Goal: Task Accomplishment & Management: Complete application form

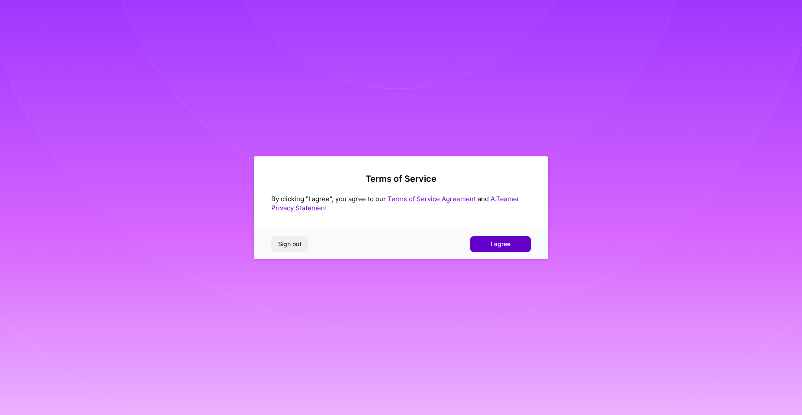
click at [489, 246] on button "I agree" at bounding box center [500, 244] width 61 height 16
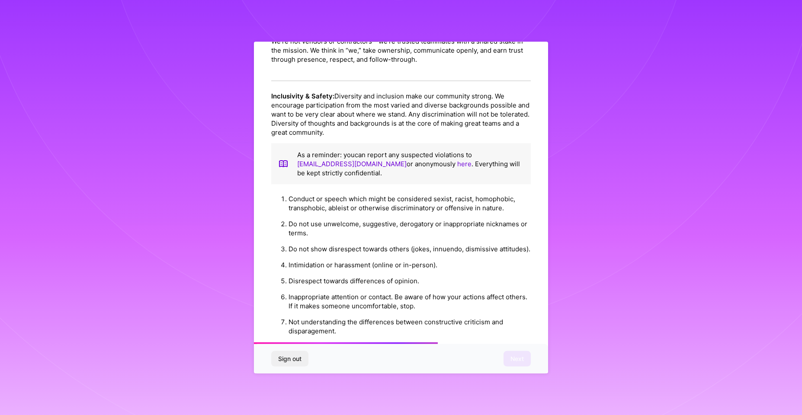
scroll to position [623, 0]
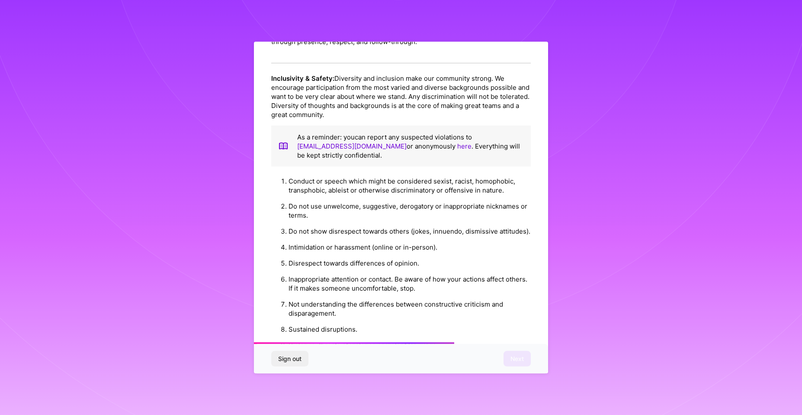
click at [343, 198] on li "Conduct or speech which might be considered sexist, racist, homophobic, transph…" at bounding box center [409, 185] width 242 height 25
click at [449, 198] on li "Conduct or speech which might be considered sexist, racist, homophobic, transph…" at bounding box center [409, 185] width 242 height 25
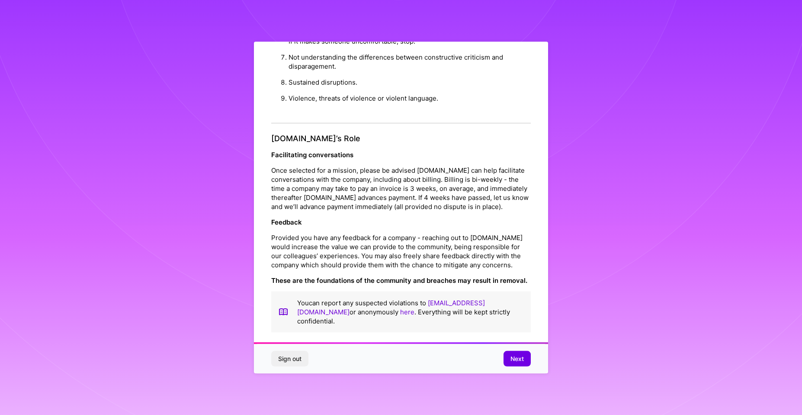
scroll to position [5, 0]
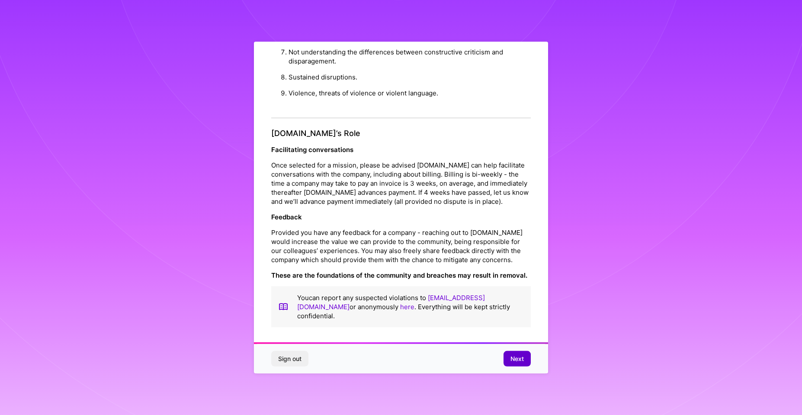
click at [518, 363] on span "Next" at bounding box center [516, 359] width 13 height 9
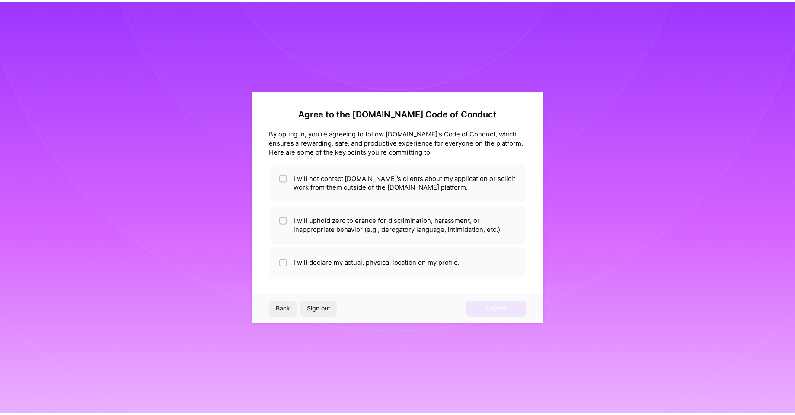
scroll to position [0, 0]
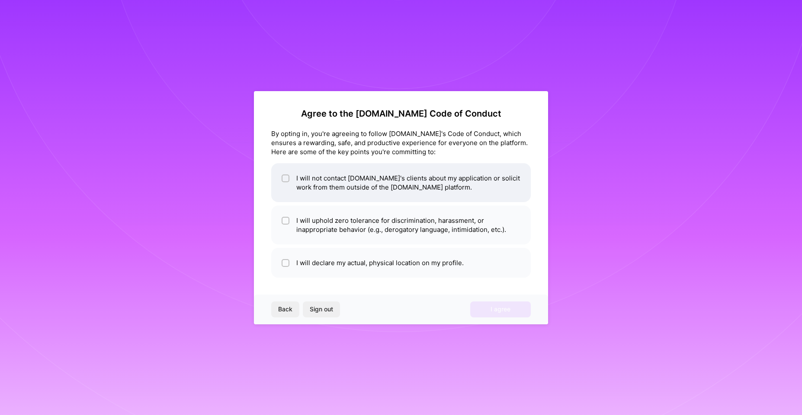
click at [376, 192] on li "I will not contact A.Team's clients about my application or solicit work from t…" at bounding box center [400, 182] width 259 height 39
checkbox input "true"
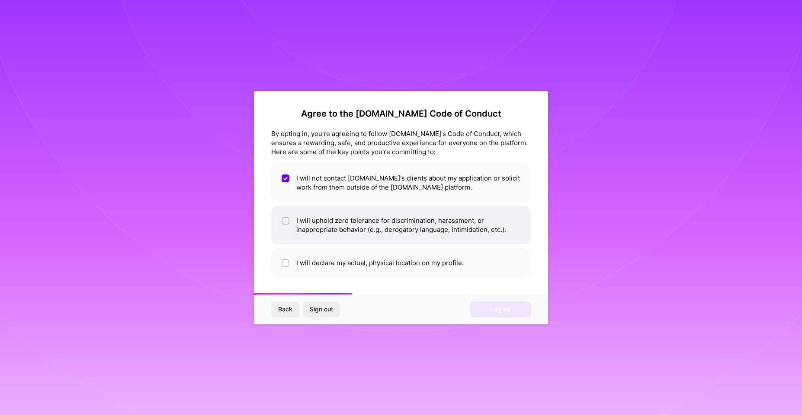
click at [371, 232] on li "I will uphold zero tolerance for discrimination, harassment, or inappropriate b…" at bounding box center [400, 225] width 259 height 39
checkbox input "true"
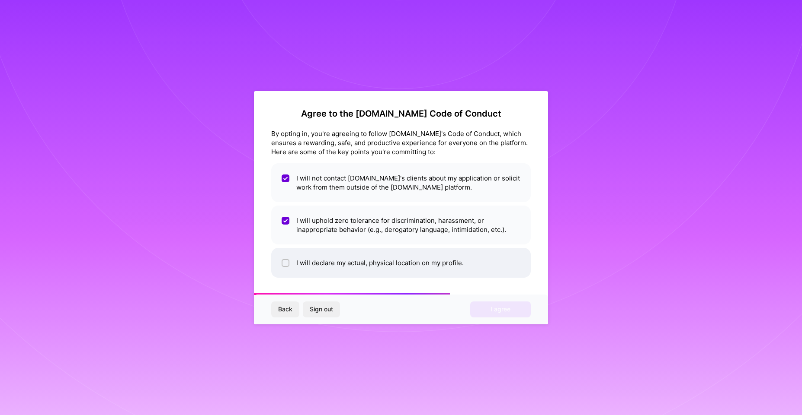
click at [378, 267] on li "I will declare my actual, physical location on my profile." at bounding box center [400, 263] width 259 height 30
checkbox input "true"
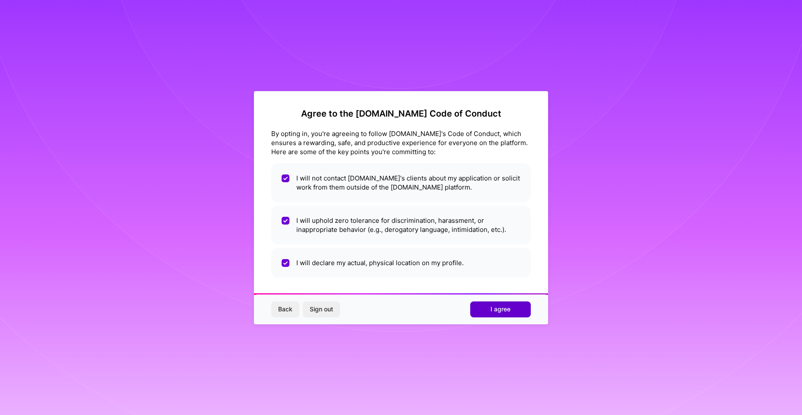
click at [495, 313] on span "I agree" at bounding box center [500, 309] width 20 height 9
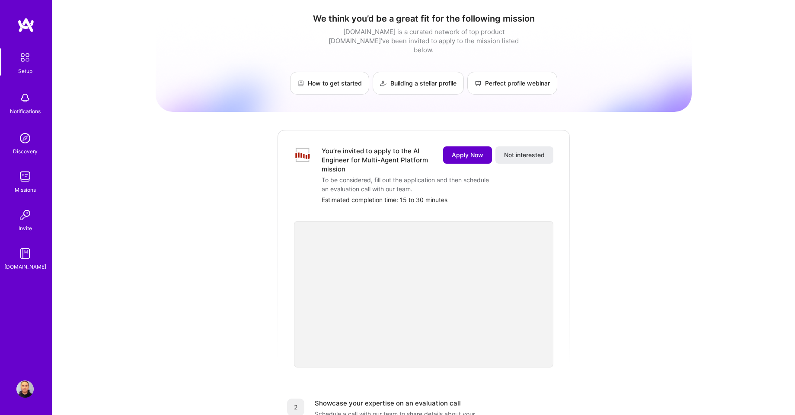
click at [454, 151] on span "Apply Now" at bounding box center [468, 155] width 32 height 9
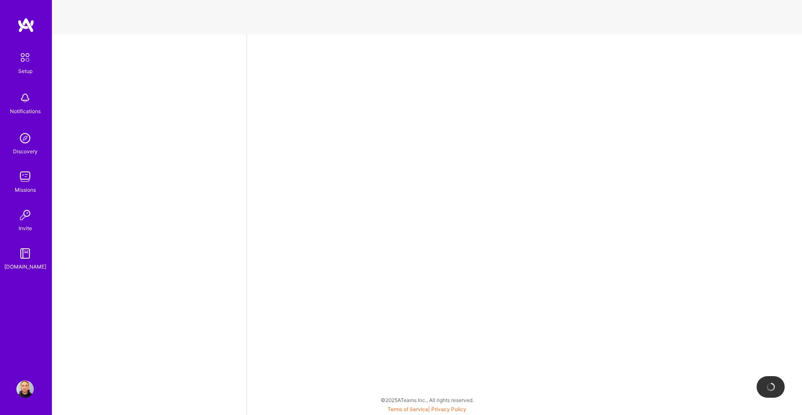
select select "US"
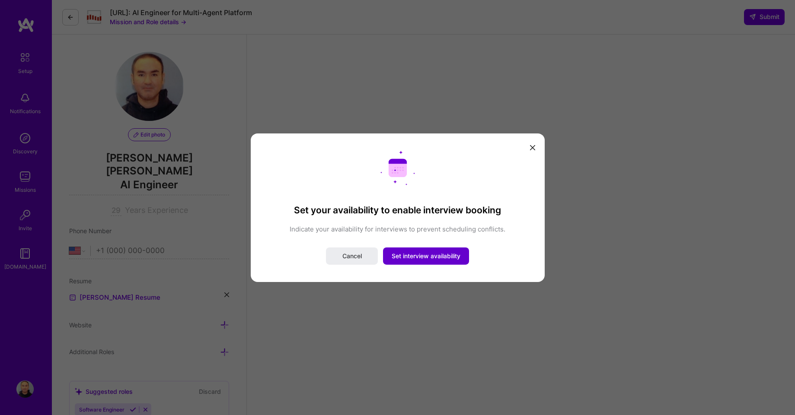
click at [432, 259] on span "Set interview availability" at bounding box center [426, 256] width 69 height 9
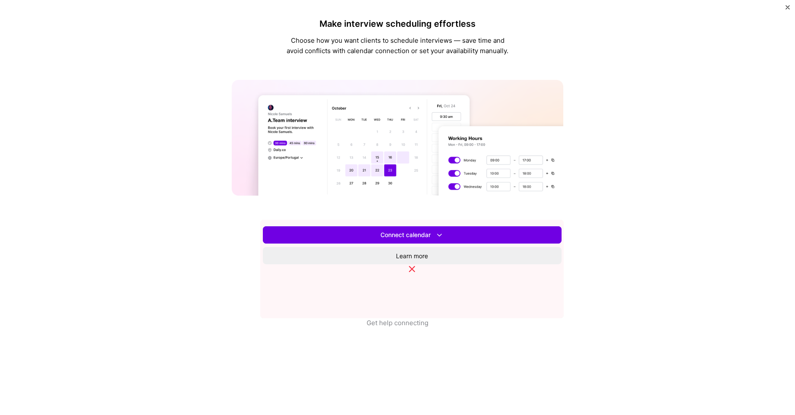
scroll to position [156, 0]
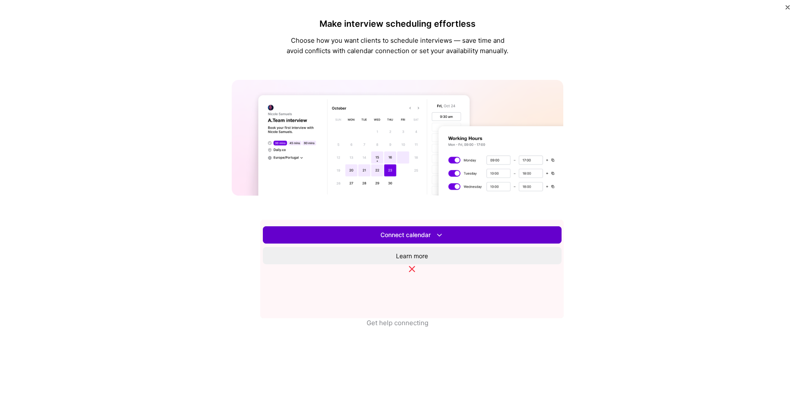
click at [413, 240] on span "Connect calendar" at bounding box center [412, 235] width 64 height 9
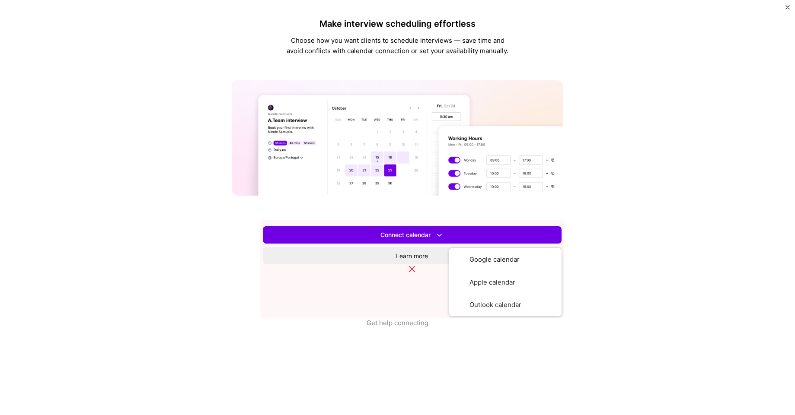
scroll to position [190, 0]
click at [449, 271] on button "Google calendar" at bounding box center [505, 259] width 112 height 23
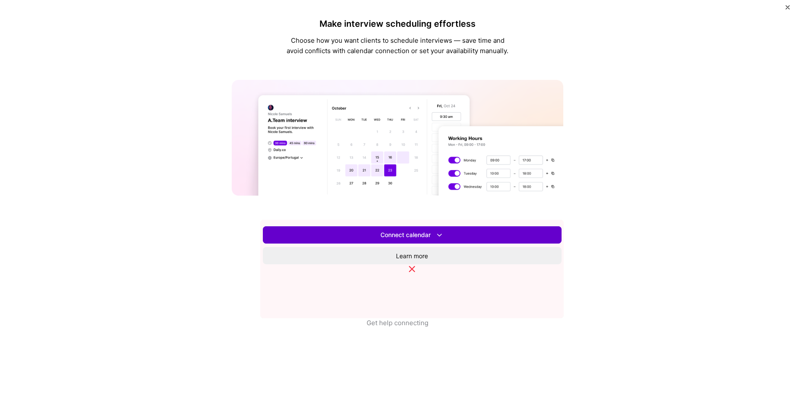
click at [420, 240] on span "Connect calendar" at bounding box center [412, 235] width 64 height 9
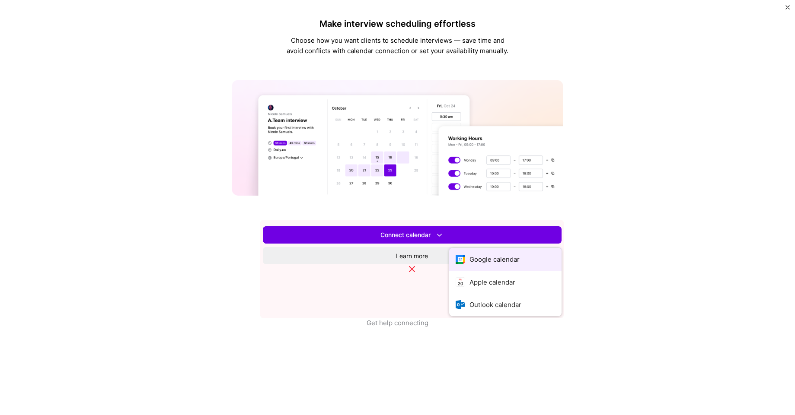
click at [449, 271] on button "Google calendar" at bounding box center [505, 259] width 112 height 23
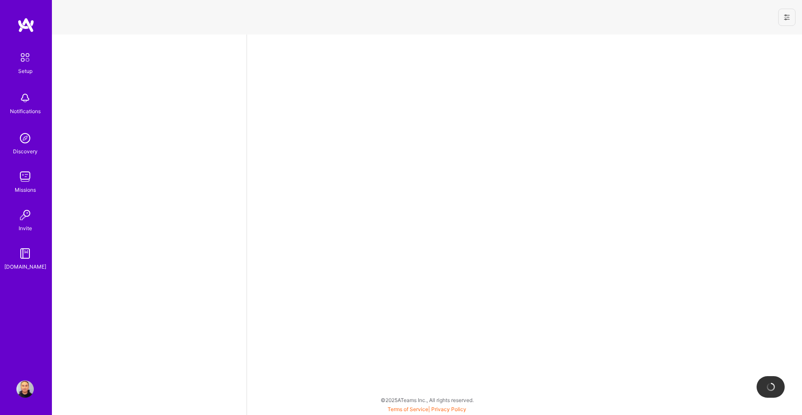
select select "US"
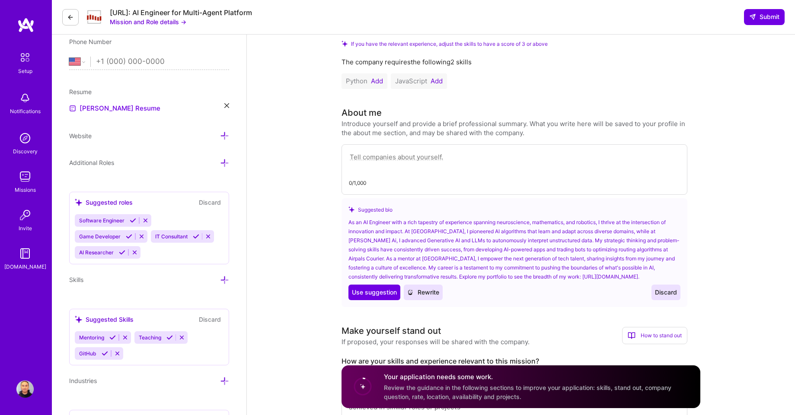
scroll to position [208, 0]
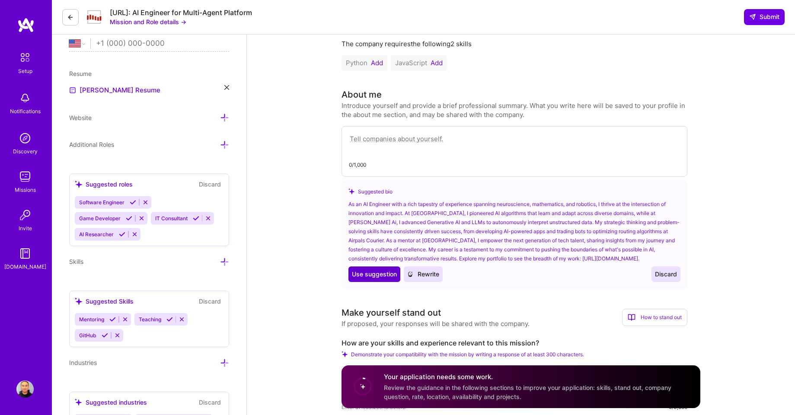
click at [384, 273] on span "Use suggestion" at bounding box center [374, 274] width 45 height 9
type textarea "As an AI Engineer with a rich tapestry of experience spanning neuroscience, mat…"
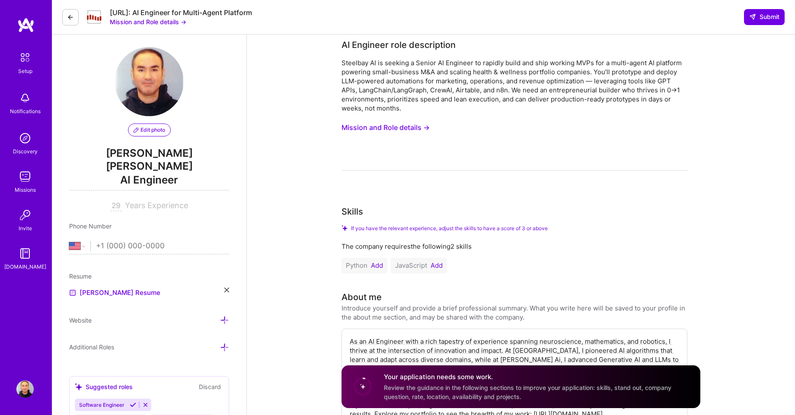
scroll to position [0, 0]
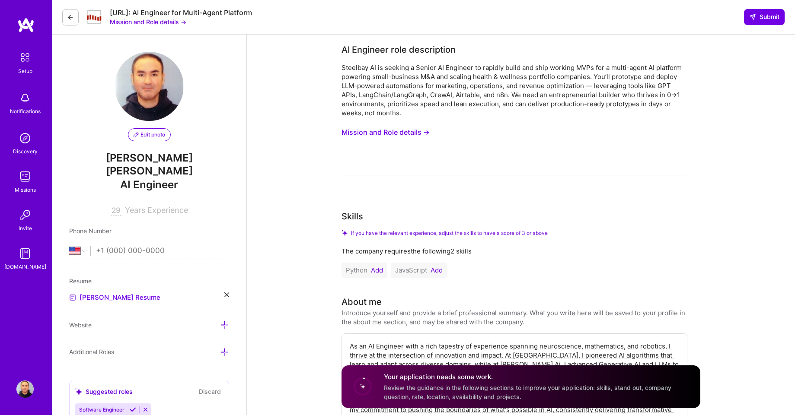
click at [137, 239] on input "tel" at bounding box center [162, 251] width 133 height 25
type input "0990660996"
select select "EC"
type input "099 066 0996"
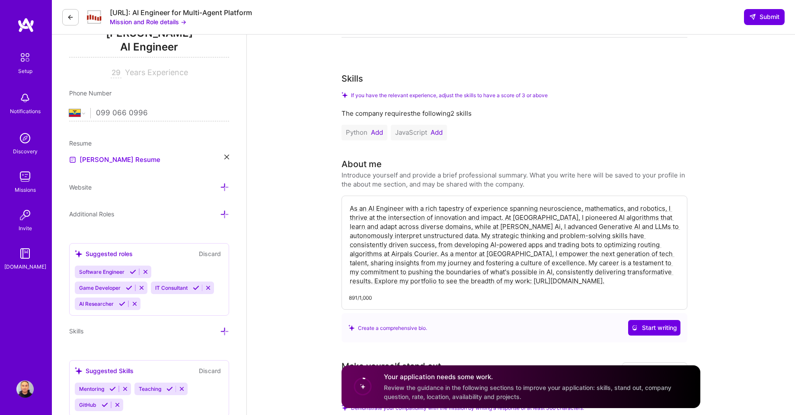
scroll to position [156, 0]
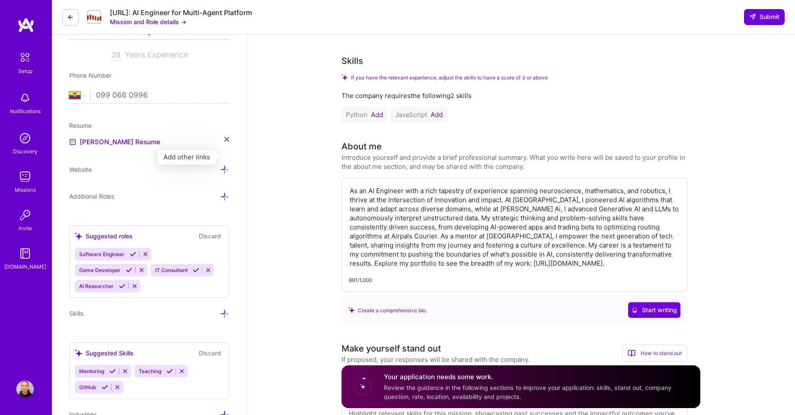
click at [225, 165] on icon at bounding box center [224, 169] width 9 height 9
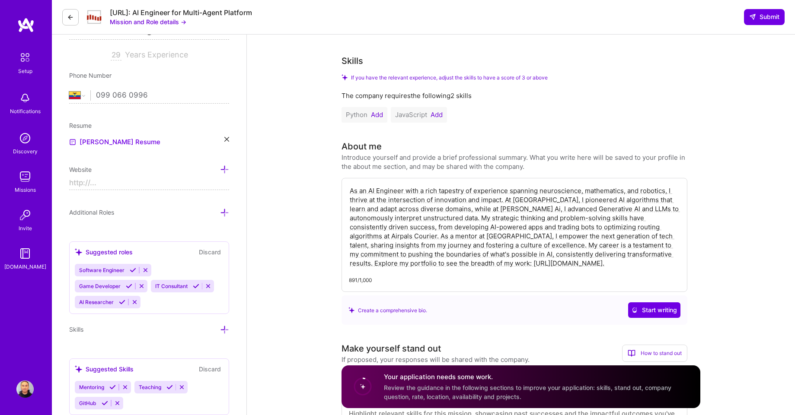
drag, startPoint x: 438, startPoint y: 263, endPoint x: 506, endPoint y: 262, distance: 68.3
click at [506, 262] on textarea "As an AI Engineer with a rich tapestry of experience spanning neuroscience, mat…" at bounding box center [514, 226] width 331 height 83
click at [105, 176] on input at bounding box center [149, 183] width 160 height 14
paste input "[URL][DOMAIN_NAME]"
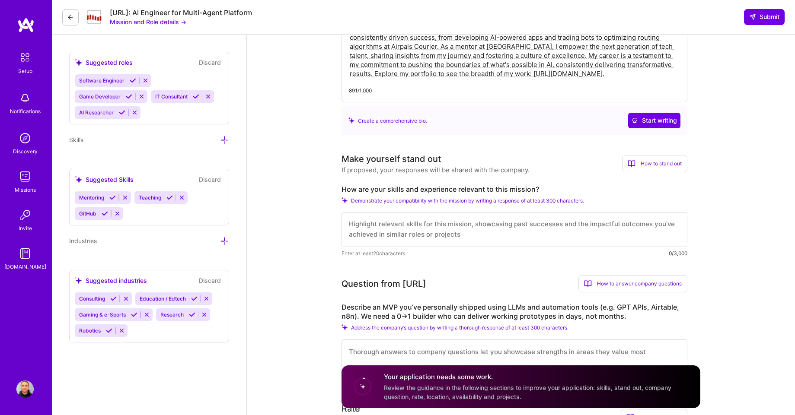
scroll to position [363, 0]
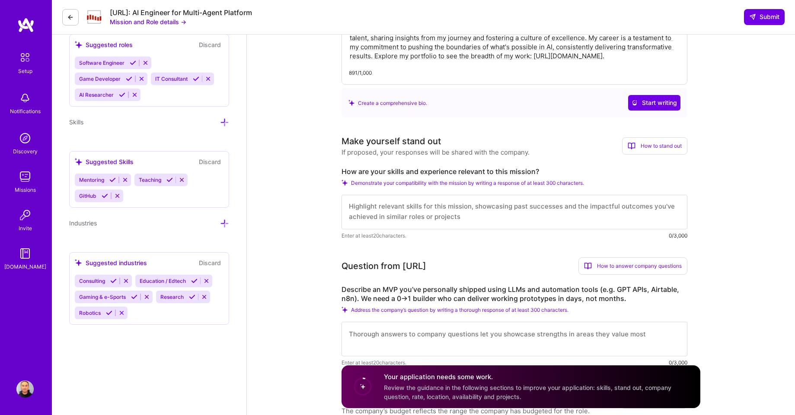
type input "[URL][DOMAIN_NAME]"
click at [344, 182] on icon at bounding box center [345, 183] width 6 height 6
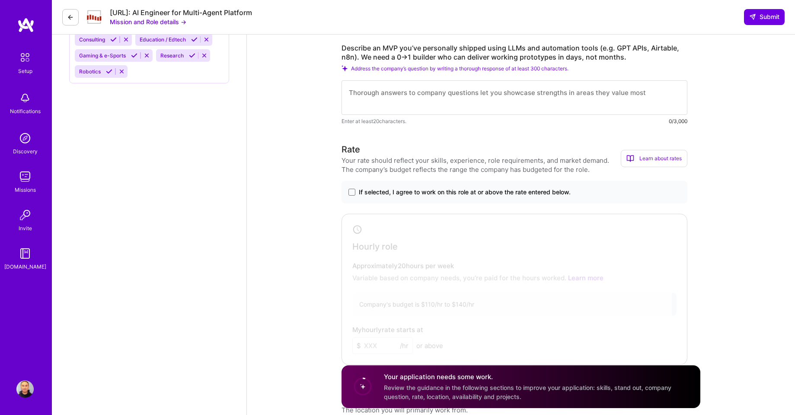
scroll to position [623, 0]
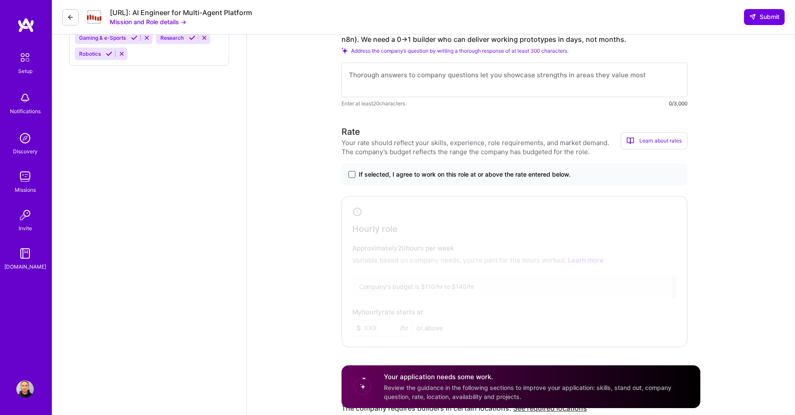
click at [355, 175] on label "If selected, I agree to work on this role at or above the rate entered below." at bounding box center [514, 174] width 332 height 9
click at [0, 0] on input "If selected, I agree to work on this role at or above the rate entered below." at bounding box center [0, 0] width 0 height 0
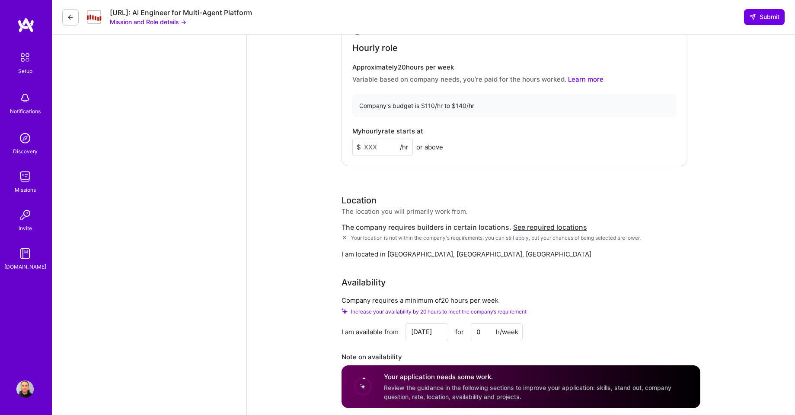
scroll to position [778, 0]
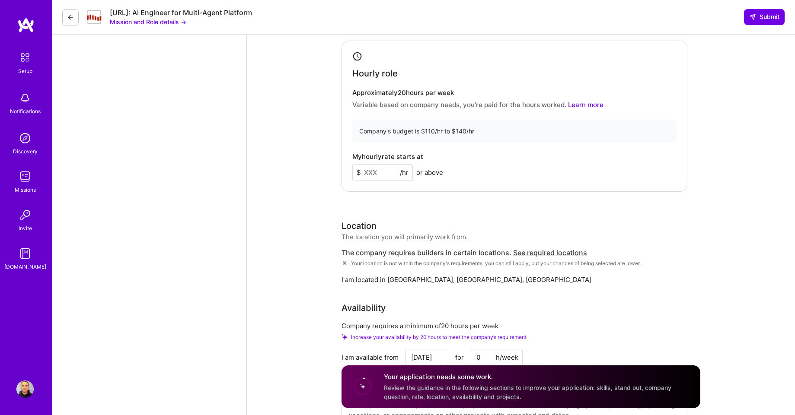
click at [390, 174] on input at bounding box center [382, 172] width 61 height 17
type input "110"
click at [728, 176] on div "AI Engineer role description Steelbay AI is seeking a Senior AI Engineer to rap…" at bounding box center [521, 417] width 548 height 2322
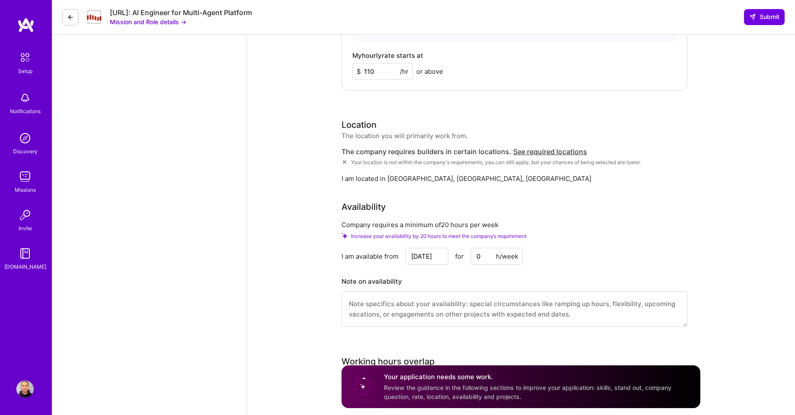
scroll to position [882, 0]
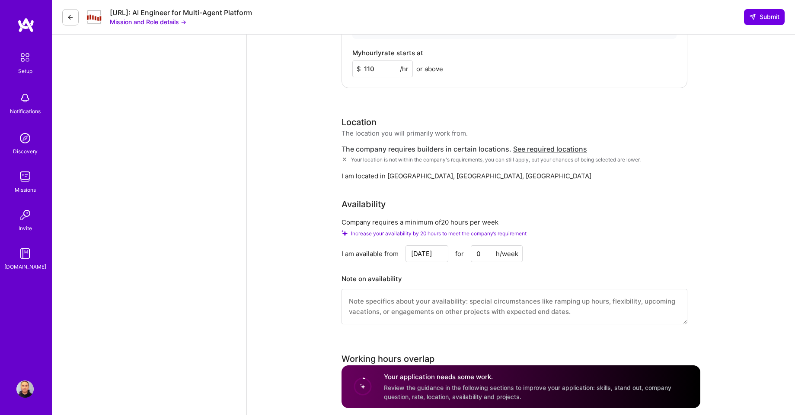
drag, startPoint x: 479, startPoint y: 256, endPoint x: 489, endPoint y: 256, distance: 10.8
click at [478, 256] on input "0" at bounding box center [497, 254] width 52 height 17
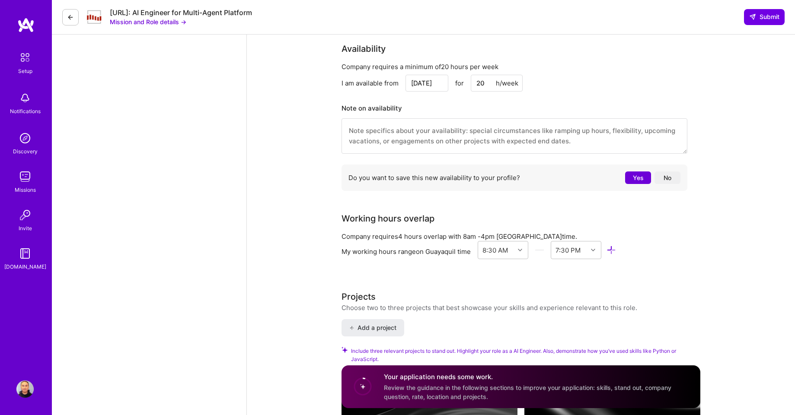
scroll to position [1089, 0]
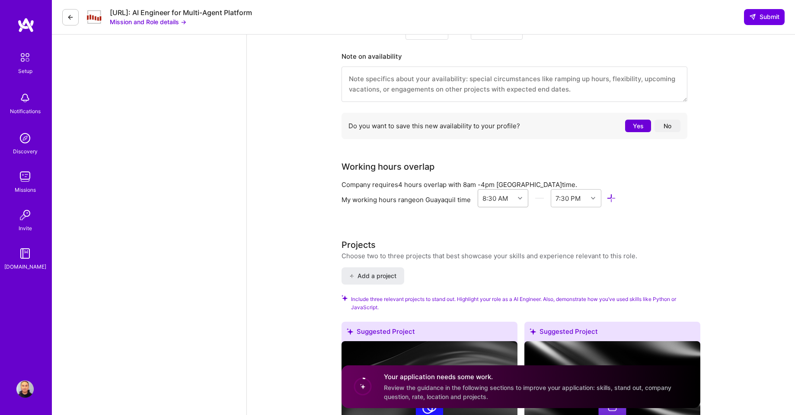
type input "20"
click at [522, 200] on icon at bounding box center [520, 198] width 4 height 4
click at [501, 314] on div "11:00 AM" at bounding box center [503, 313] width 51 height 16
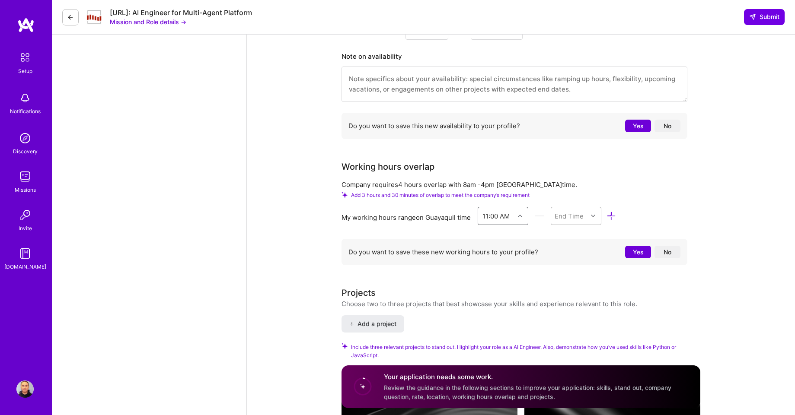
click at [597, 213] on div at bounding box center [594, 216] width 13 height 11
click at [575, 272] on div "12:00 AM" at bounding box center [576, 272] width 51 height 16
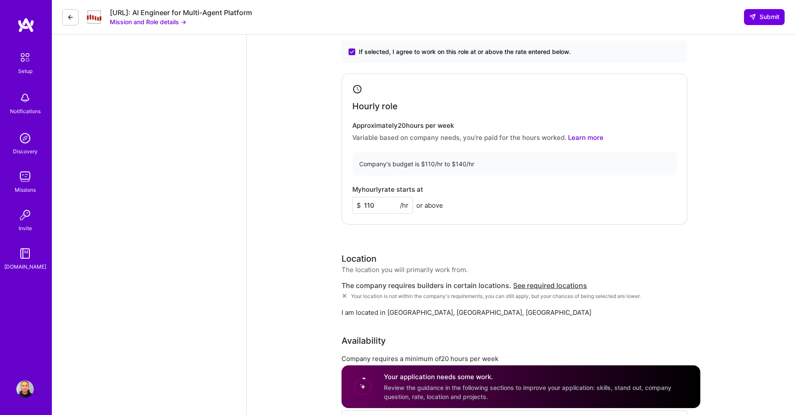
scroll to position [830, 0]
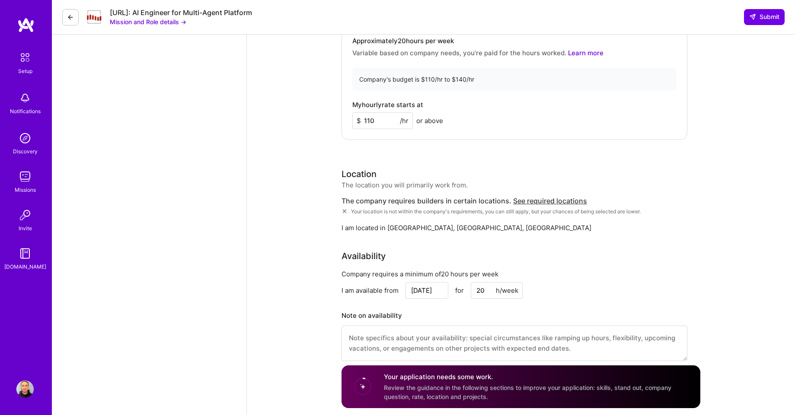
click at [531, 204] on span "See required locations" at bounding box center [550, 201] width 74 height 9
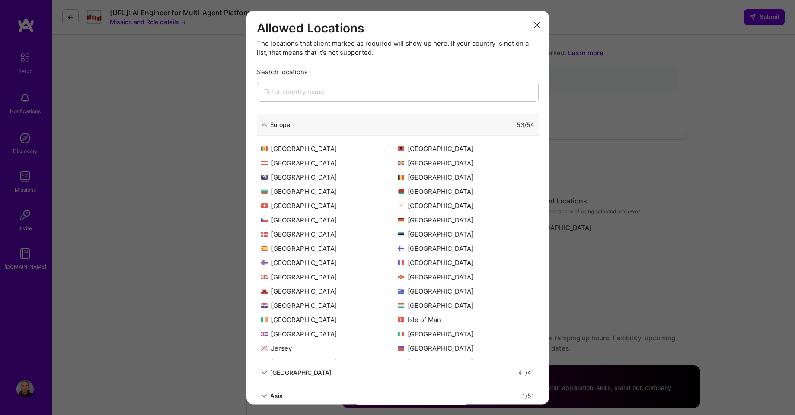
click at [316, 90] on input "modal" at bounding box center [398, 92] width 282 height 20
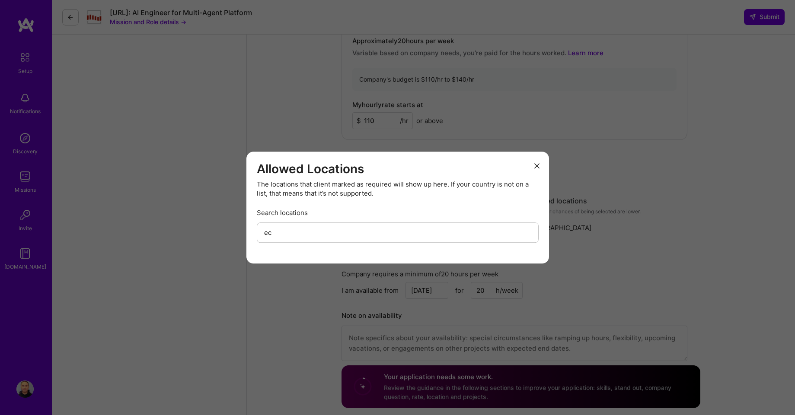
type input "e"
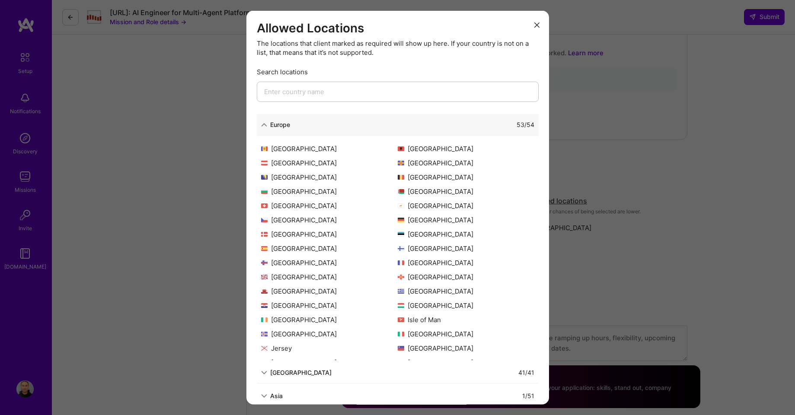
click at [283, 125] on div "Europe" at bounding box center [280, 124] width 20 height 9
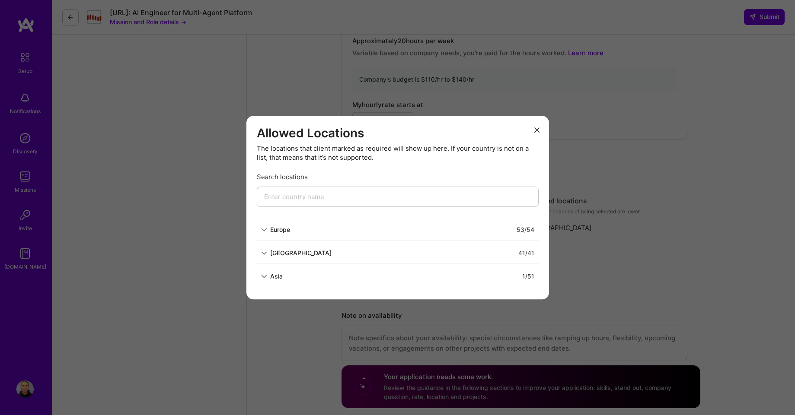
click at [304, 254] on div "North America" at bounding box center [300, 253] width 61 height 9
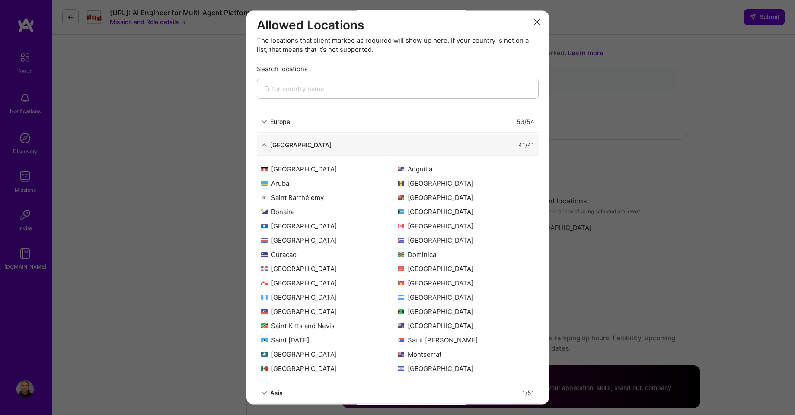
scroll to position [0, 0]
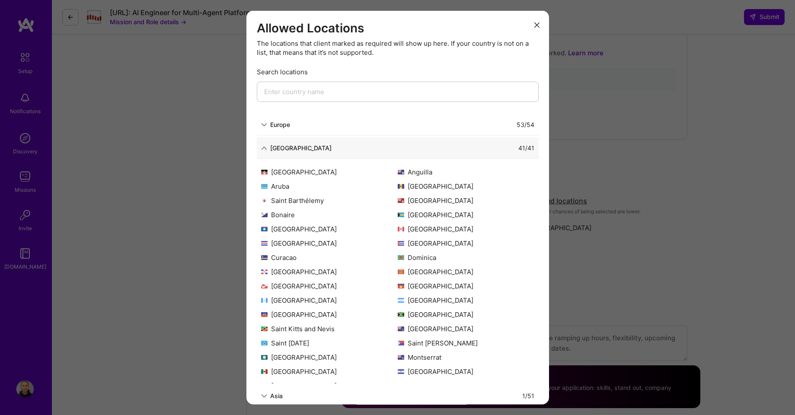
click at [355, 93] on input "modal" at bounding box center [398, 92] width 282 height 20
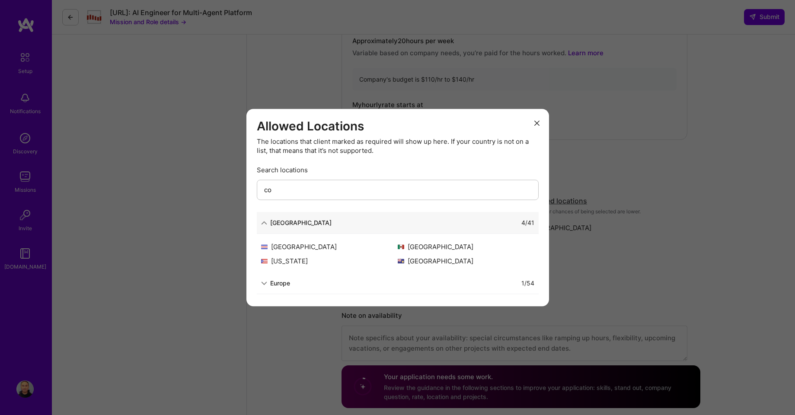
type input "c"
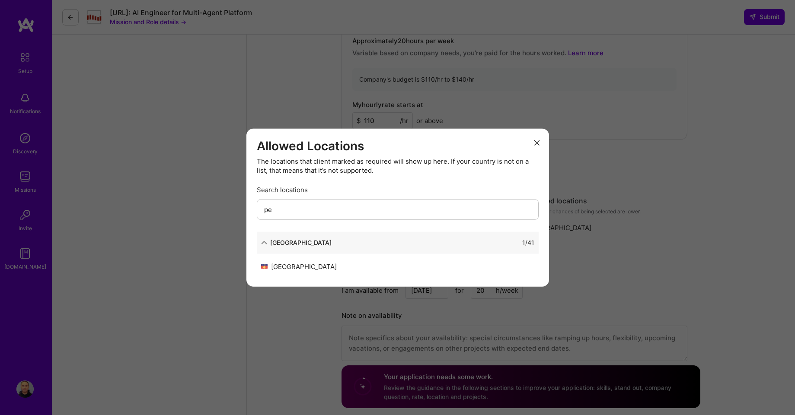
type input "p"
type input "v"
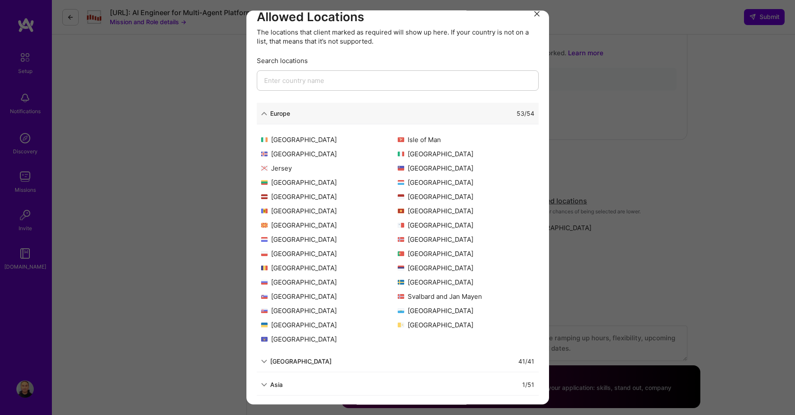
scroll to position [14, 0]
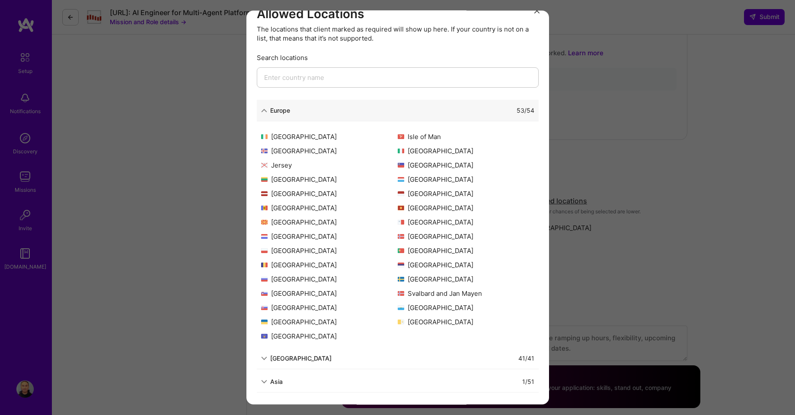
click at [299, 111] on div "53 / 54" at bounding box center [412, 110] width 244 height 9
click at [278, 111] on div "Europe" at bounding box center [280, 110] width 20 height 9
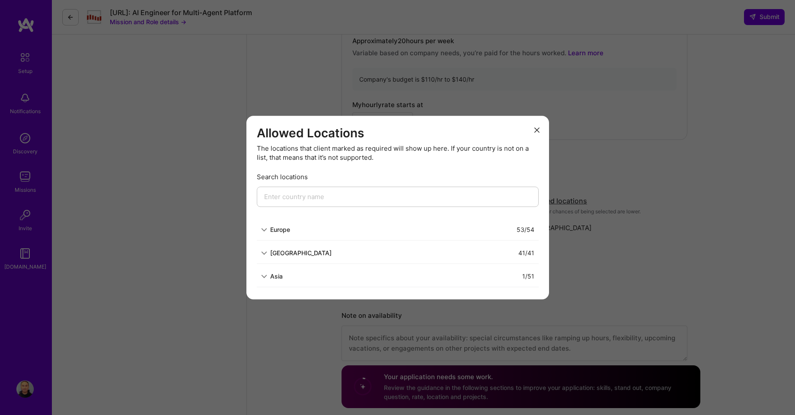
click at [294, 256] on div "North America" at bounding box center [300, 253] width 61 height 9
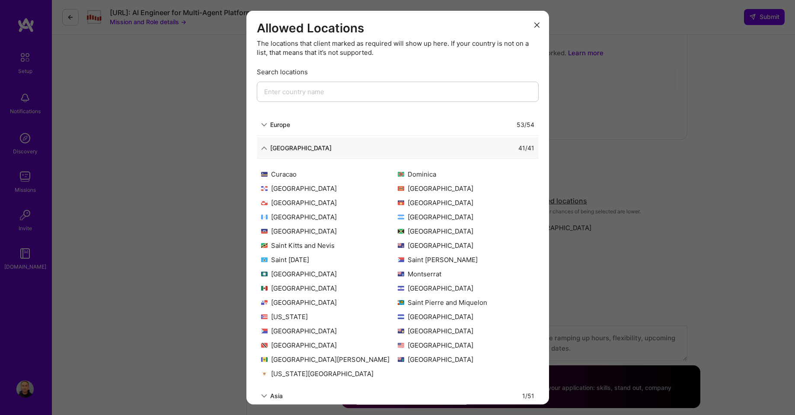
click at [534, 26] on icon "modal" at bounding box center [536, 24] width 5 height 5
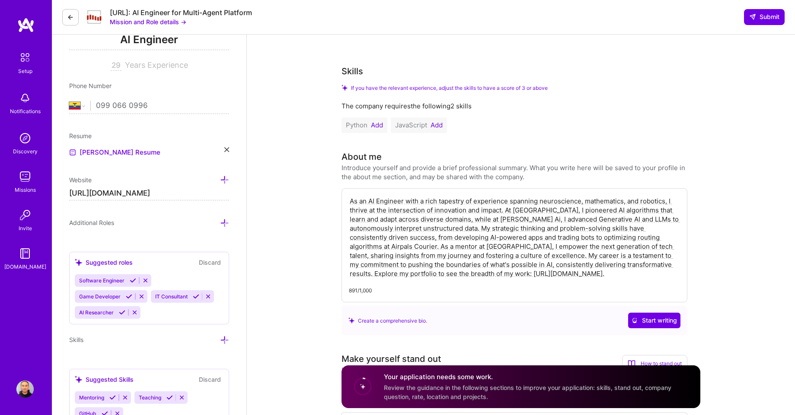
scroll to position [208, 0]
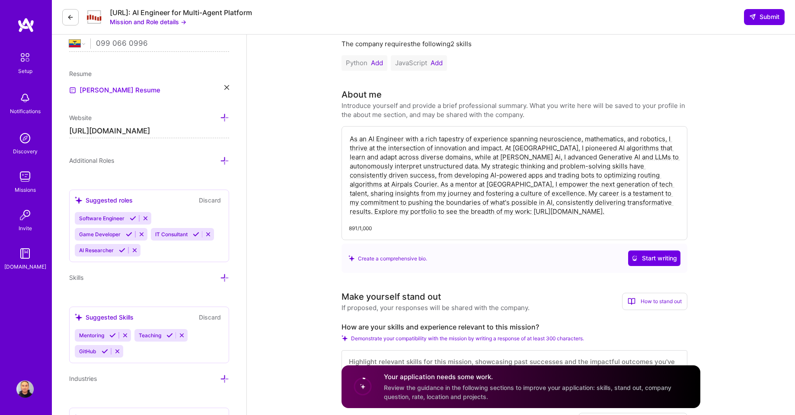
click at [131, 215] on icon at bounding box center [133, 218] width 6 height 6
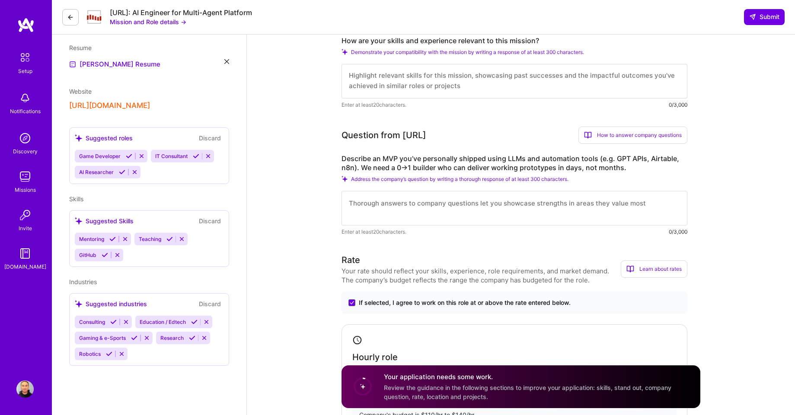
scroll to position [188, 0]
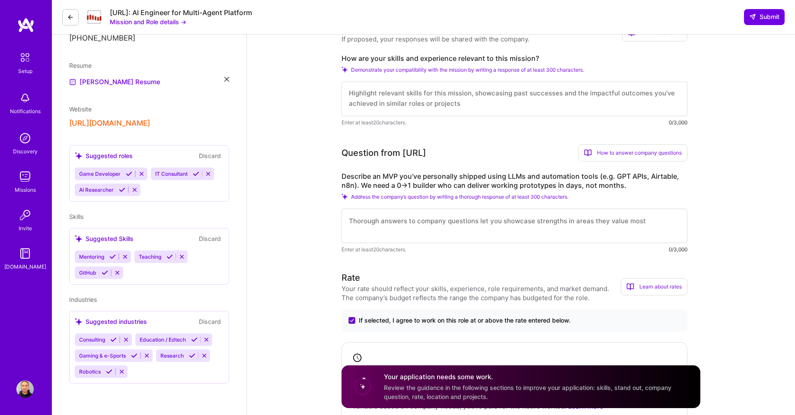
click at [128, 171] on icon at bounding box center [129, 174] width 6 height 6
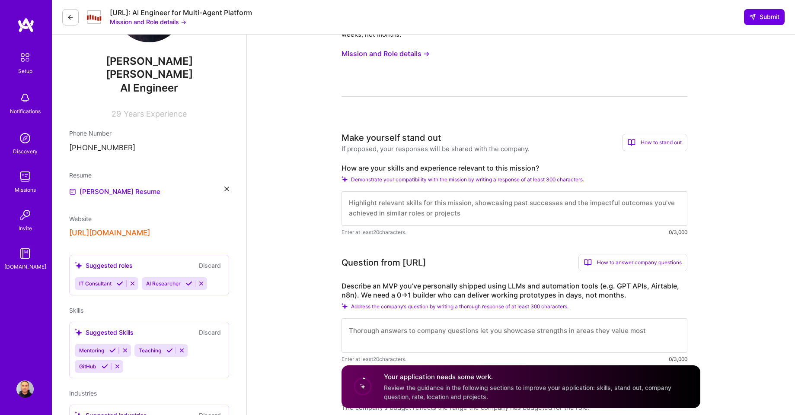
scroll to position [104, 0]
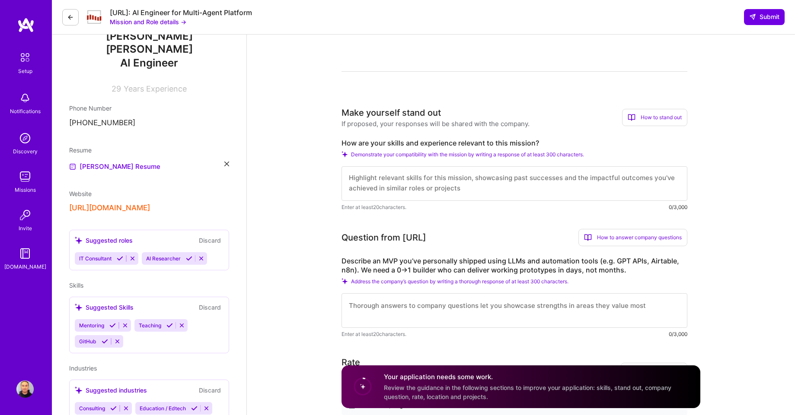
click at [120, 256] on icon at bounding box center [120, 259] width 6 height 6
click at [120, 256] on icon at bounding box center [122, 259] width 6 height 6
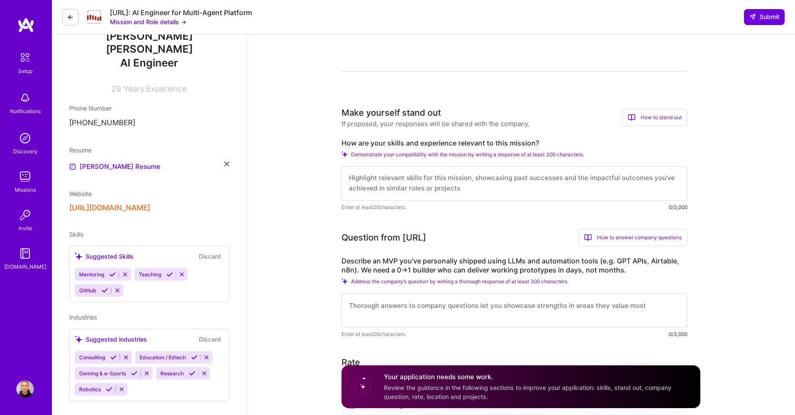
click at [112, 271] on icon at bounding box center [112, 274] width 6 height 6
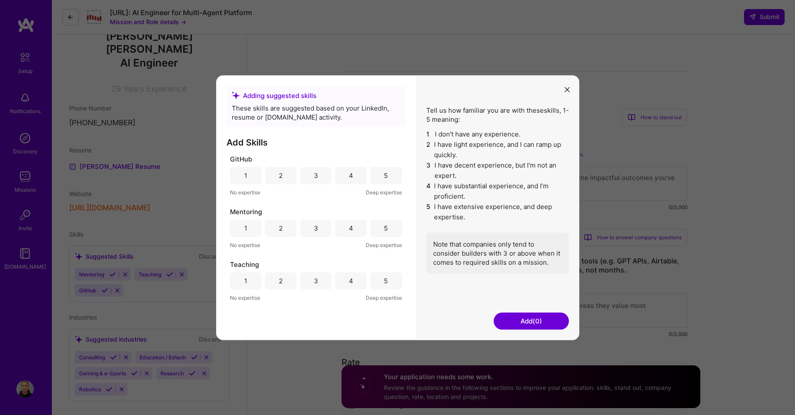
click at [349, 174] on div "4" at bounding box center [351, 175] width 4 height 9
click at [392, 232] on div "5" at bounding box center [386, 228] width 32 height 17
click at [381, 284] on div "5" at bounding box center [386, 280] width 32 height 17
click at [527, 319] on button "Add (3)" at bounding box center [531, 321] width 75 height 17
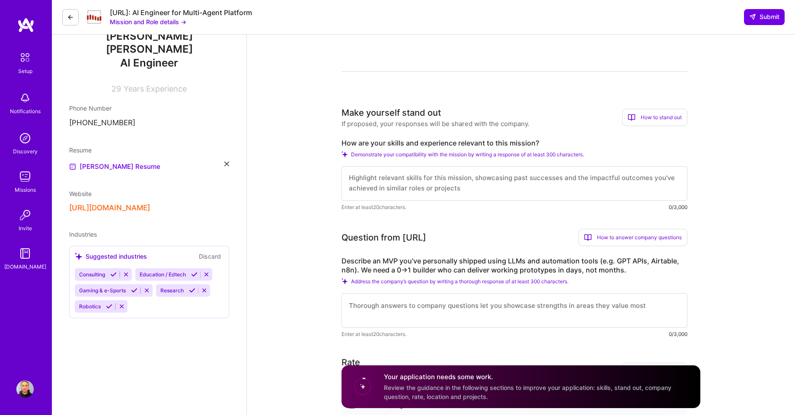
click at [530, 323] on textarea at bounding box center [515, 311] width 346 height 35
click at [113, 271] on icon at bounding box center [113, 274] width 6 height 6
click at [134, 271] on icon at bounding box center [134, 274] width 6 height 6
click at [109, 271] on icon at bounding box center [111, 274] width 6 height 6
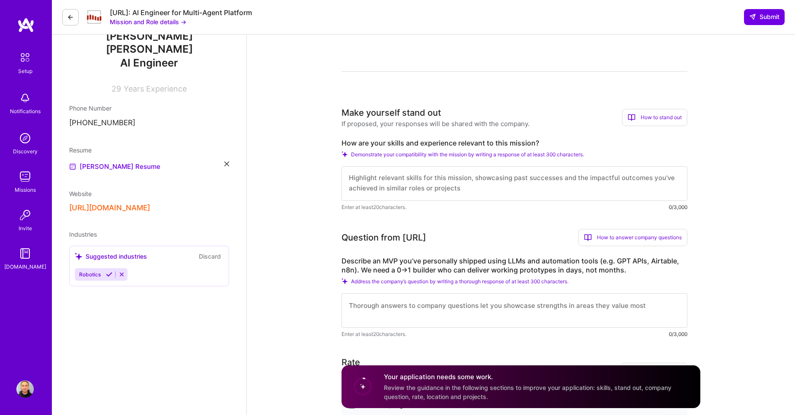
click at [107, 271] on icon at bounding box center [109, 274] width 6 height 6
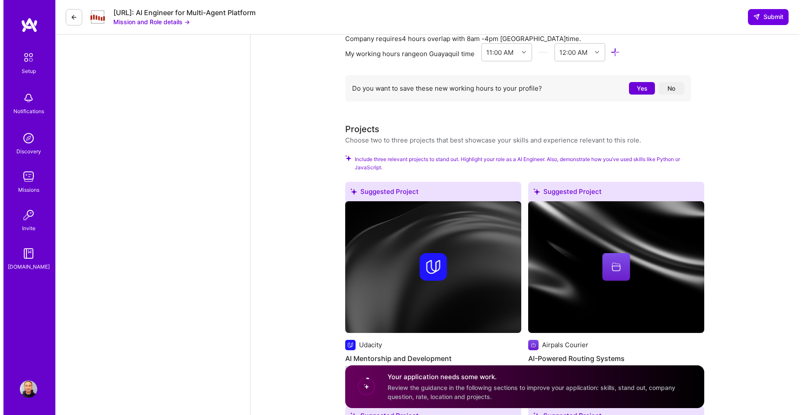
scroll to position [1000, 0]
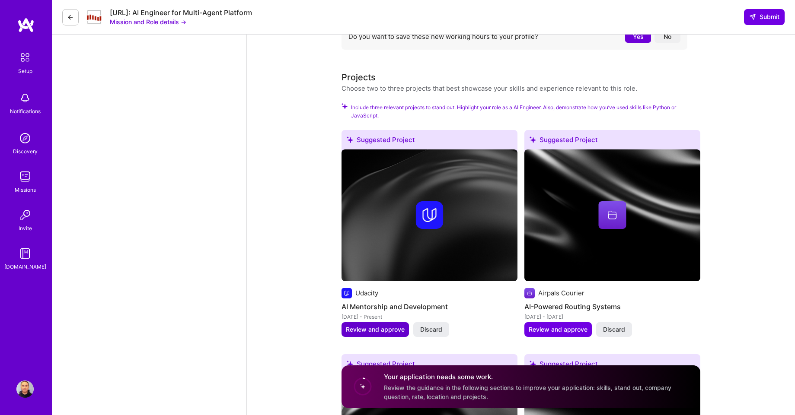
click at [368, 333] on span "Review and approve" at bounding box center [375, 330] width 59 height 9
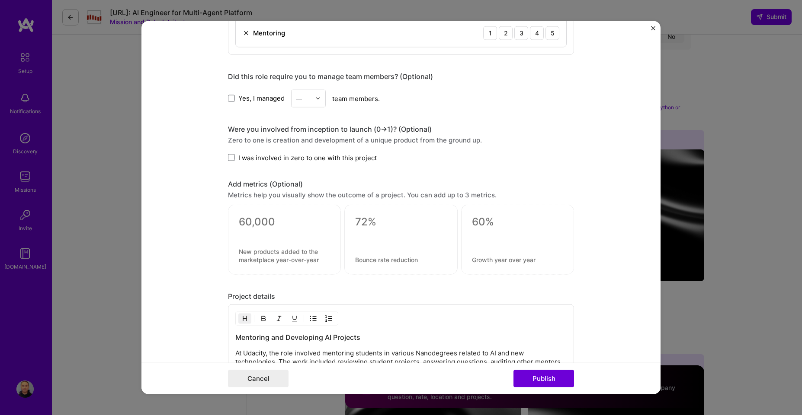
scroll to position [519, 0]
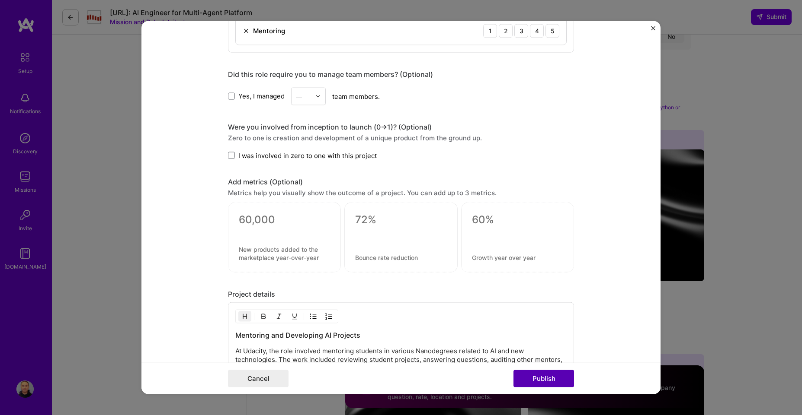
click at [549, 382] on button "Publish" at bounding box center [543, 379] width 61 height 17
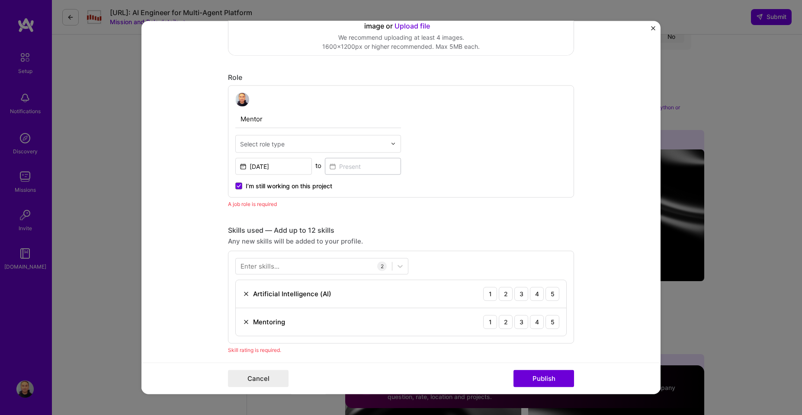
scroll to position [186, 0]
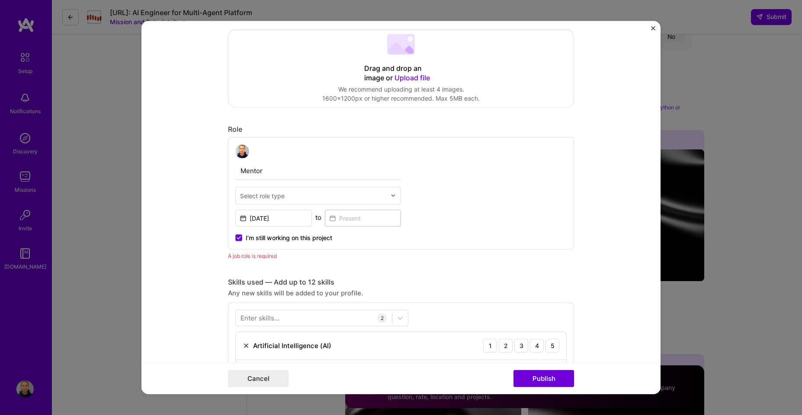
click at [383, 196] on div "Select role type" at bounding box center [313, 195] width 155 height 17
click at [390, 192] on div at bounding box center [395, 195] width 10 height 17
click at [379, 194] on input "text" at bounding box center [313, 195] width 146 height 9
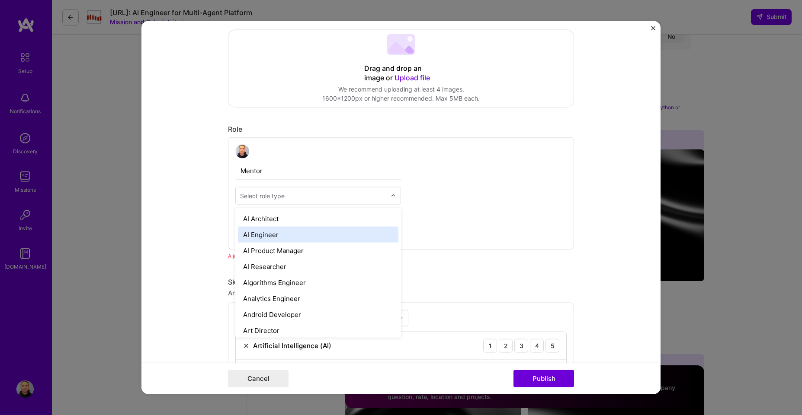
click at [344, 229] on div "AI Engineer" at bounding box center [318, 235] width 160 height 16
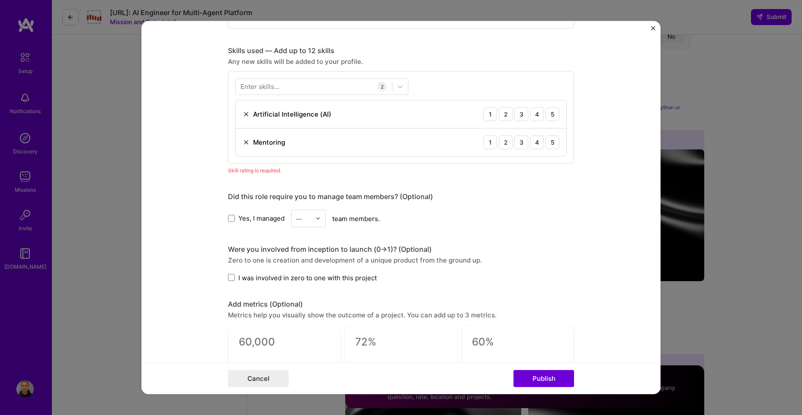
scroll to position [498, 0]
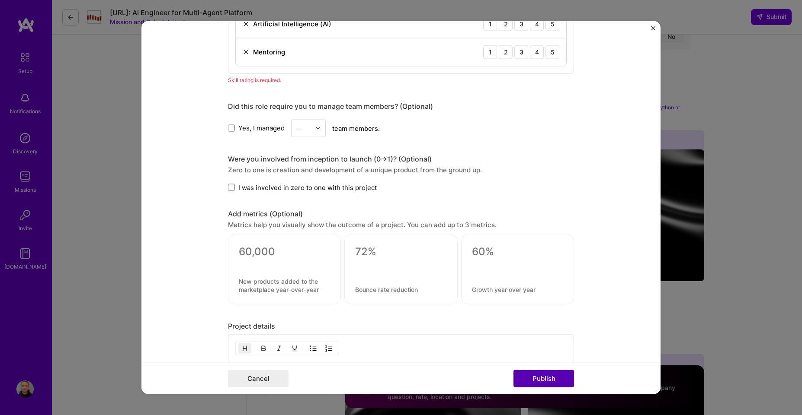
click at [543, 379] on button "Publish" at bounding box center [543, 379] width 61 height 17
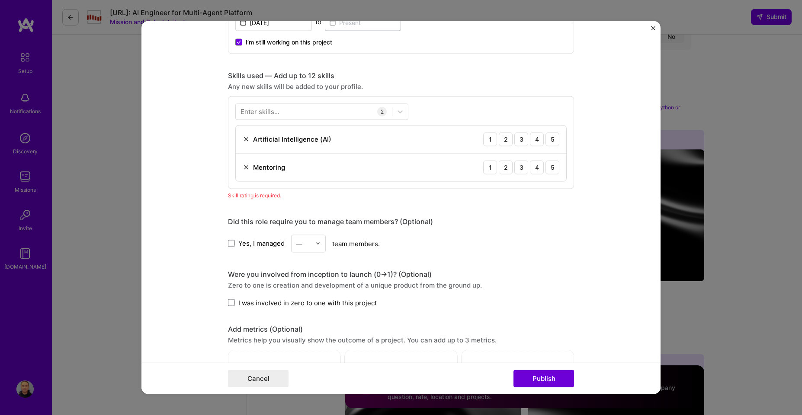
scroll to position [329, 0]
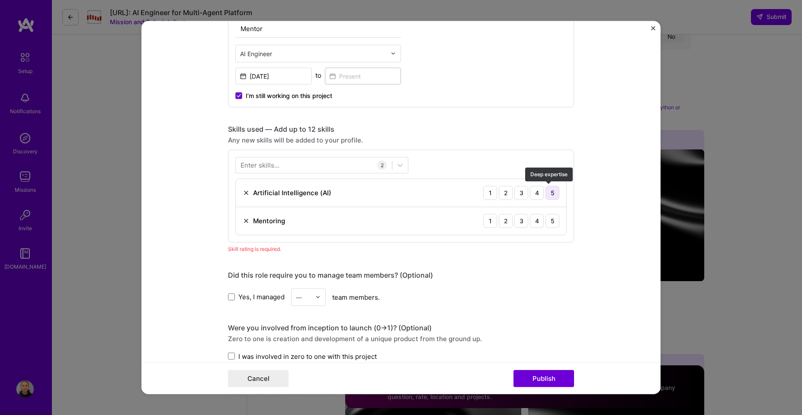
click at [553, 195] on div "5" at bounding box center [552, 193] width 14 height 14
click at [550, 220] on div "5" at bounding box center [552, 221] width 14 height 14
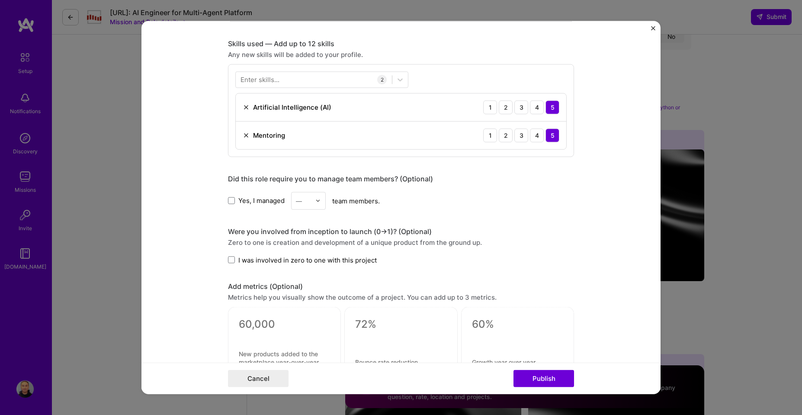
scroll to position [432, 0]
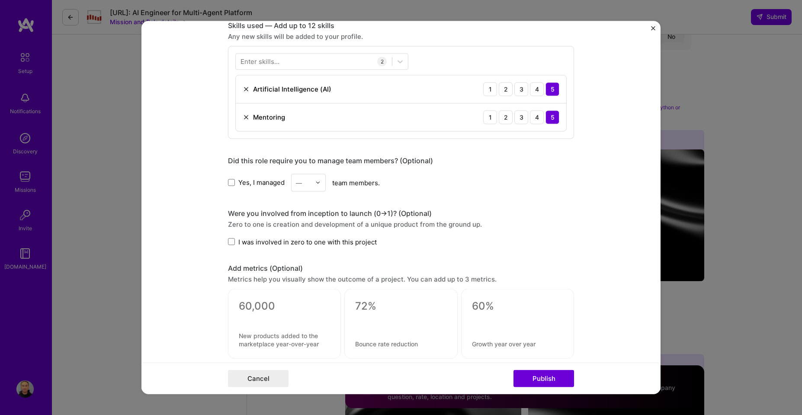
click at [544, 379] on button "Publish" at bounding box center [543, 379] width 61 height 17
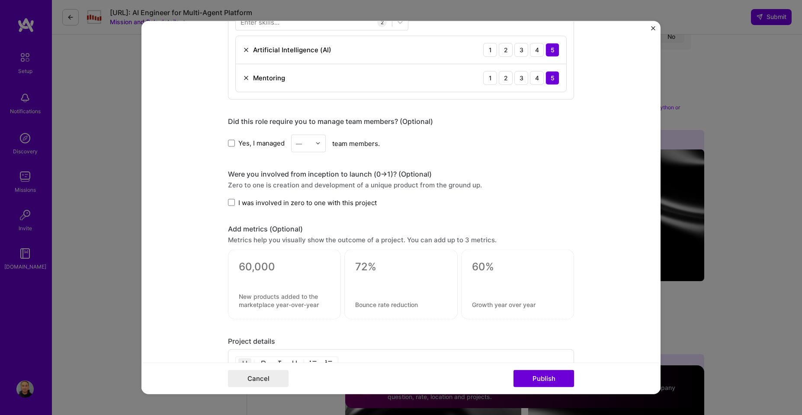
scroll to position [393, 0]
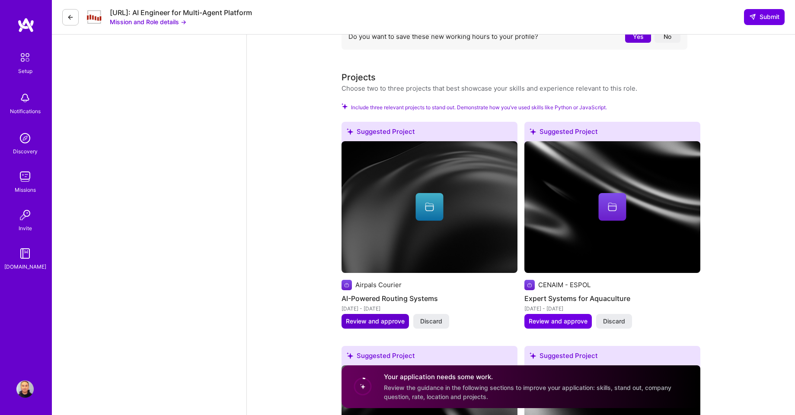
click at [371, 320] on span "Review and approve" at bounding box center [375, 321] width 59 height 9
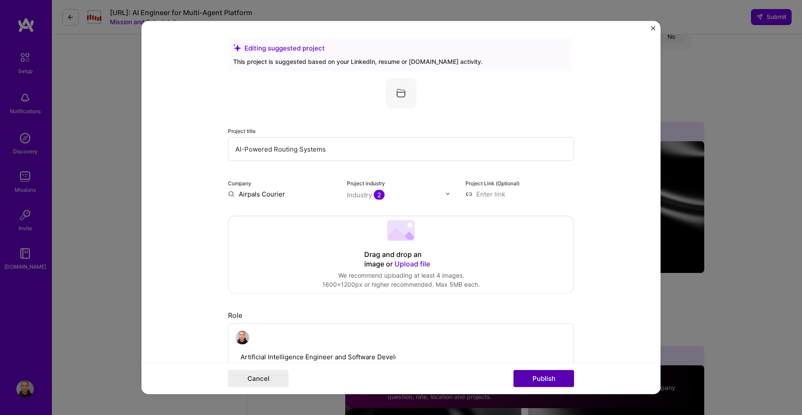
click at [546, 380] on button "Publish" at bounding box center [543, 379] width 61 height 17
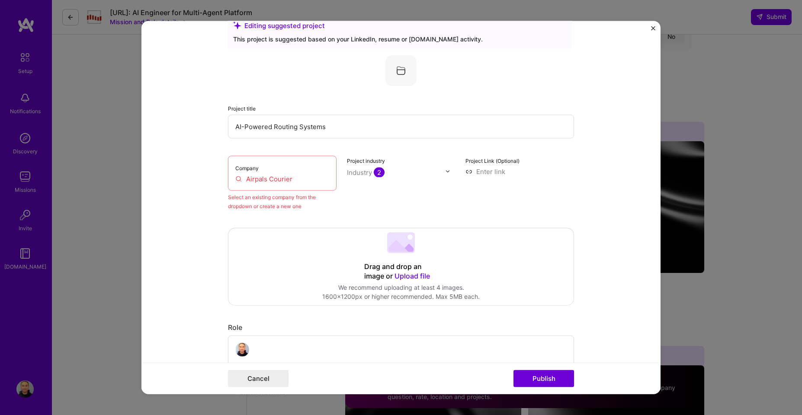
scroll to position [5, 0]
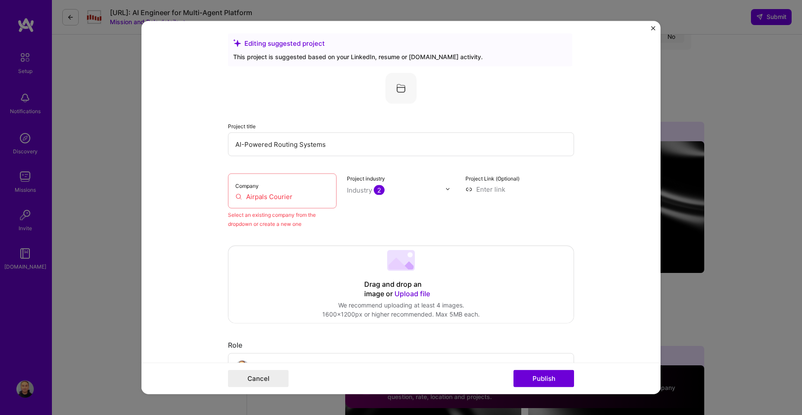
click at [291, 194] on input "Airpals Courier" at bounding box center [282, 196] width 94 height 9
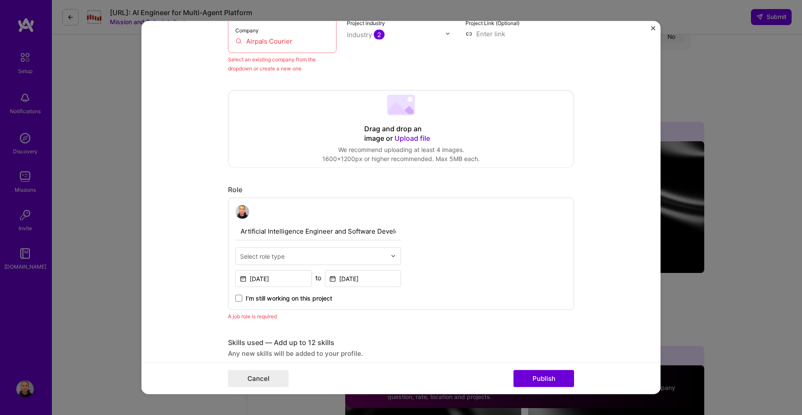
scroll to position [212, 0]
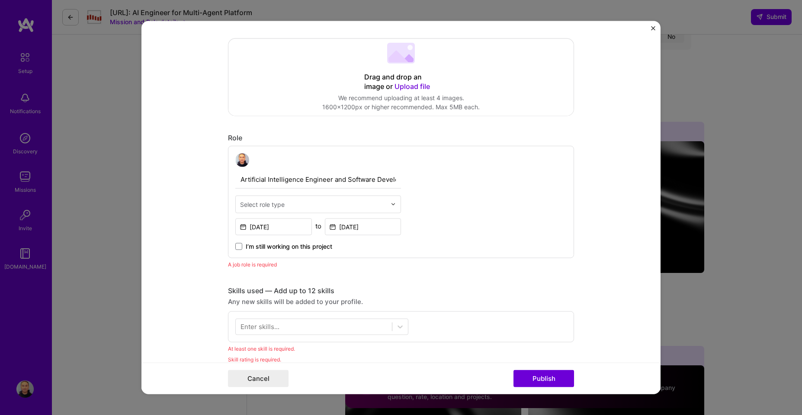
click at [329, 202] on input "text" at bounding box center [313, 204] width 146 height 9
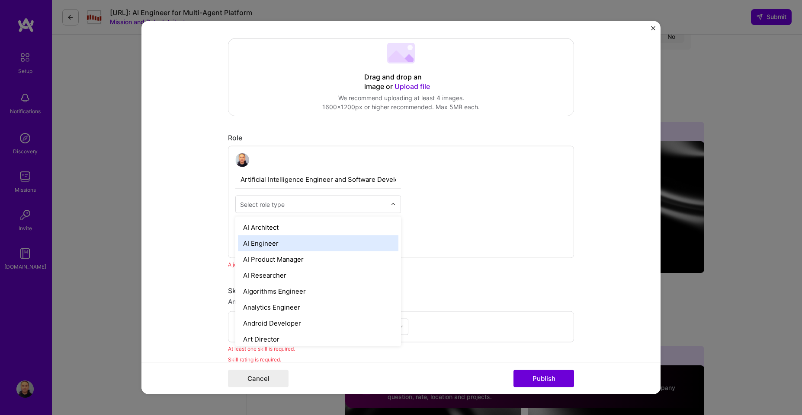
click at [318, 243] on div "AI Engineer" at bounding box center [318, 243] width 160 height 16
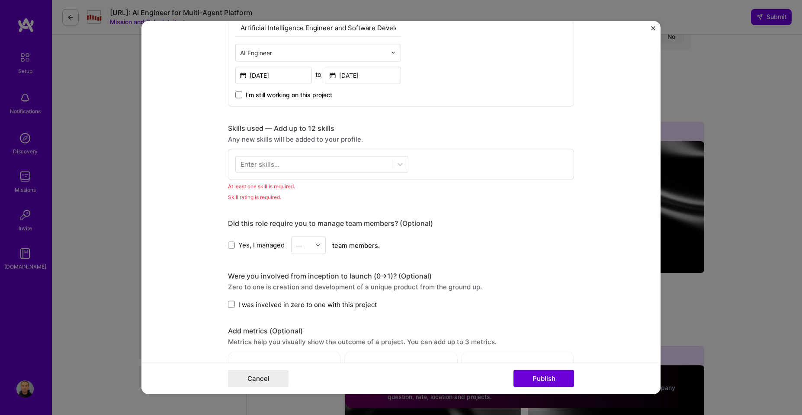
scroll to position [420, 0]
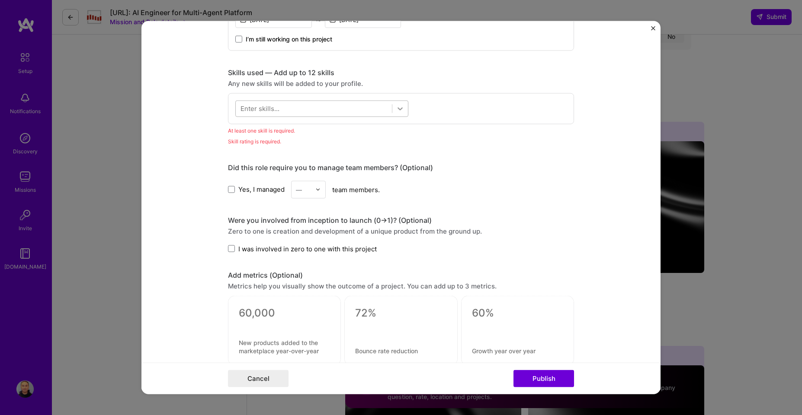
click at [397, 108] on icon at bounding box center [400, 108] width 9 height 9
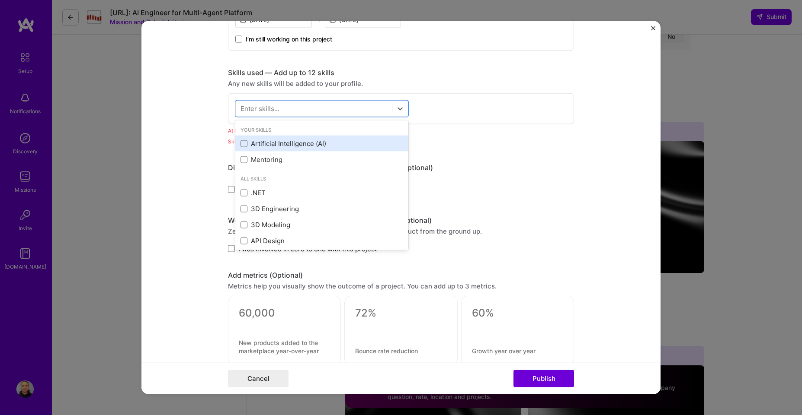
click at [305, 144] on div "Artificial Intelligence (AI)" at bounding box center [321, 143] width 163 height 9
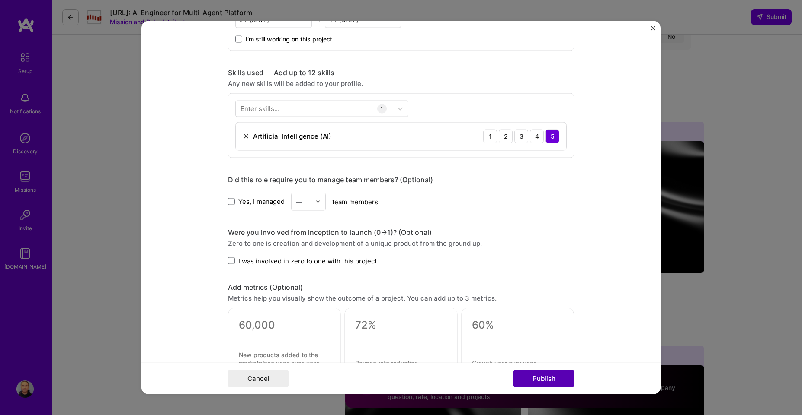
click at [543, 381] on button "Publish" at bounding box center [543, 379] width 61 height 17
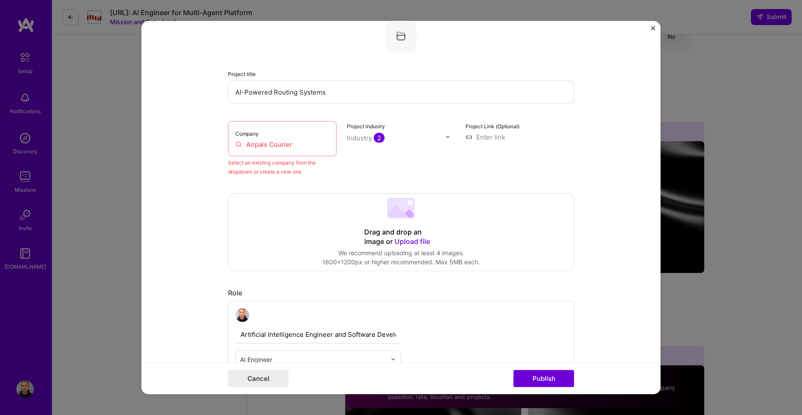
scroll to position [57, 0]
click at [274, 143] on input "Airpals Courier" at bounding box center [282, 144] width 94 height 9
click at [238, 147] on input "Airpals Courier" at bounding box center [282, 144] width 94 height 9
click at [291, 147] on input "Airpals Courier" at bounding box center [282, 144] width 94 height 9
click at [235, 143] on input "Airpals Courier" at bounding box center [282, 144] width 94 height 9
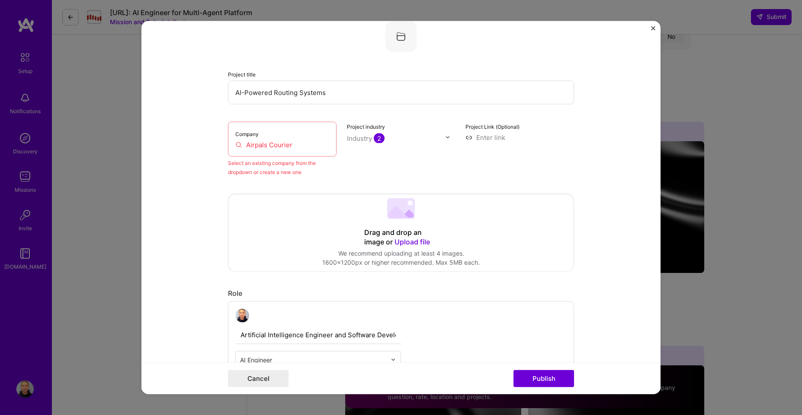
click at [256, 145] on input "Airpals Courier" at bounding box center [282, 144] width 94 height 9
click at [311, 143] on input "Airpals Courier" at bounding box center [282, 144] width 94 height 9
click at [311, 144] on input "Airpals Courier" at bounding box center [282, 144] width 94 height 9
click at [267, 163] on div "Select an existing company from the dropdown or create a new one" at bounding box center [282, 167] width 109 height 18
click at [268, 166] on div "Select an existing company from the dropdown or create a new one" at bounding box center [282, 167] width 109 height 18
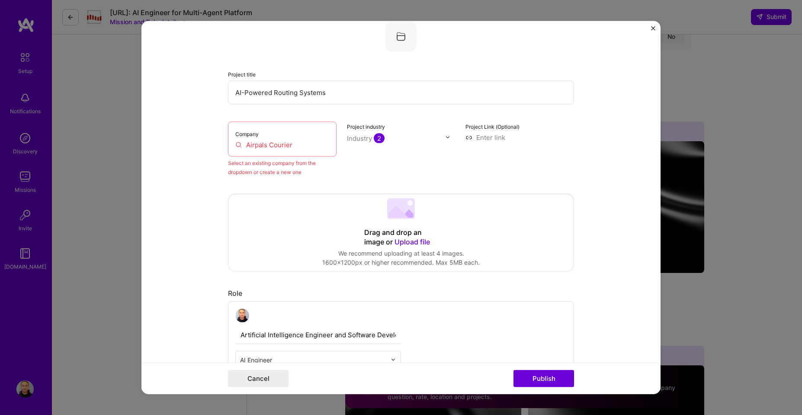
click at [269, 169] on div "Select an existing company from the dropdown or create a new one" at bounding box center [282, 167] width 109 height 18
click at [269, 174] on div "Select an existing company from the dropdown or create a new one" at bounding box center [282, 167] width 109 height 18
click at [256, 176] on div "Select an existing company from the dropdown or create a new one" at bounding box center [282, 167] width 109 height 18
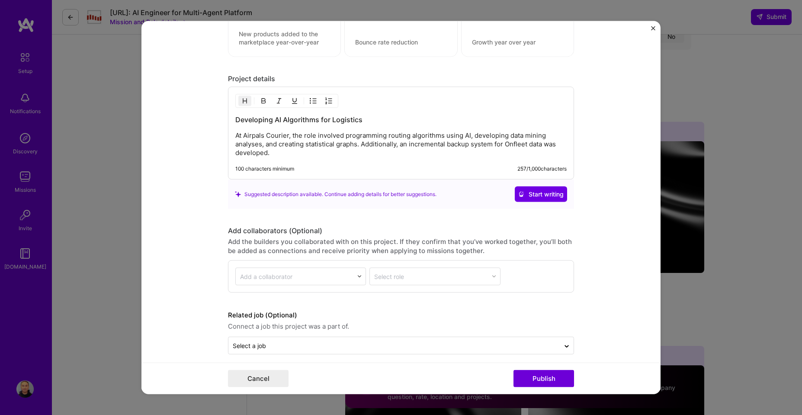
scroll to position [748, 0]
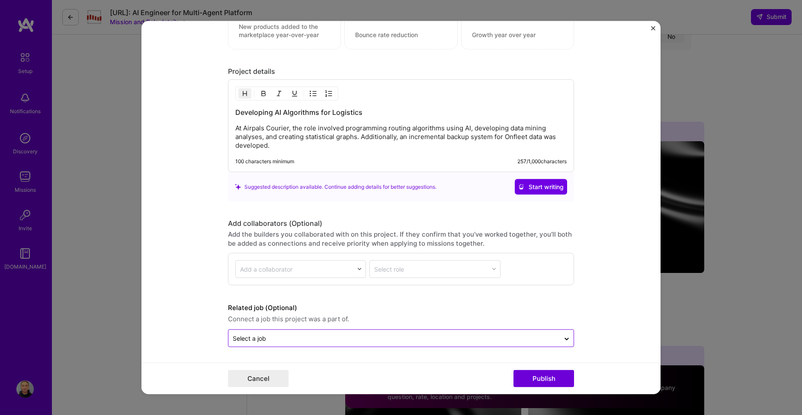
click at [304, 340] on input "text" at bounding box center [394, 338] width 323 height 9
click at [563, 335] on icon at bounding box center [566, 337] width 7 height 9
click at [611, 305] on form "Editing suggested project This project is suggested based on your LinkedIn, res…" at bounding box center [400, 208] width 519 height 374
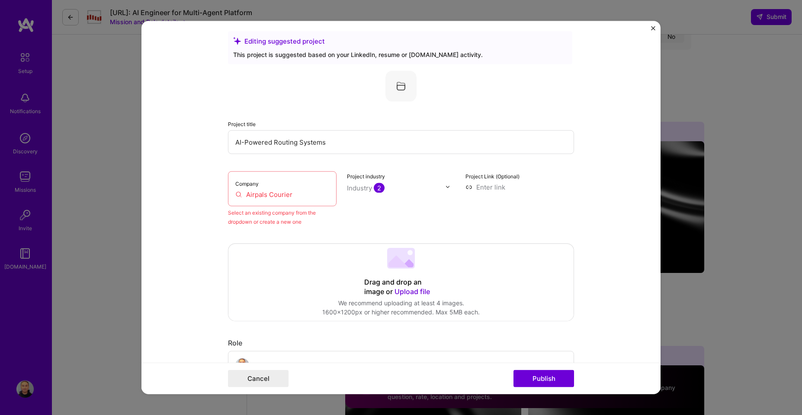
scroll to position [0, 0]
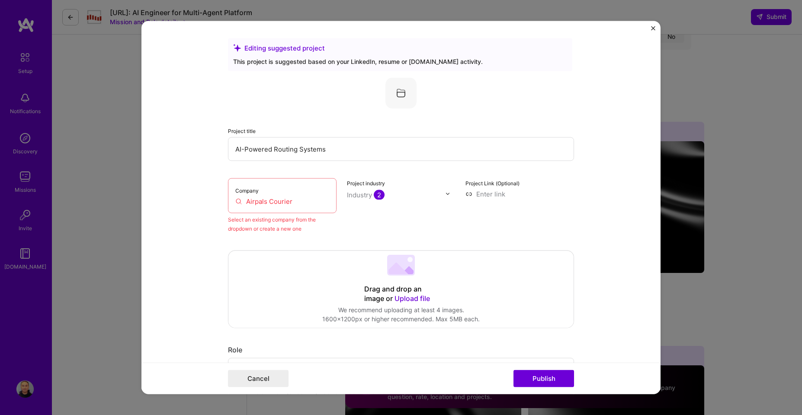
click at [397, 93] on img at bounding box center [400, 92] width 31 height 31
click at [255, 58] on div "This project is suggested based on your LinkedIn, resume or A.Team activity." at bounding box center [400, 61] width 334 height 9
click at [282, 200] on input "Airpals Courier" at bounding box center [282, 201] width 94 height 9
click at [536, 379] on button "Publish" at bounding box center [543, 379] width 61 height 17
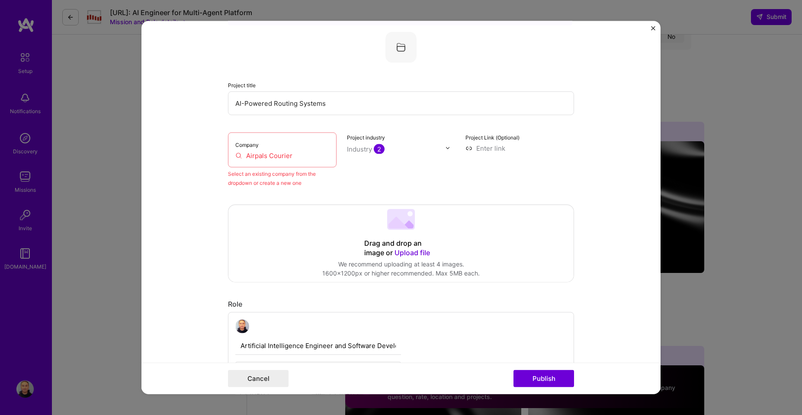
scroll to position [57, 0]
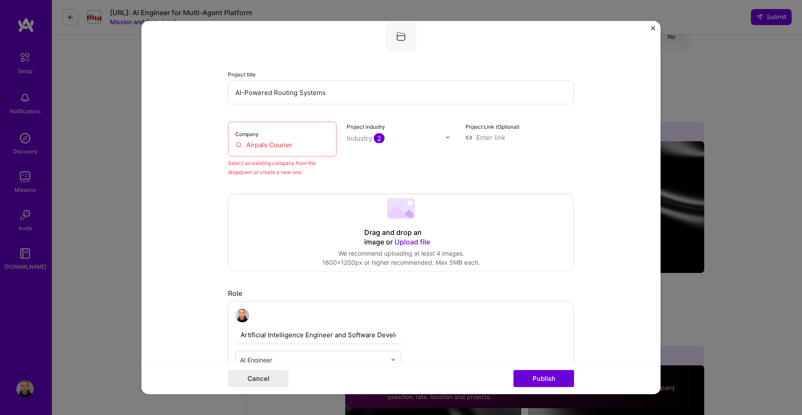
click at [282, 147] on input "Airpals Courier" at bounding box center [282, 144] width 94 height 9
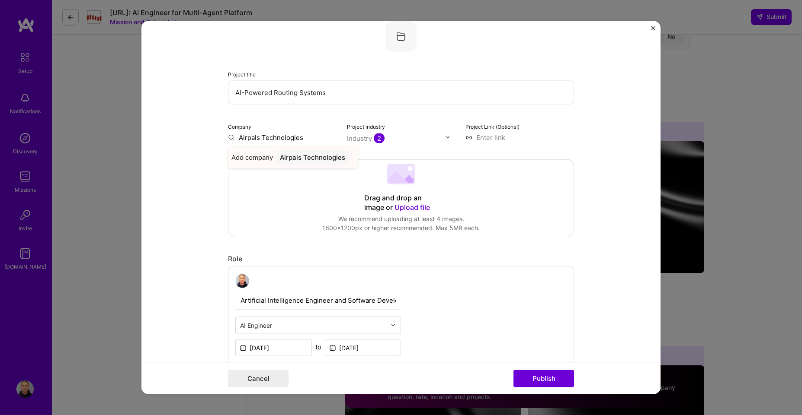
type input "Airpals Technologies"
click at [294, 158] on div "Airpals Technologies" at bounding box center [312, 157] width 72 height 15
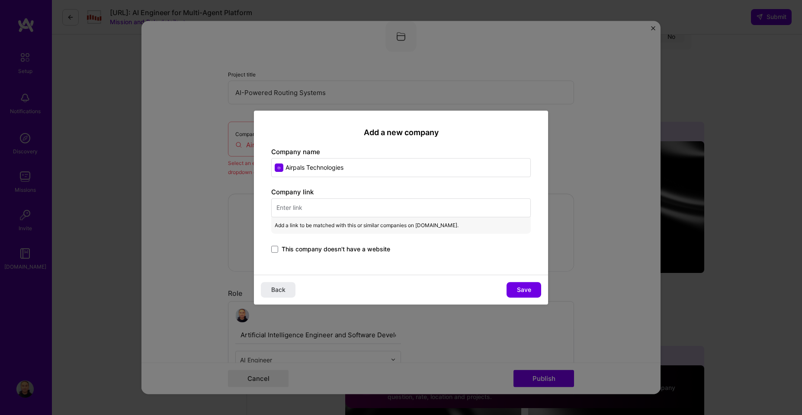
click at [325, 206] on input "text" at bounding box center [400, 207] width 259 height 19
paste input "https://airpals.co/"
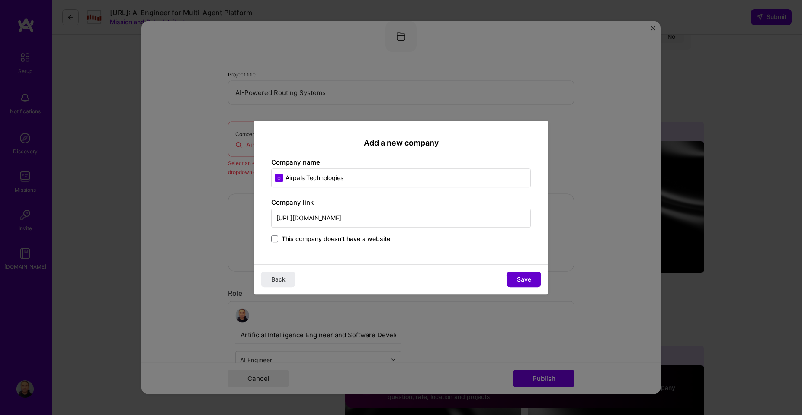
type input "https://airpals.co/"
click at [519, 278] on span "Save" at bounding box center [524, 279] width 14 height 9
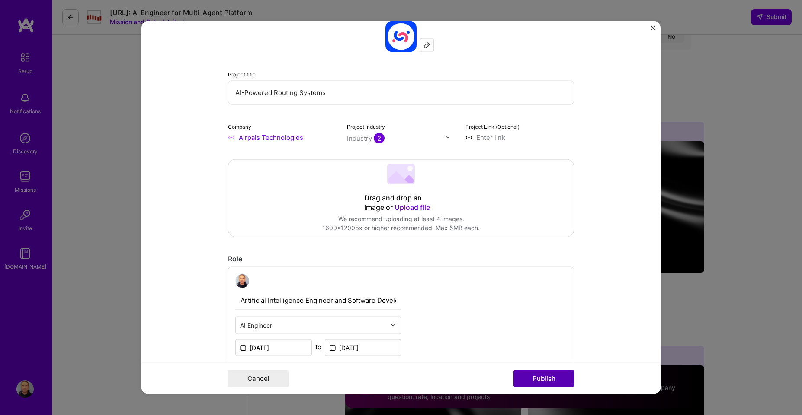
click at [546, 378] on button "Publish" at bounding box center [543, 379] width 61 height 17
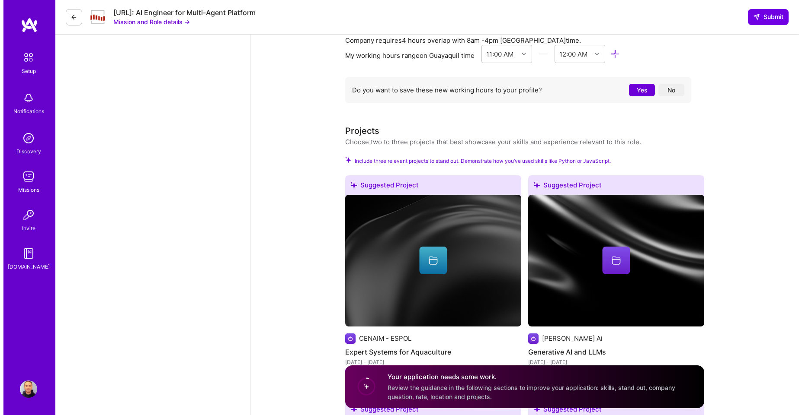
scroll to position [1000, 0]
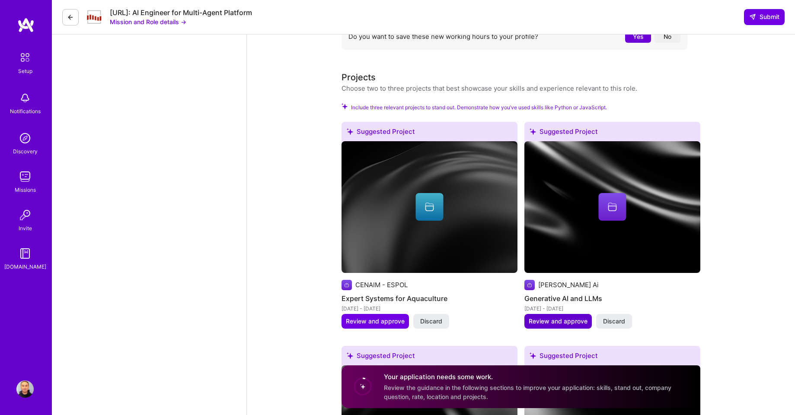
click at [567, 325] on span "Review and approve" at bounding box center [558, 321] width 59 height 9
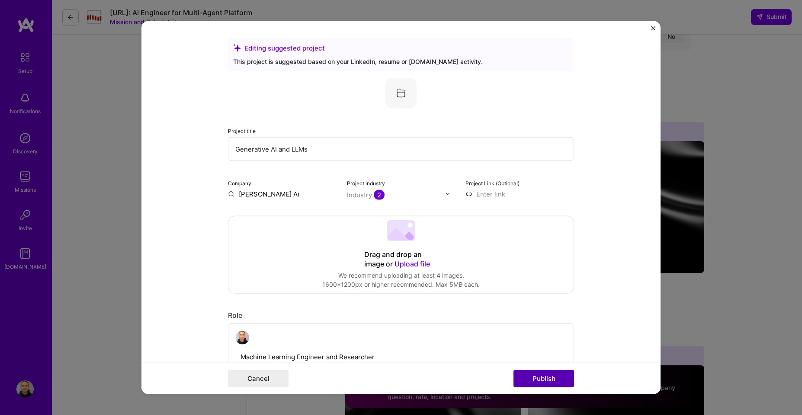
drag, startPoint x: 533, startPoint y: 382, endPoint x: 546, endPoint y: 375, distance: 13.9
click at [534, 382] on button "Publish" at bounding box center [543, 379] width 61 height 17
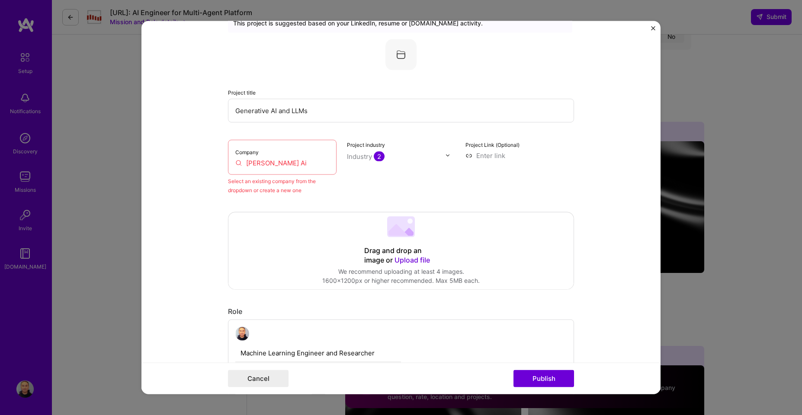
scroll to position [57, 0]
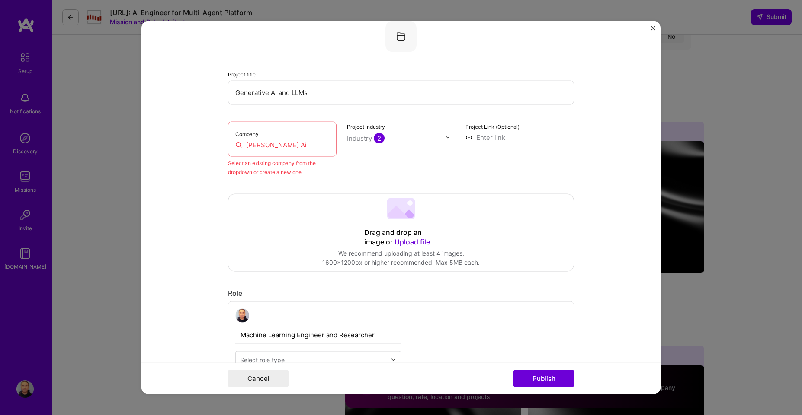
click at [280, 145] on input "[PERSON_NAME] Ai" at bounding box center [282, 144] width 94 height 9
click at [280, 146] on input "[PERSON_NAME] Ai" at bounding box center [282, 144] width 94 height 9
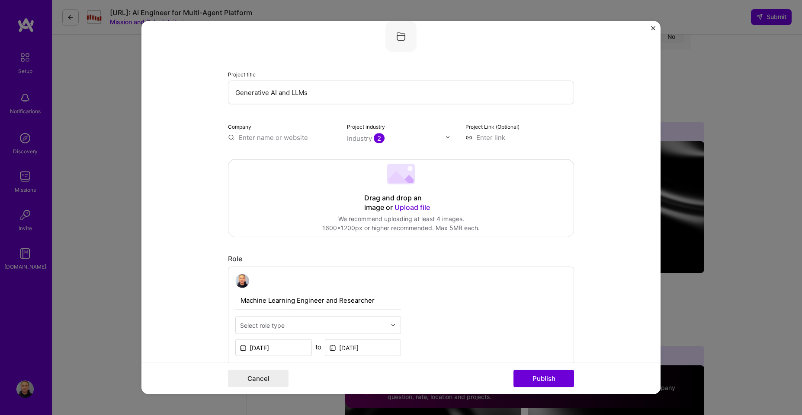
paste input "[PERSON_NAME] Ai"
type input "[PERSON_NAME] Ai"
click at [286, 155] on div "[PERSON_NAME] Ai" at bounding box center [310, 157] width 69 height 15
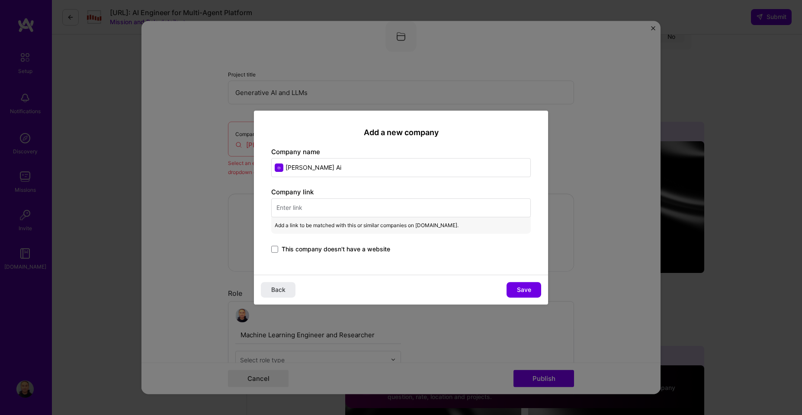
click at [294, 207] on input "text" at bounding box center [400, 207] width 259 height 19
paste input "https://www.nola-ai.com/"
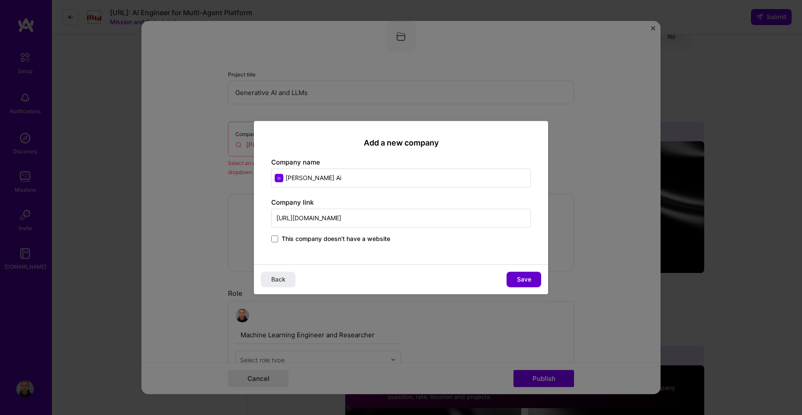
type input "https://www.nola-ai.com/"
drag, startPoint x: 521, startPoint y: 281, endPoint x: 542, endPoint y: 281, distance: 20.8
click at [521, 281] on span "Save" at bounding box center [524, 279] width 14 height 9
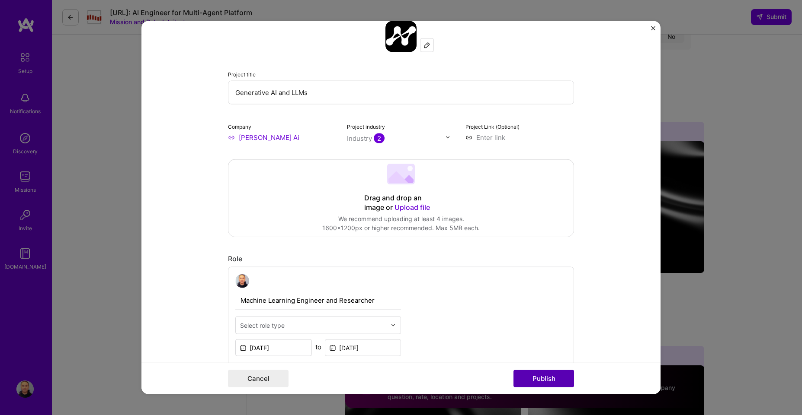
click at [539, 378] on button "Publish" at bounding box center [543, 379] width 61 height 17
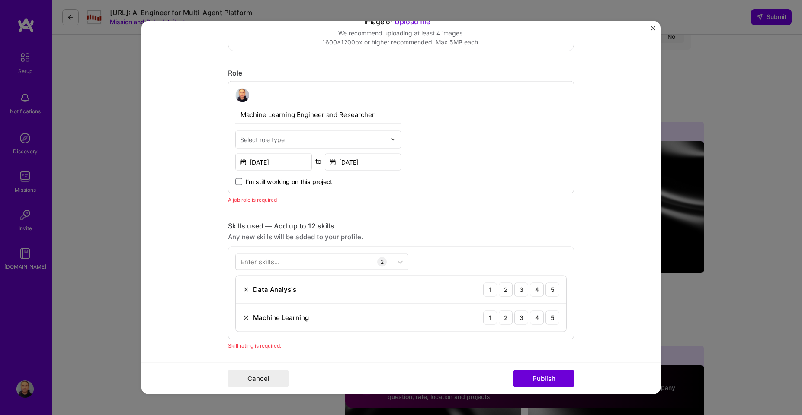
scroll to position [290, 0]
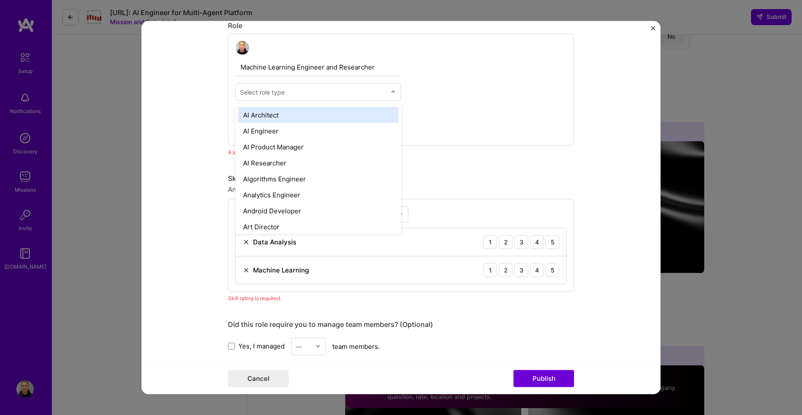
click at [390, 91] on img at bounding box center [392, 91] width 5 height 5
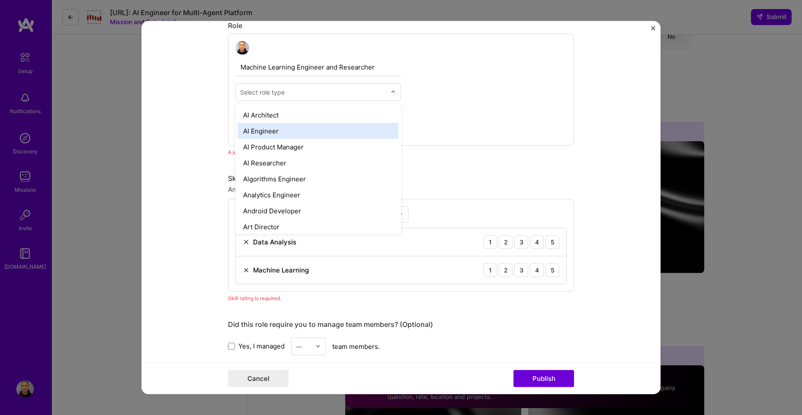
click at [351, 132] on div "AI Engineer" at bounding box center [318, 131] width 160 height 16
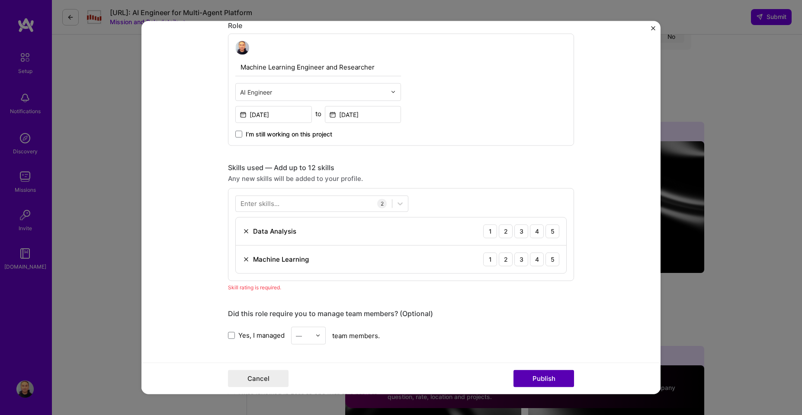
click at [543, 375] on button "Publish" at bounding box center [543, 379] width 61 height 17
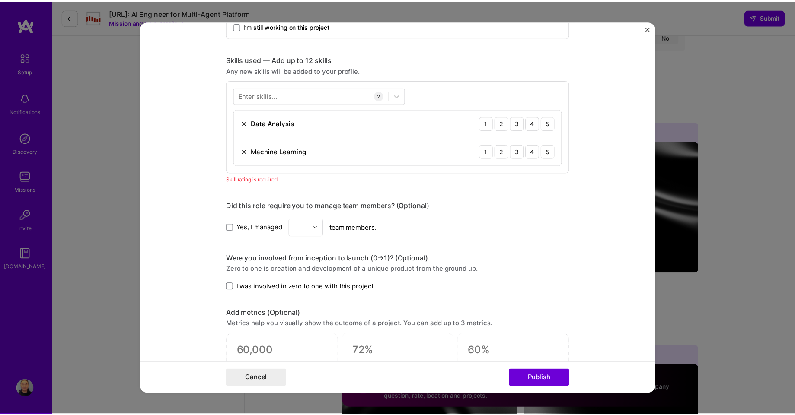
scroll to position [432, 0]
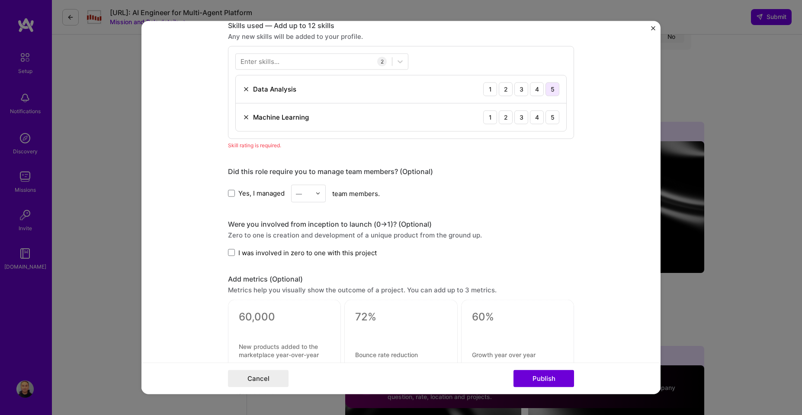
click at [548, 93] on div "5" at bounding box center [552, 89] width 14 height 14
click at [551, 117] on div "5" at bounding box center [552, 117] width 14 height 14
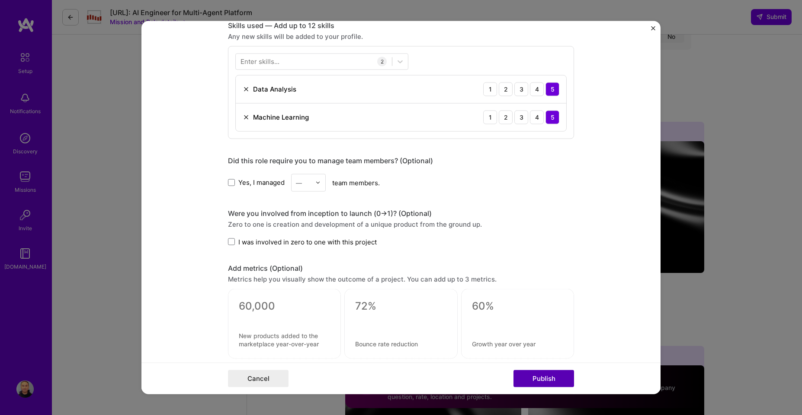
click at [538, 379] on button "Publish" at bounding box center [543, 379] width 61 height 17
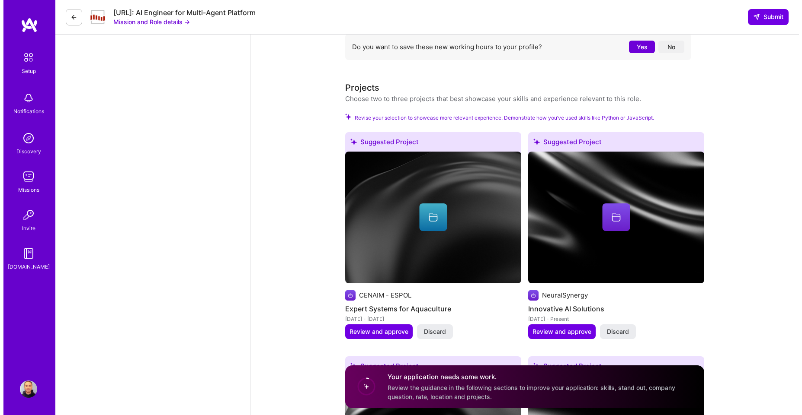
scroll to position [1041, 0]
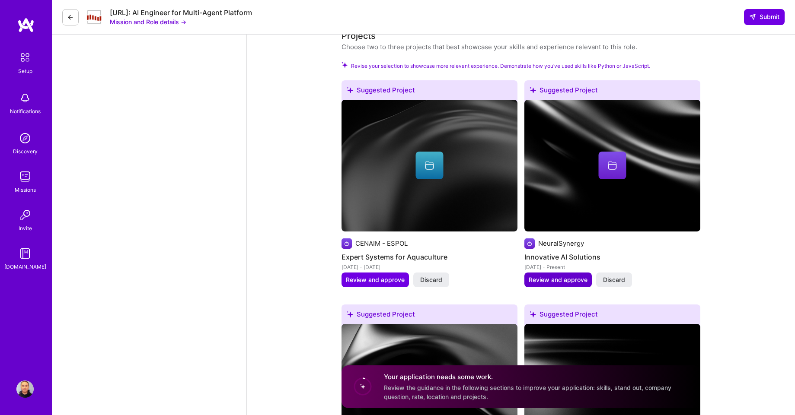
click at [553, 280] on span "Review and approve" at bounding box center [558, 280] width 59 height 9
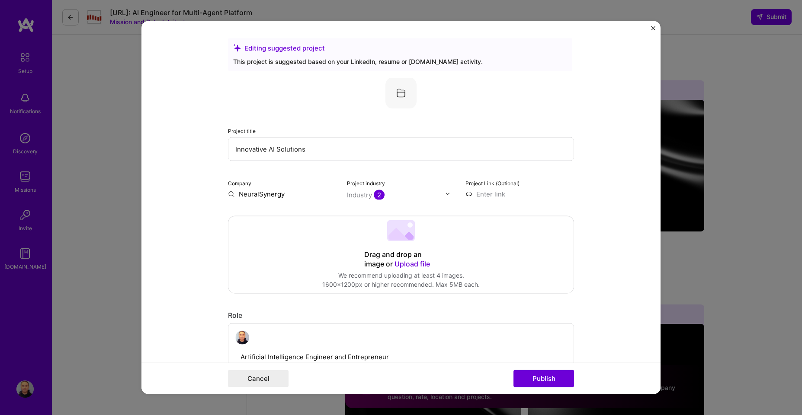
click at [243, 192] on input "NeuralSynergy" at bounding box center [282, 193] width 109 height 9
click at [243, 191] on input "NeuralSynergy" at bounding box center [282, 193] width 109 height 9
click at [552, 381] on button "Publish" at bounding box center [543, 379] width 61 height 17
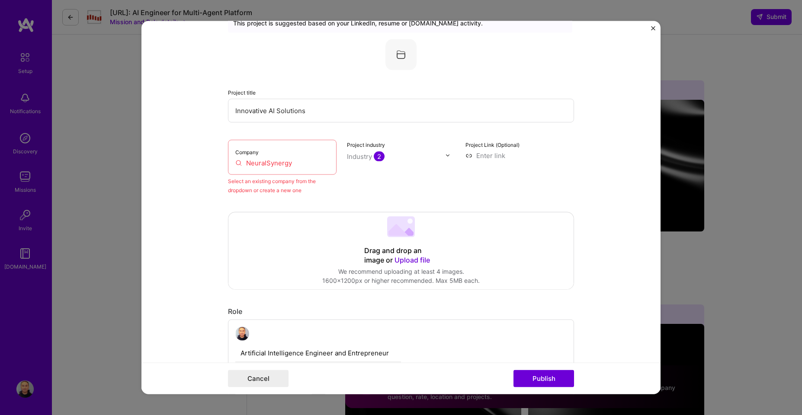
scroll to position [57, 0]
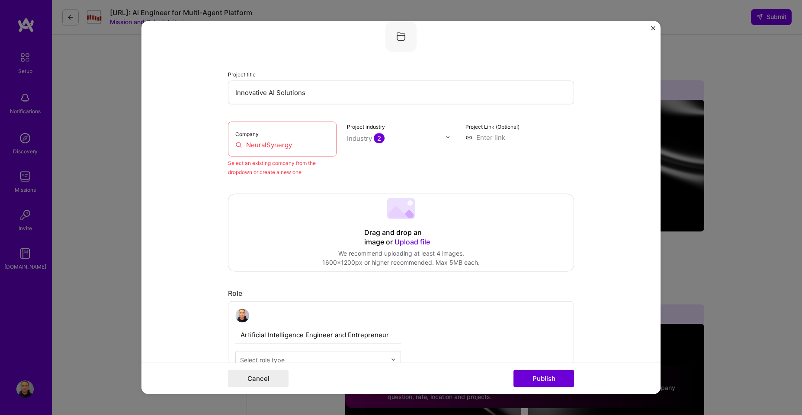
click at [265, 142] on input "NeuralSynergy" at bounding box center [282, 144] width 94 height 9
click at [263, 144] on input "NeuralSynergy" at bounding box center [282, 144] width 94 height 9
click at [262, 144] on input "NeuralSynergy" at bounding box center [282, 144] width 94 height 9
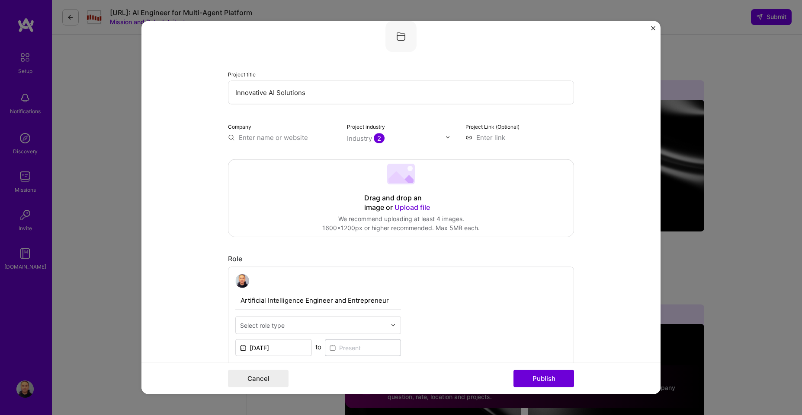
paste input "NeuralSynergy"
type input "NeuralSynergy"
click at [289, 156] on div "NeuralSynergy" at bounding box center [303, 157] width 54 height 15
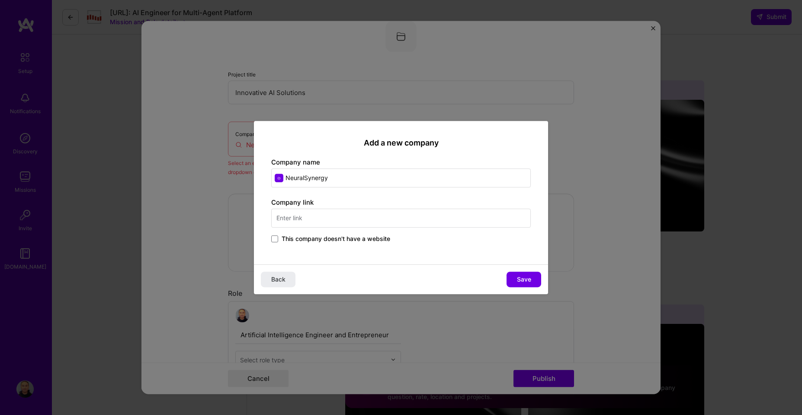
click at [311, 243] on span "This company doesn't have a website" at bounding box center [335, 239] width 109 height 9
click at [0, 0] on input "This company doesn't have a website" at bounding box center [0, 0] width 0 height 0
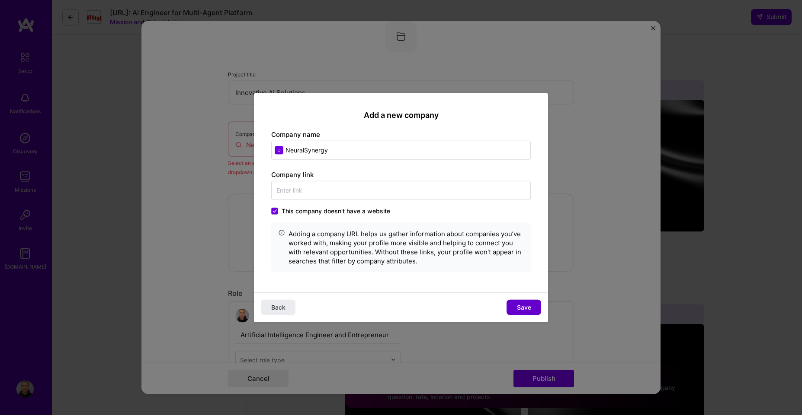
click at [514, 308] on button "Save" at bounding box center [523, 308] width 35 height 16
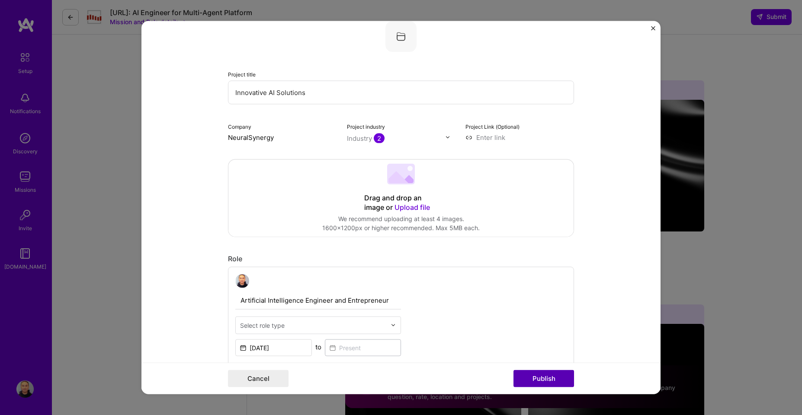
click at [555, 380] on button "Publish" at bounding box center [543, 379] width 61 height 17
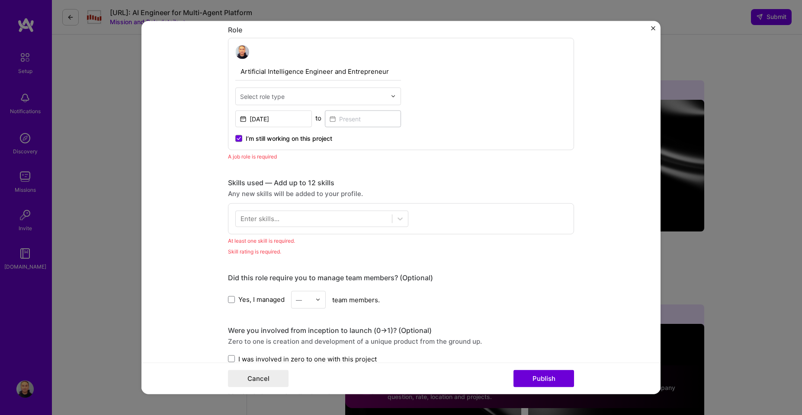
scroll to position [290, 0]
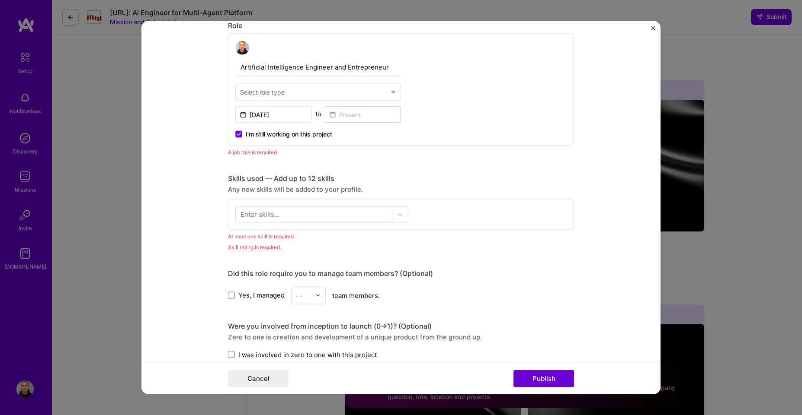
click at [390, 92] on img at bounding box center [392, 91] width 5 height 5
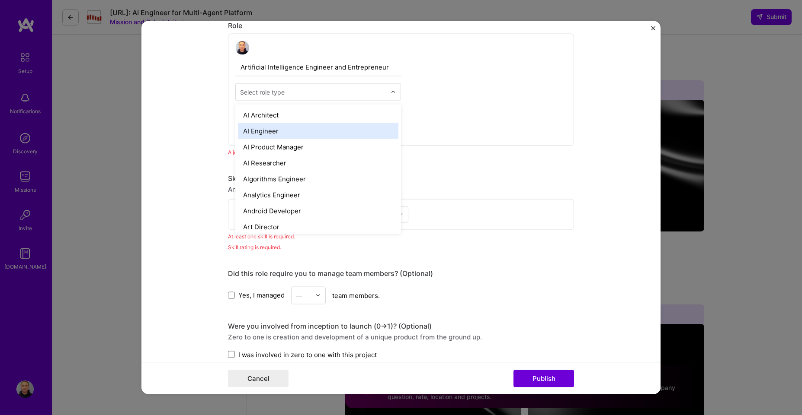
click at [341, 128] on div "AI Engineer" at bounding box center [318, 131] width 160 height 16
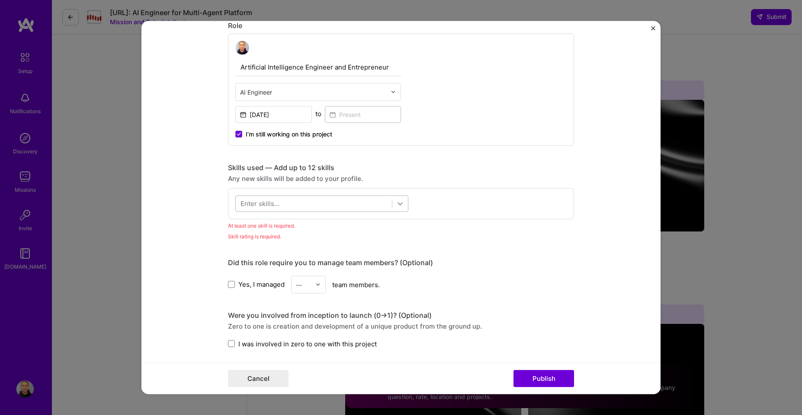
click at [400, 205] on icon at bounding box center [400, 203] width 9 height 9
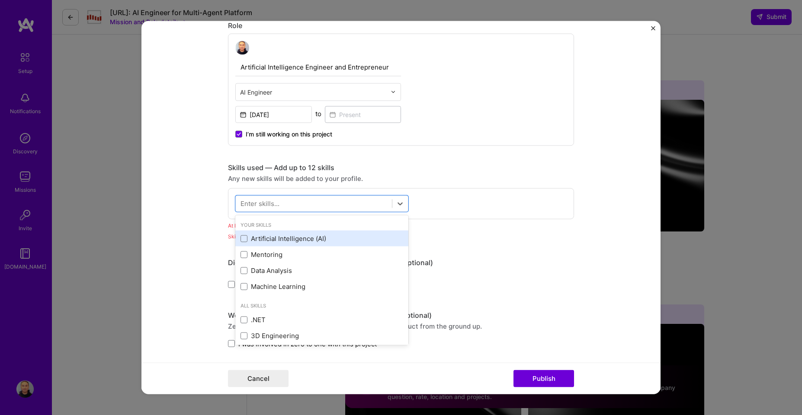
click at [328, 237] on div "Artificial Intelligence (AI)" at bounding box center [321, 238] width 163 height 9
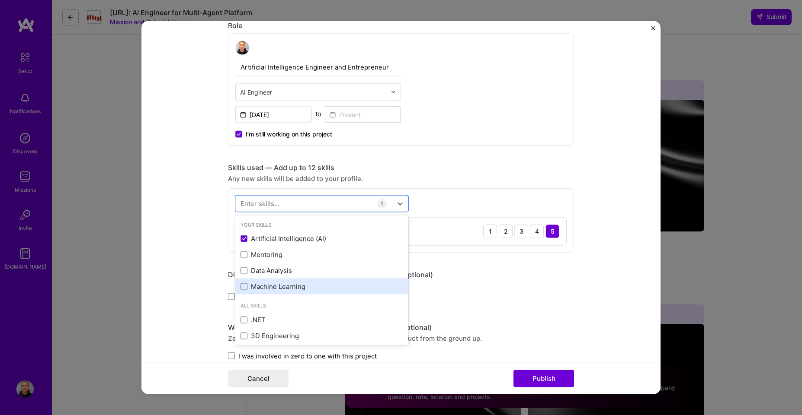
click at [323, 288] on div "Machine Learning" at bounding box center [321, 286] width 163 height 9
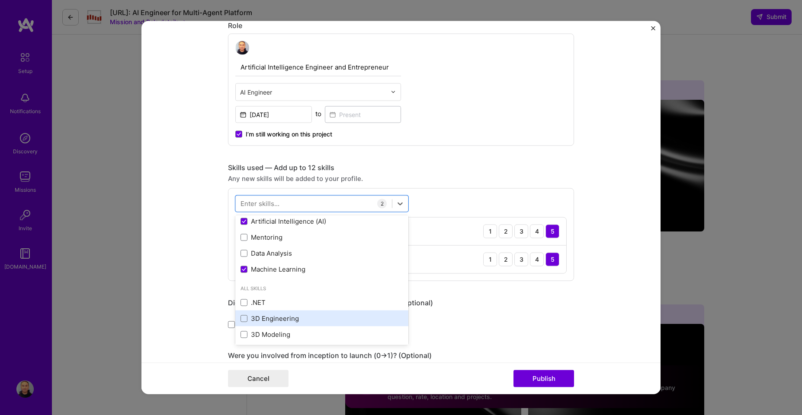
scroll to position [0, 0]
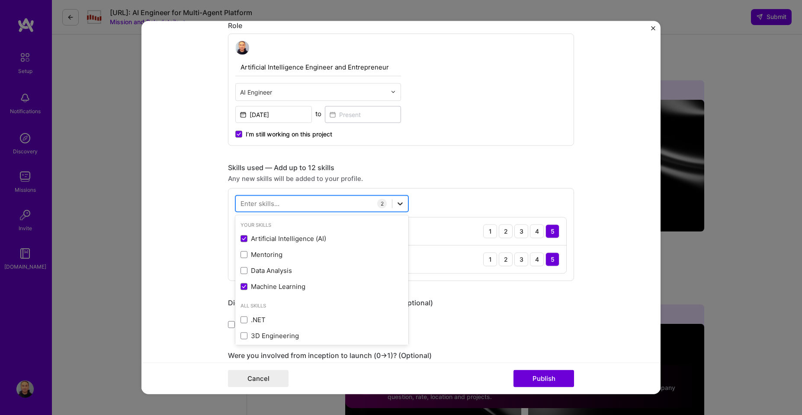
click at [400, 201] on icon at bounding box center [400, 203] width 9 height 9
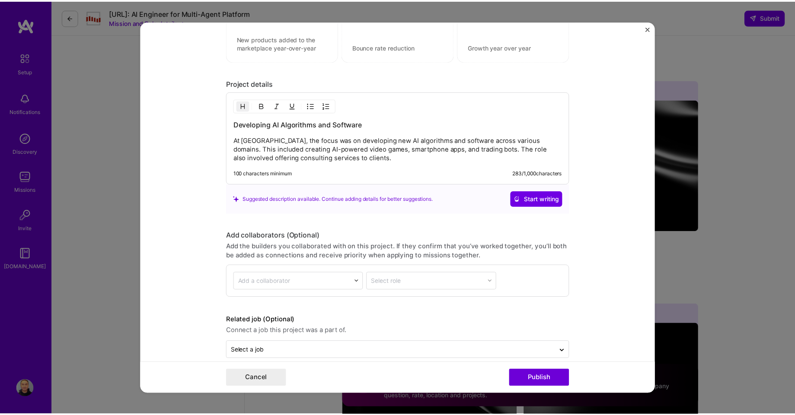
scroll to position [742, 0]
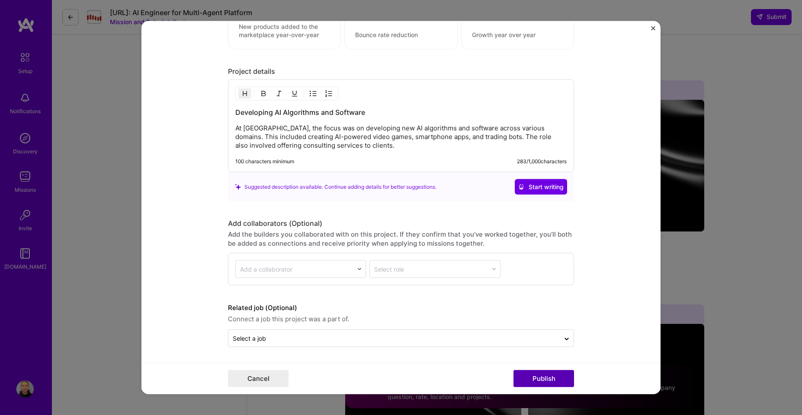
click at [543, 379] on button "Publish" at bounding box center [543, 379] width 61 height 17
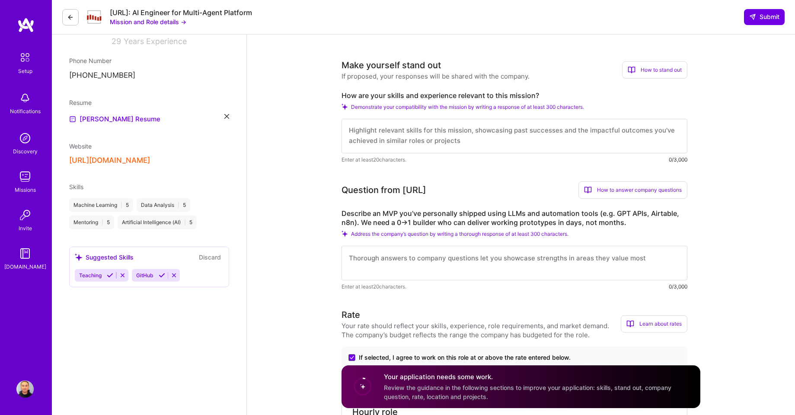
scroll to position [53, 0]
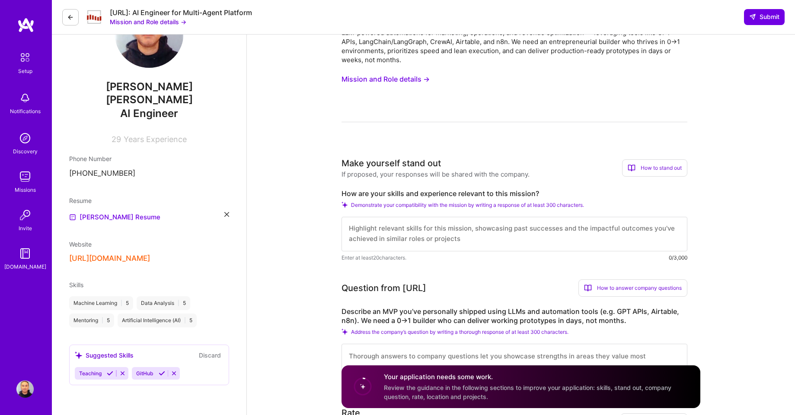
click at [108, 371] on icon at bounding box center [110, 374] width 6 height 6
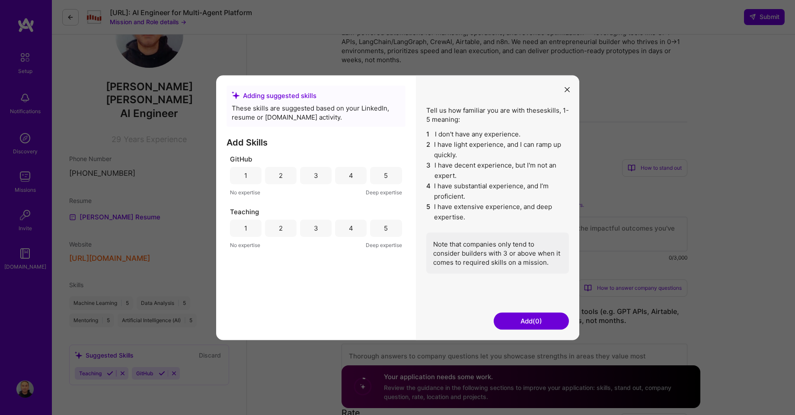
click at [354, 179] on div "4" at bounding box center [351, 175] width 32 height 17
click at [382, 230] on div "5" at bounding box center [386, 228] width 32 height 17
click at [526, 320] on button "Add (2)" at bounding box center [531, 321] width 75 height 17
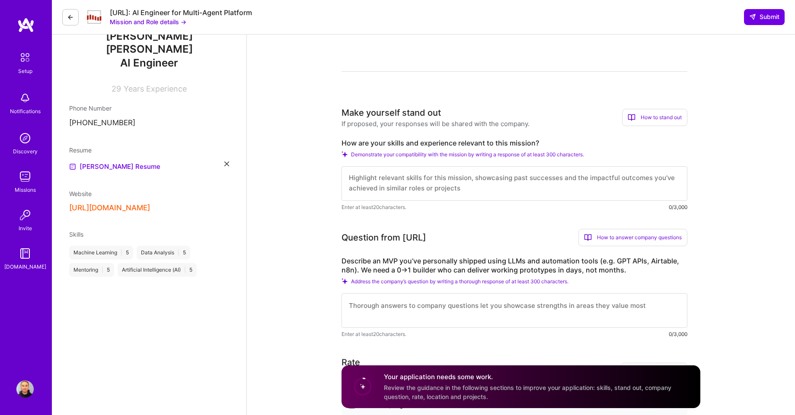
scroll to position [0, 0]
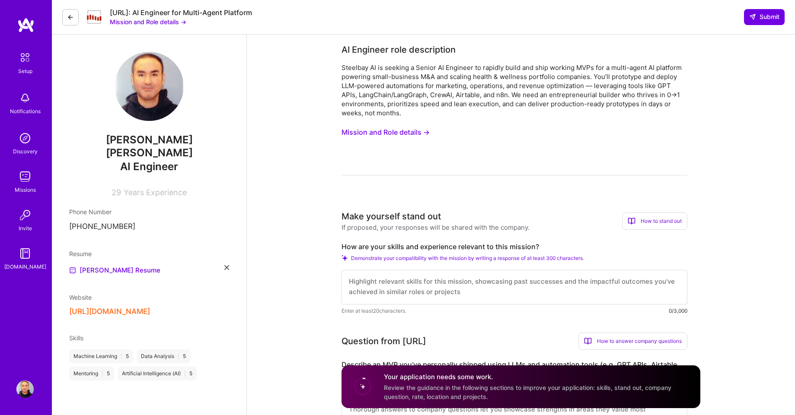
click at [393, 134] on button "Mission and Role details →" at bounding box center [386, 133] width 88 height 16
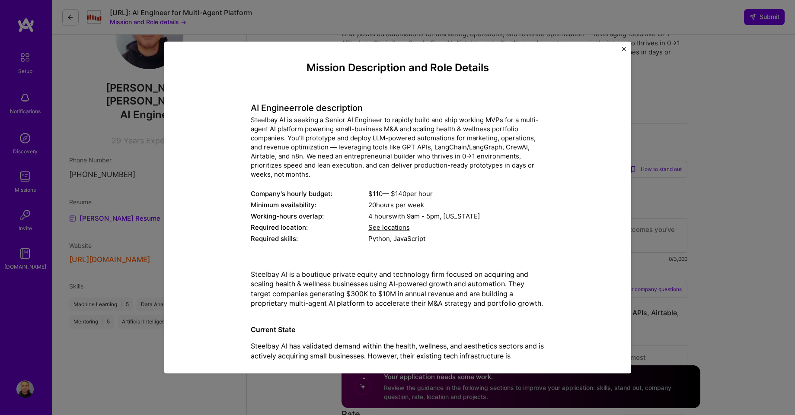
click at [623, 49] on img "Close" at bounding box center [624, 49] width 4 height 4
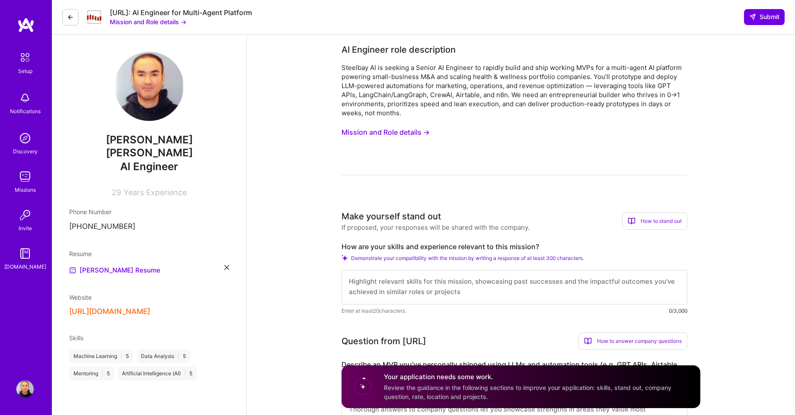
click at [537, 288] on textarea at bounding box center [515, 287] width 346 height 35
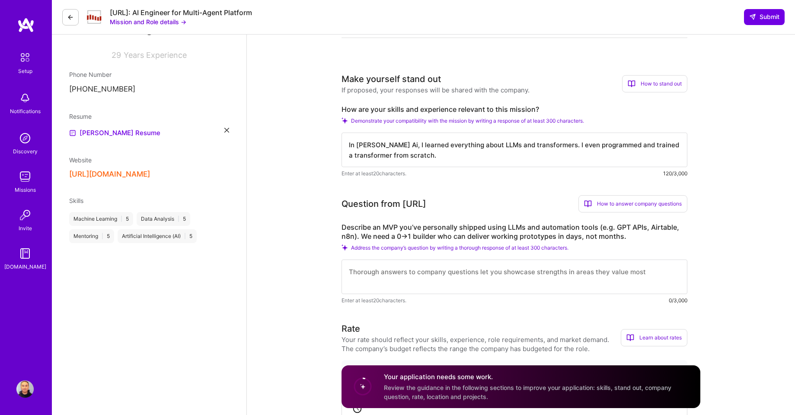
scroll to position [156, 0]
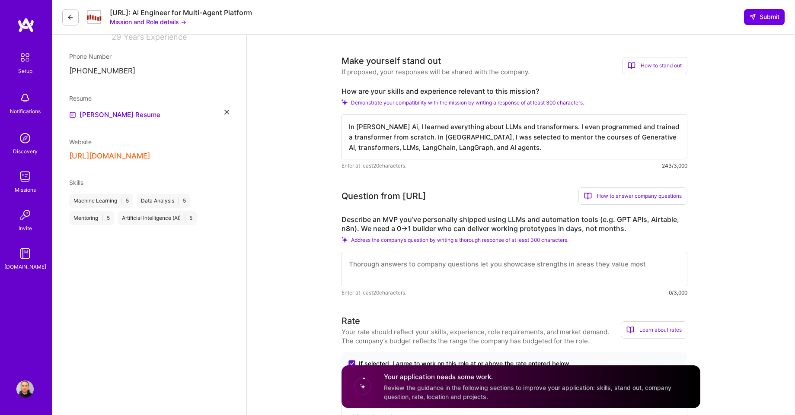
type textarea "In NOLA Ai, I learned everything about LLMs and transformers. I even programmed…"
click at [629, 277] on textarea at bounding box center [515, 269] width 346 height 35
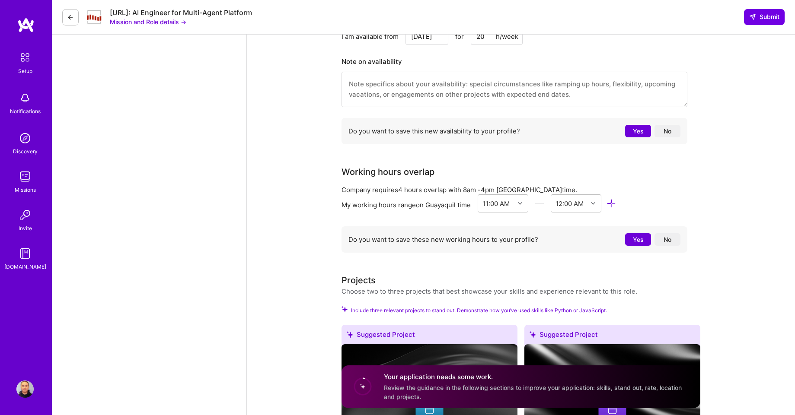
scroll to position [830, 0]
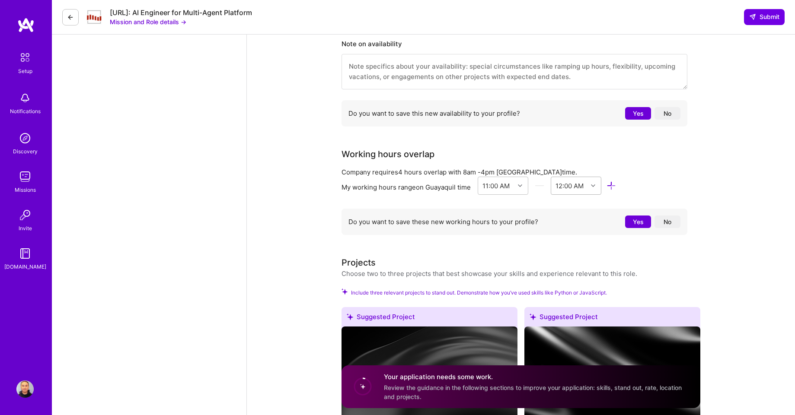
type textarea "In a programming test for a local bank, I developed, with the help of ChatGPT, …"
click at [596, 187] on div at bounding box center [594, 185] width 13 height 11
click at [577, 226] on div "11:30 PM" at bounding box center [576, 226] width 51 height 16
click at [716, 178] on div "AI Engineer role description Steelbay AI is seeking a Senior AI Engineer to rap…" at bounding box center [521, 239] width 548 height 2068
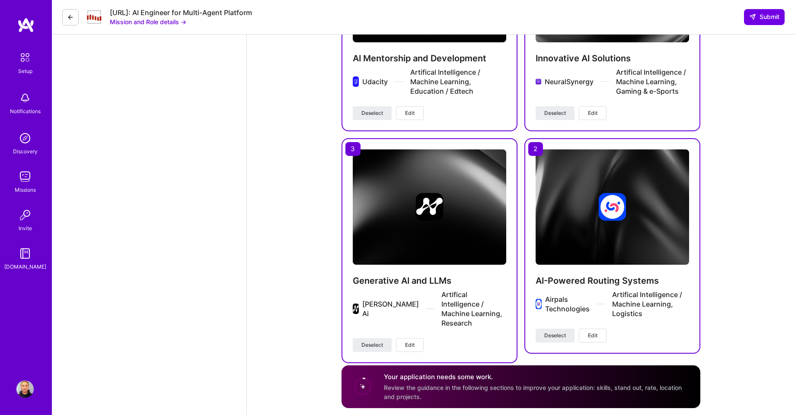
scroll to position [1677, 0]
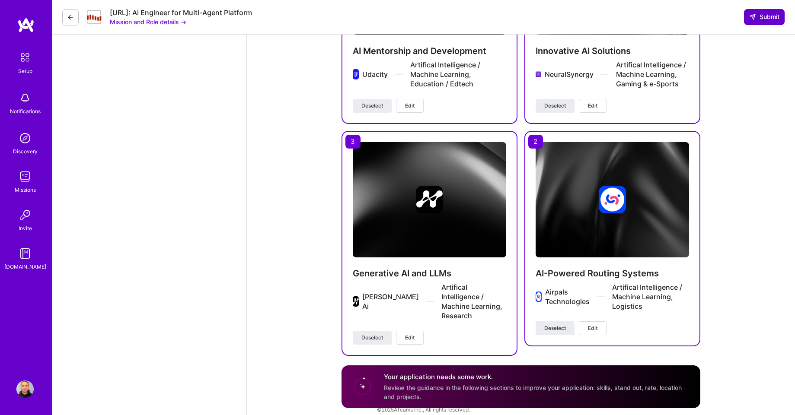
click at [755, 19] on icon at bounding box center [752, 16] width 7 height 7
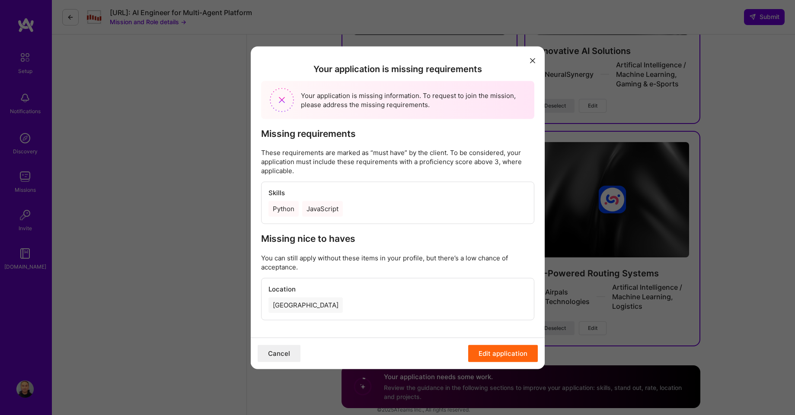
click at [491, 352] on button "Edit application" at bounding box center [503, 353] width 70 height 17
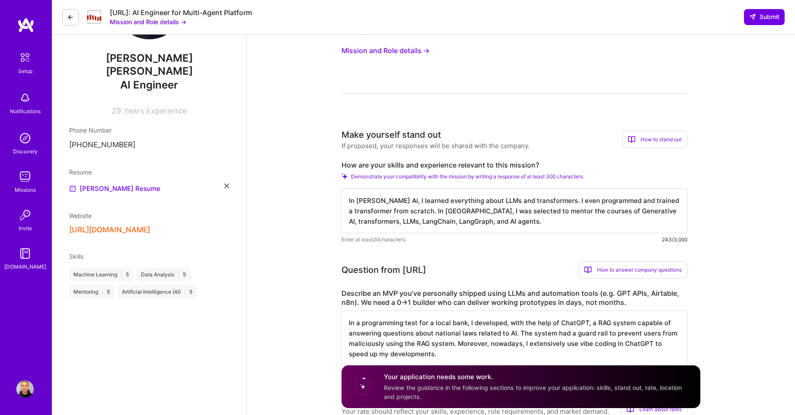
scroll to position [156, 0]
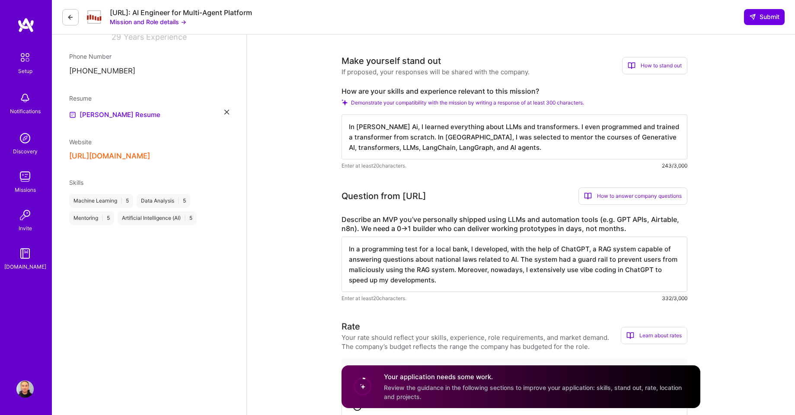
click at [77, 179] on span "Skills" at bounding box center [76, 182] width 14 height 7
click at [88, 178] on div "Skills" at bounding box center [149, 182] width 160 height 9
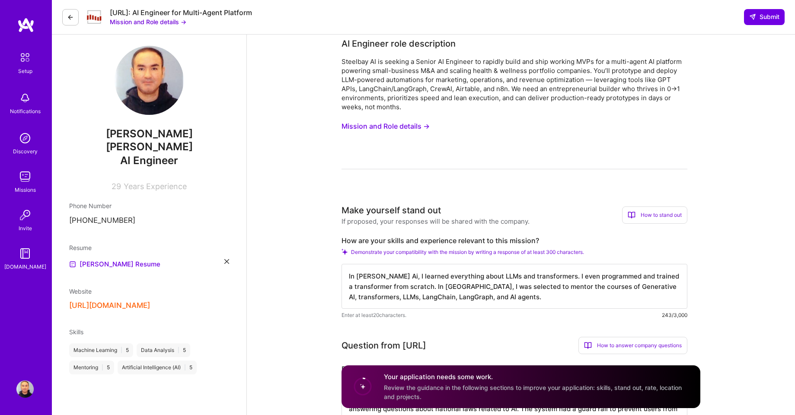
scroll to position [0, 0]
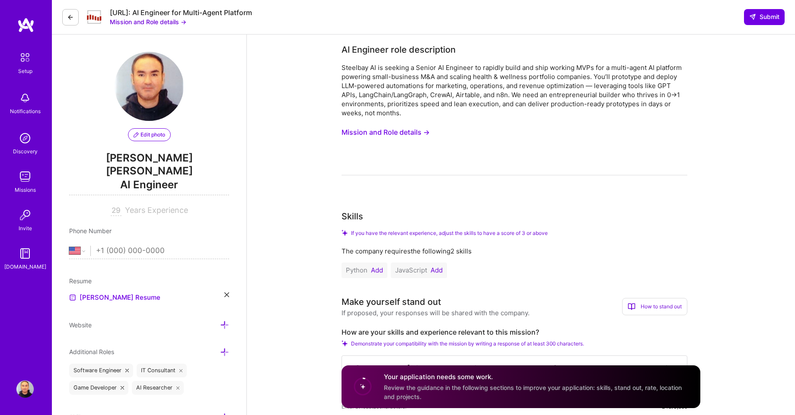
select select "US"
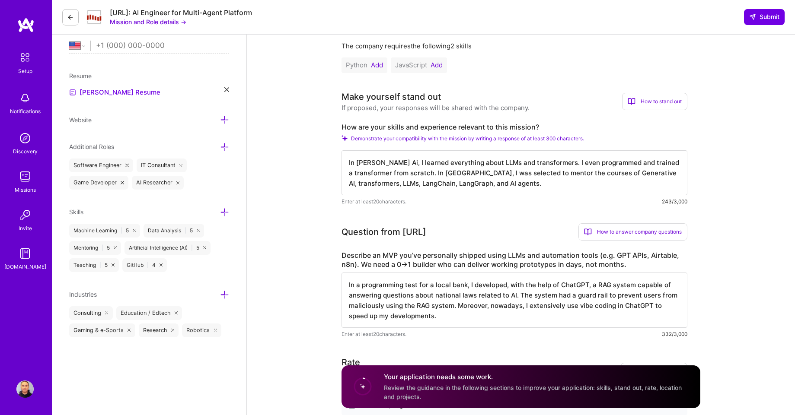
scroll to position [208, 0]
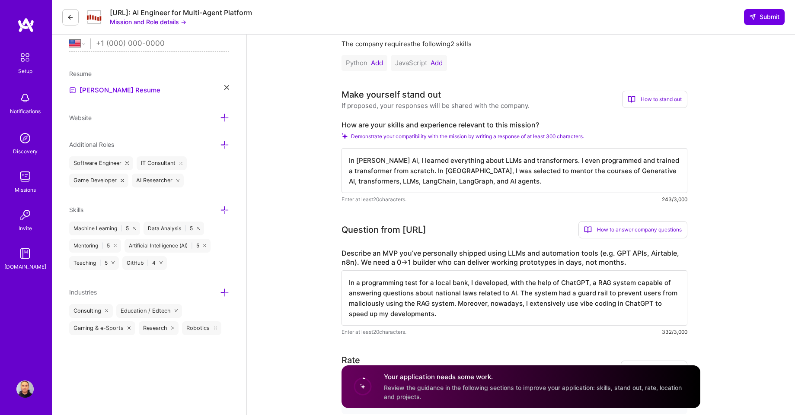
click at [224, 206] on icon at bounding box center [224, 210] width 9 height 9
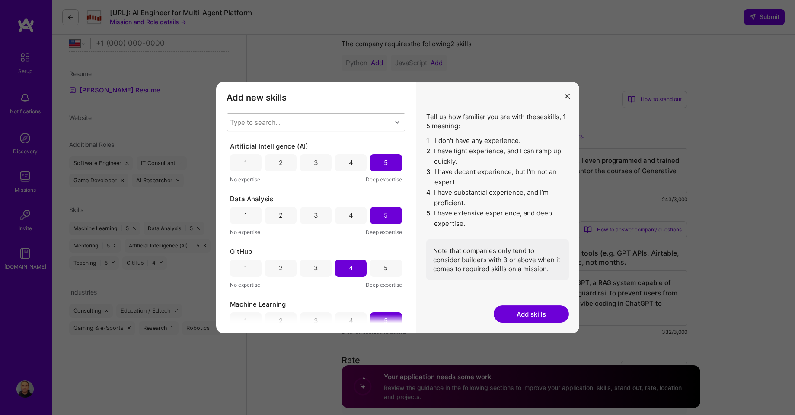
click at [299, 120] on div "Type to search..." at bounding box center [309, 122] width 165 height 17
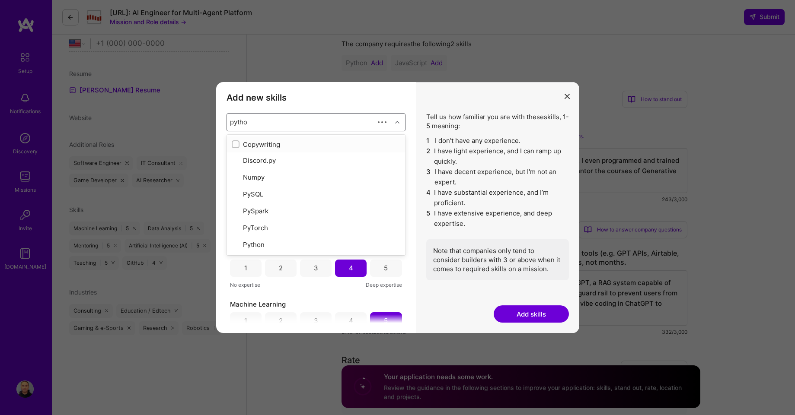
type input "python"
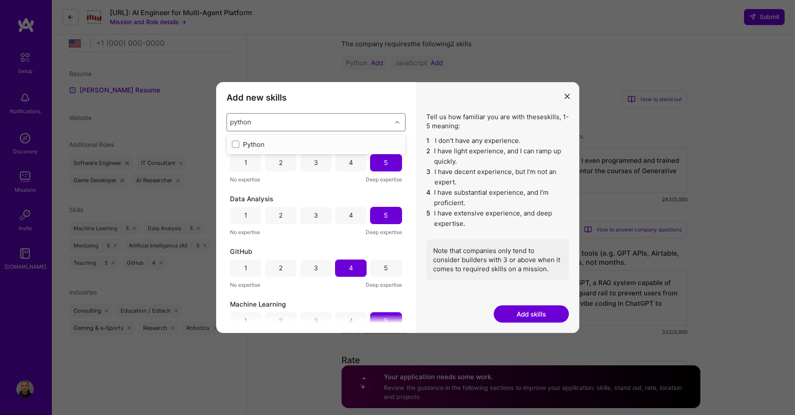
click at [254, 143] on div "Python" at bounding box center [316, 144] width 169 height 9
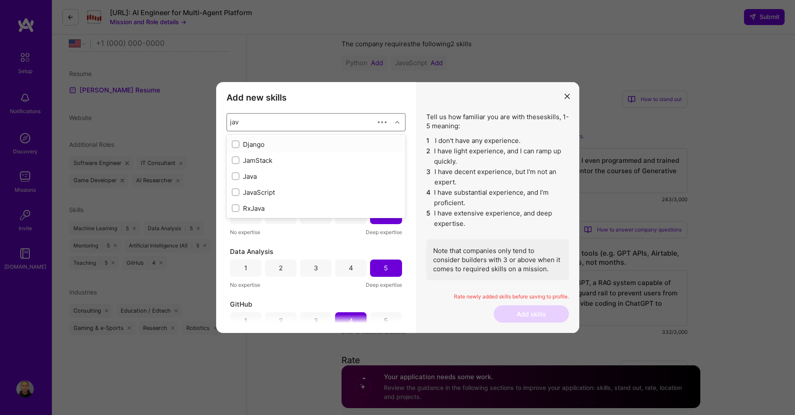
type input "java"
click at [263, 165] on div "JavaScript" at bounding box center [316, 161] width 179 height 16
click at [267, 162] on div "JavaScript" at bounding box center [316, 160] width 169 height 9
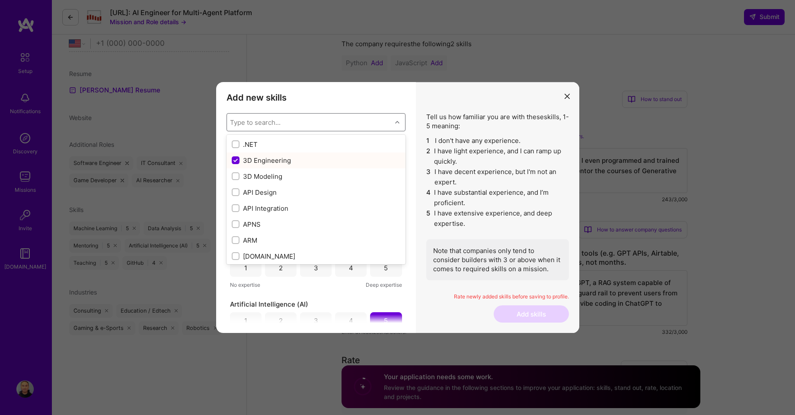
click at [267, 162] on div "3D Engineering" at bounding box center [316, 160] width 169 height 9
checkbox input "false"
click at [399, 123] on icon "modal" at bounding box center [397, 122] width 4 height 4
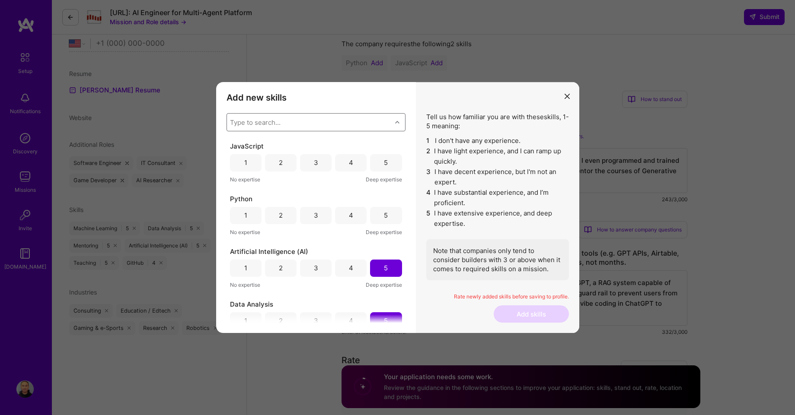
click at [385, 166] on div "5" at bounding box center [386, 162] width 4 height 9
click at [362, 165] on div "4" at bounding box center [351, 162] width 32 height 17
click at [384, 216] on div "5" at bounding box center [386, 215] width 4 height 9
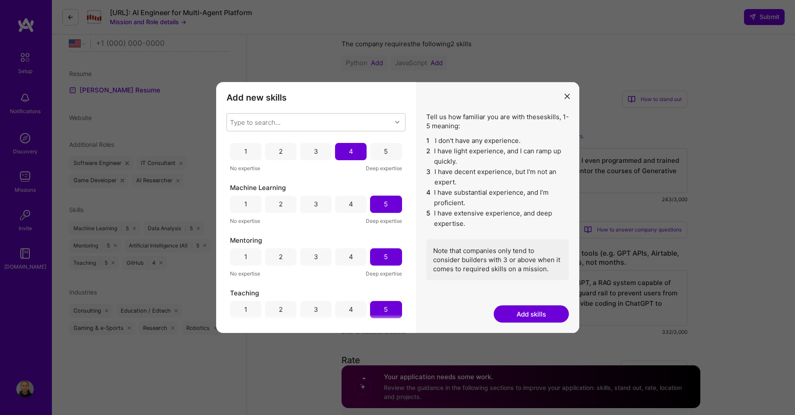
scroll to position [230, 0]
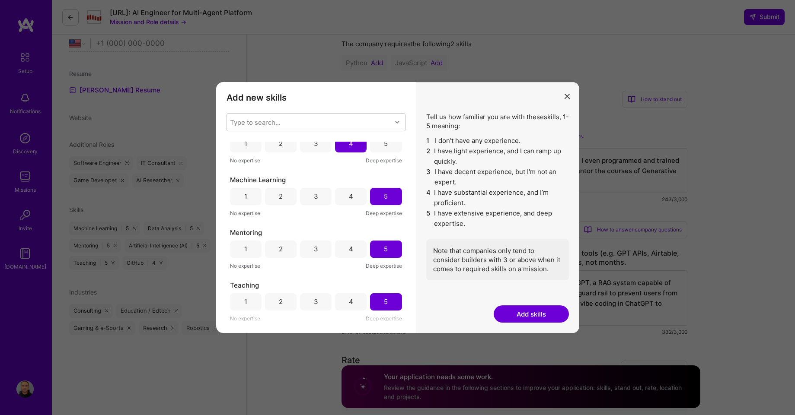
click at [530, 319] on button "Add skills" at bounding box center [531, 314] width 75 height 17
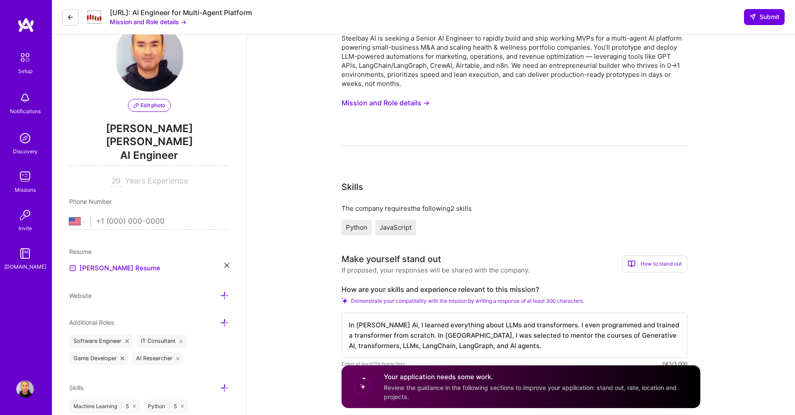
scroll to position [0, 0]
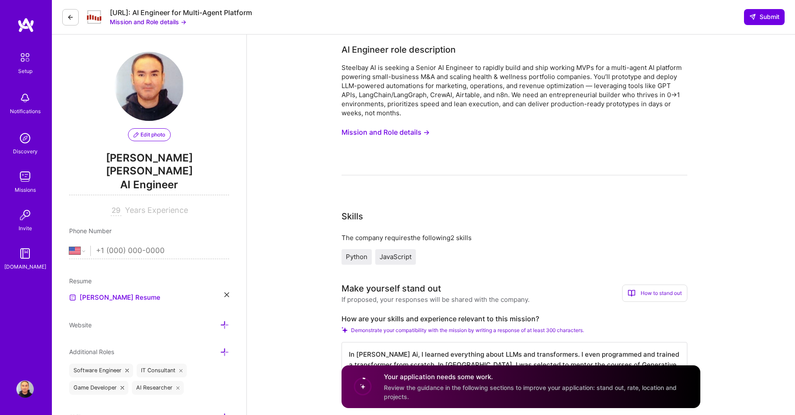
click at [131, 239] on input "tel" at bounding box center [162, 251] width 133 height 25
type input "+593 99 066 0996"
select select "EC"
click at [359, 260] on span "Python" at bounding box center [357, 257] width 22 height 8
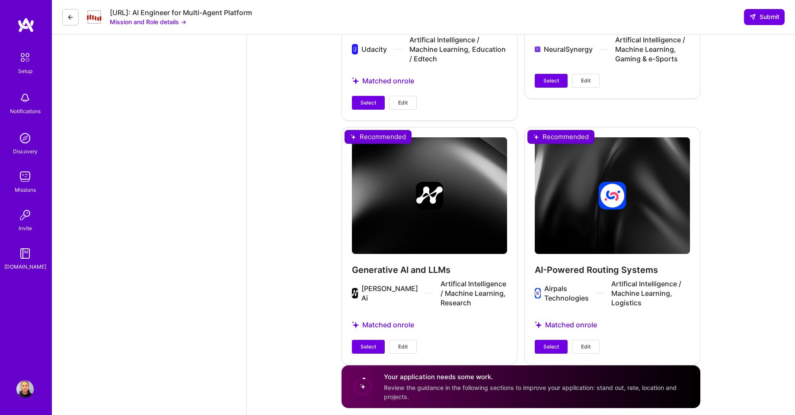
scroll to position [1765, 0]
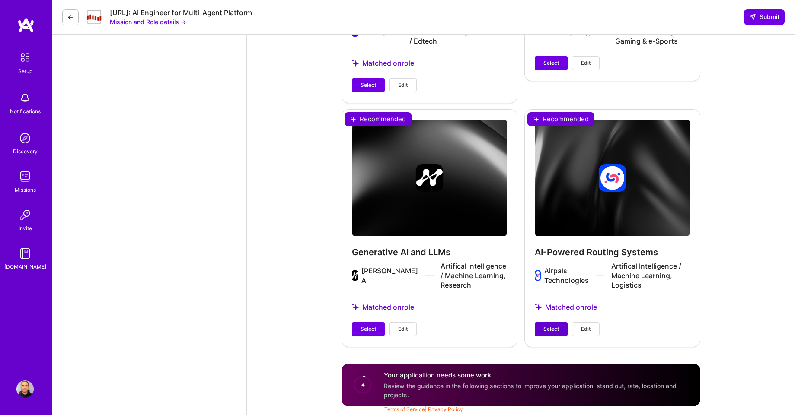
click at [552, 330] on span "Select" at bounding box center [551, 330] width 16 height 8
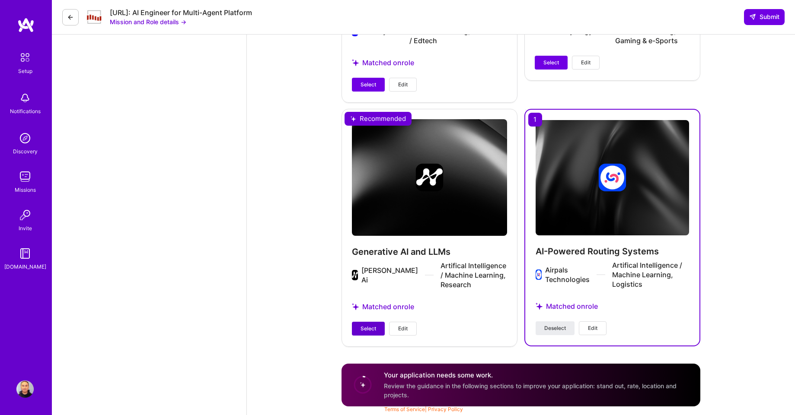
click at [366, 325] on span "Select" at bounding box center [369, 329] width 16 height 8
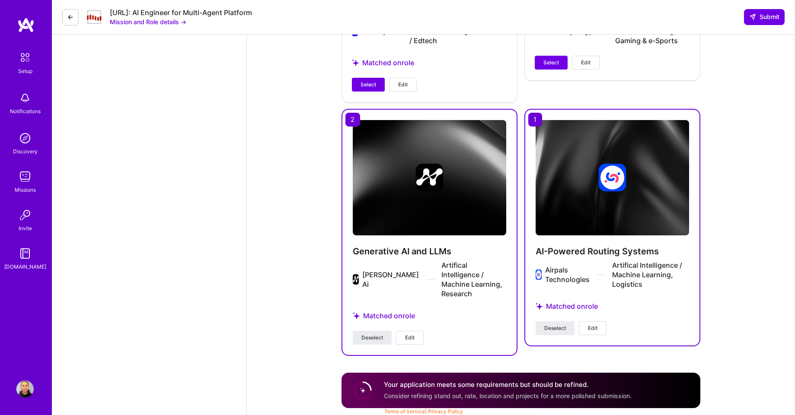
scroll to position [1750, 0]
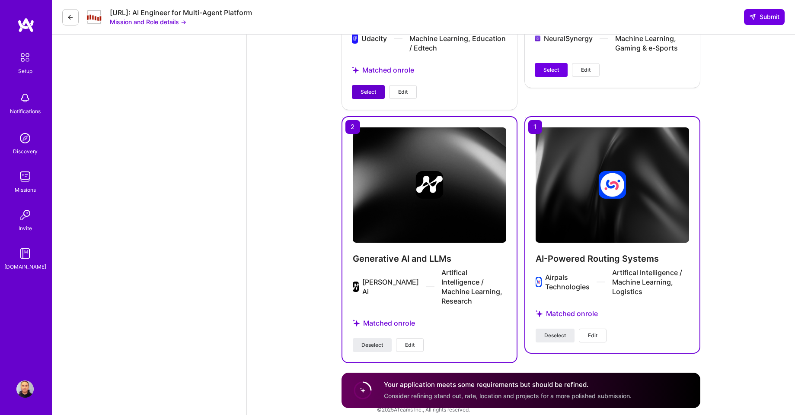
click at [370, 96] on span "Select" at bounding box center [369, 92] width 16 height 8
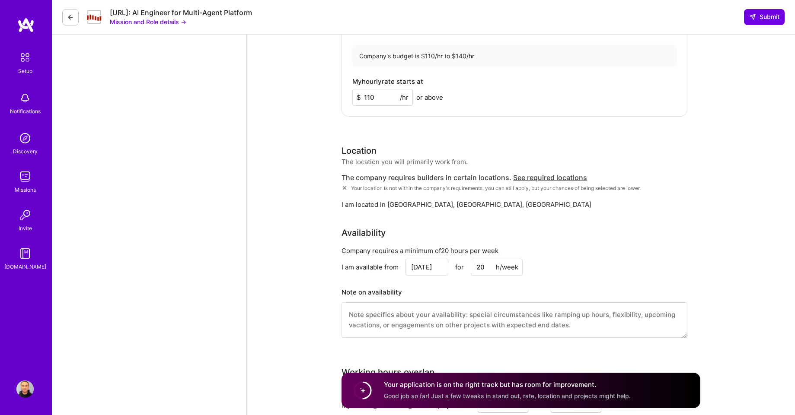
scroll to position [557, 0]
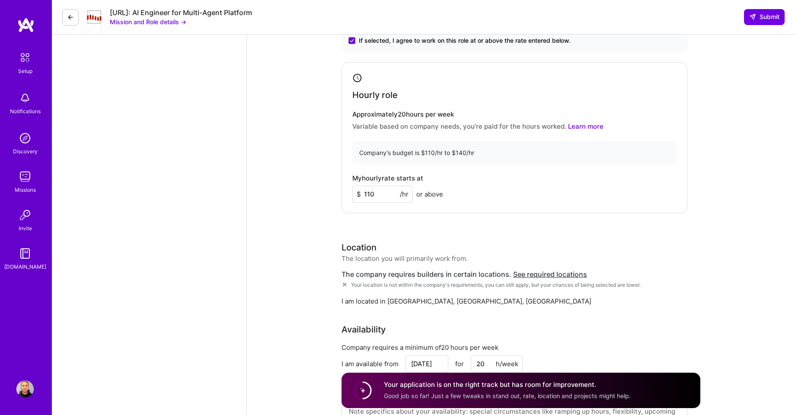
click at [363, 392] on circle at bounding box center [363, 391] width 16 height 16
click at [432, 387] on h4 "Your application is on the right track but has room for improvement." at bounding box center [507, 385] width 247 height 9
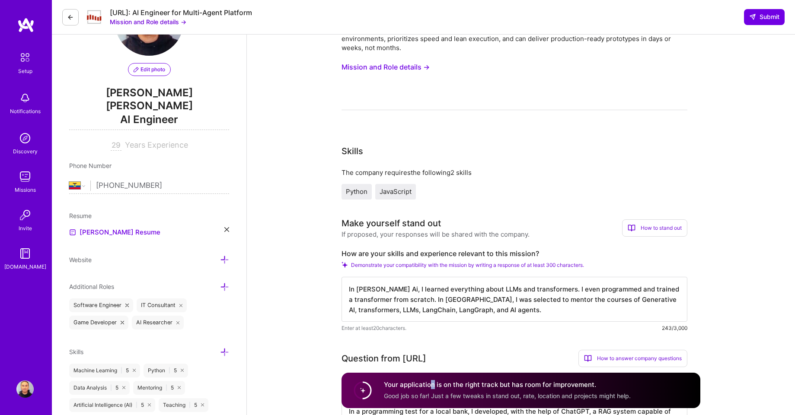
scroll to position [0, 0]
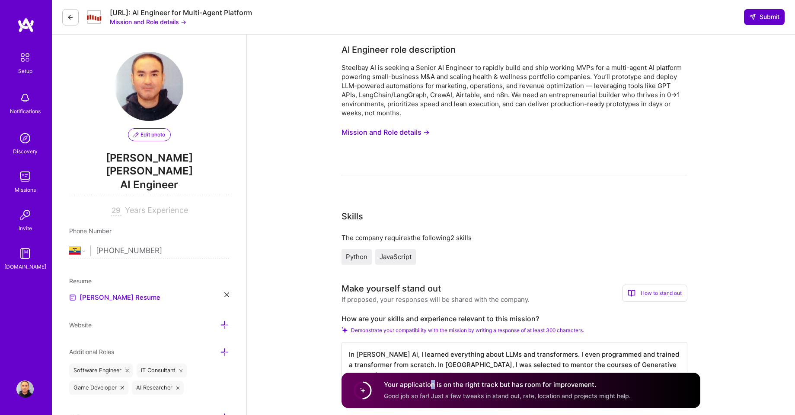
click at [754, 18] on icon at bounding box center [752, 16] width 7 height 7
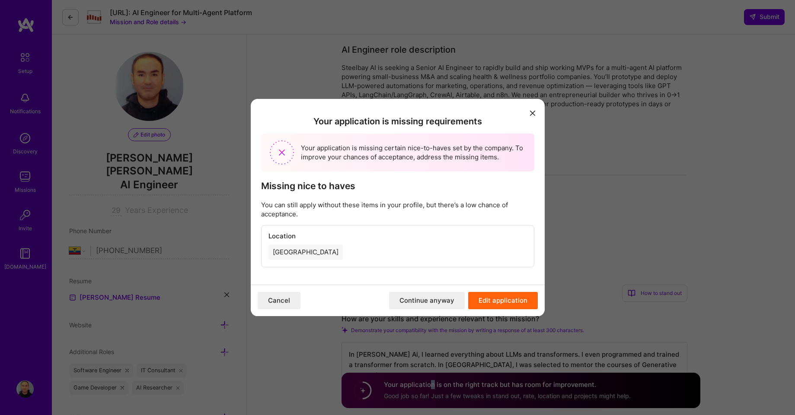
click at [431, 300] on button "Continue anyway" at bounding box center [427, 300] width 76 height 17
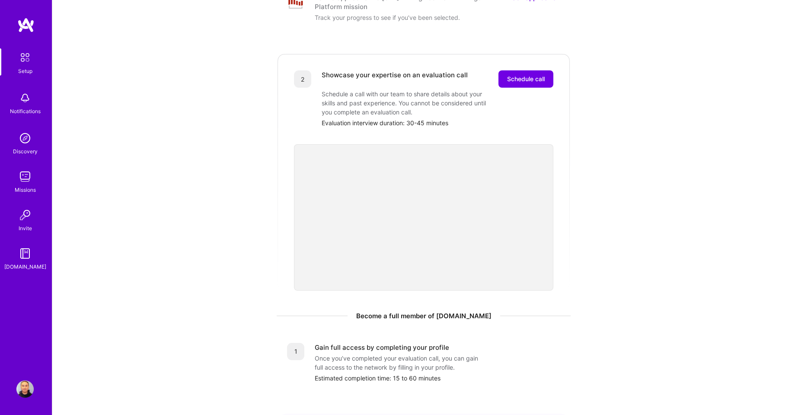
scroll to position [156, 0]
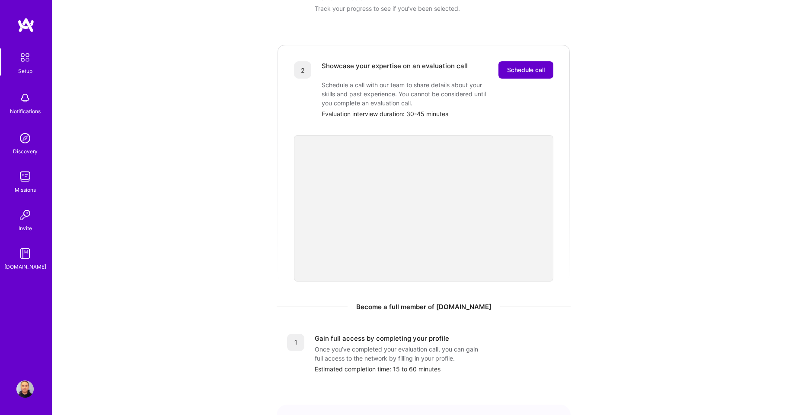
click at [521, 66] on button "Schedule call" at bounding box center [525, 69] width 55 height 17
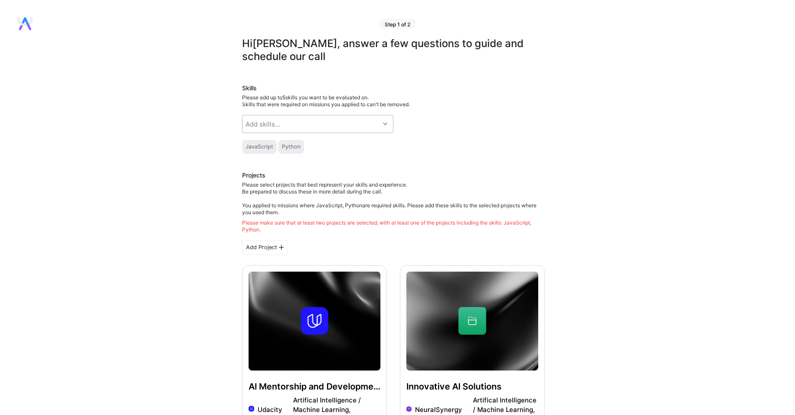
click at [384, 124] on icon at bounding box center [385, 124] width 4 height 4
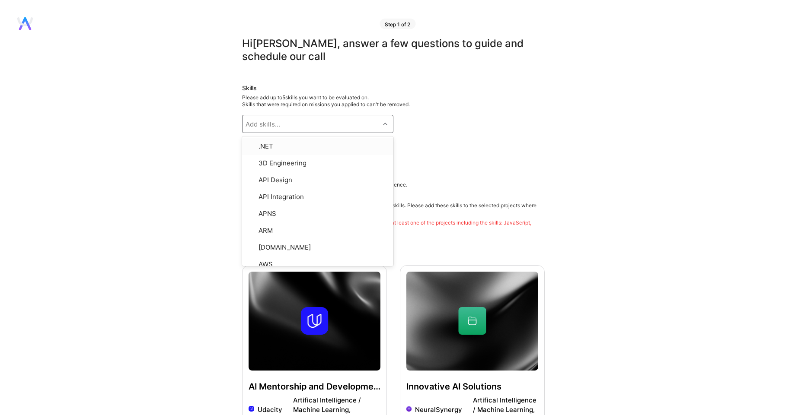
click at [387, 124] on icon at bounding box center [385, 124] width 4 height 4
type input "ai"
click at [265, 178] on div "Artificial Intelligence (AI)" at bounding box center [317, 178] width 141 height 9
checkbox input "true"
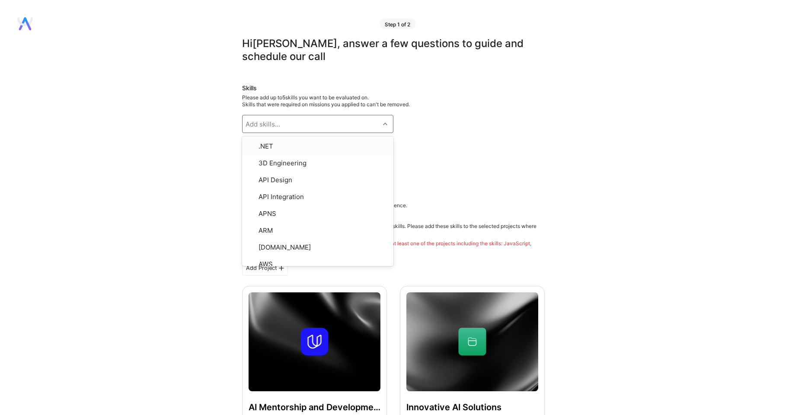
click at [297, 121] on div "Add skills..." at bounding box center [311, 123] width 137 height 17
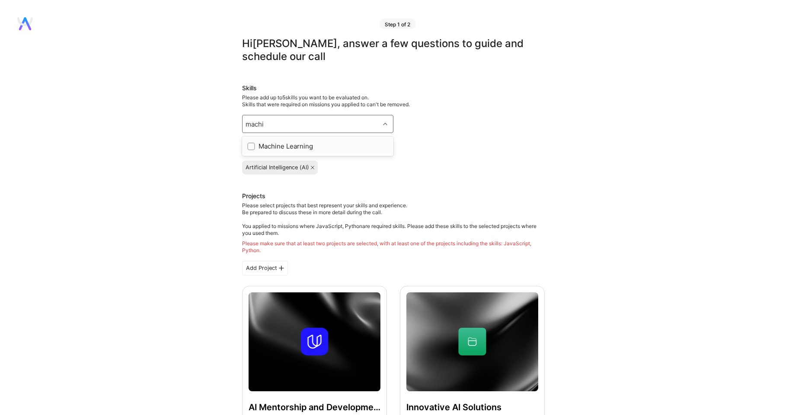
type input "machin"
click at [293, 146] on div "Machine Learning" at bounding box center [317, 146] width 141 height 9
checkbox input "true"
type input "g"
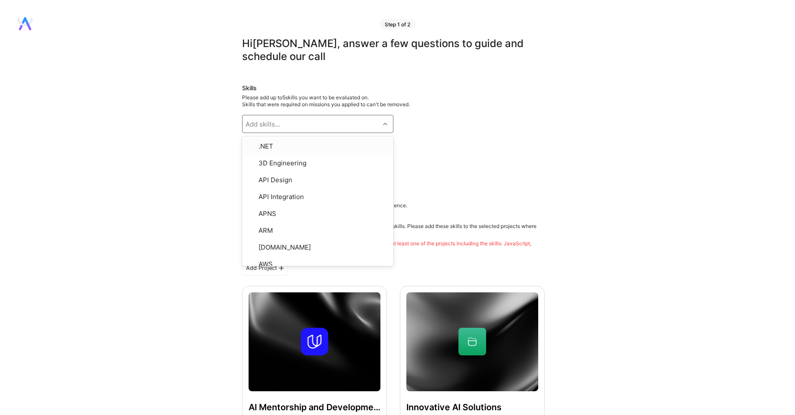
click at [480, 141] on div "Skills Please add up to 5 skills you want to be evaluated on. Skills that were …" at bounding box center [393, 129] width 303 height 91
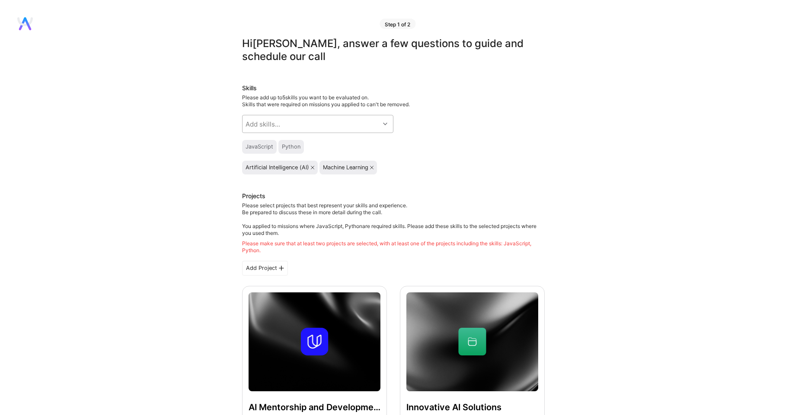
click at [311, 127] on div "Add skills..." at bounding box center [311, 123] width 137 height 17
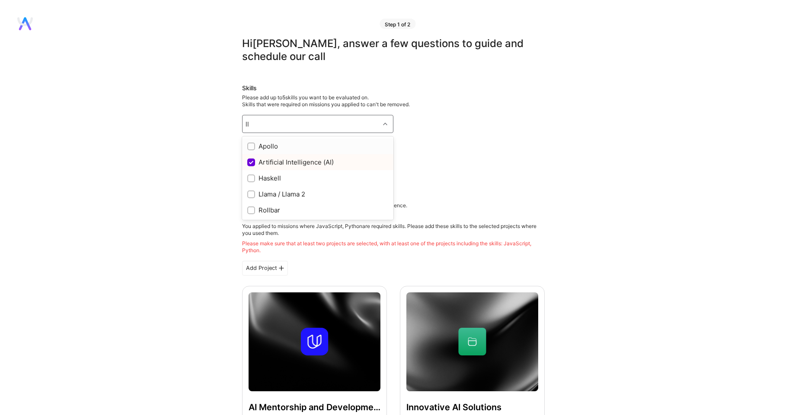
type input "l"
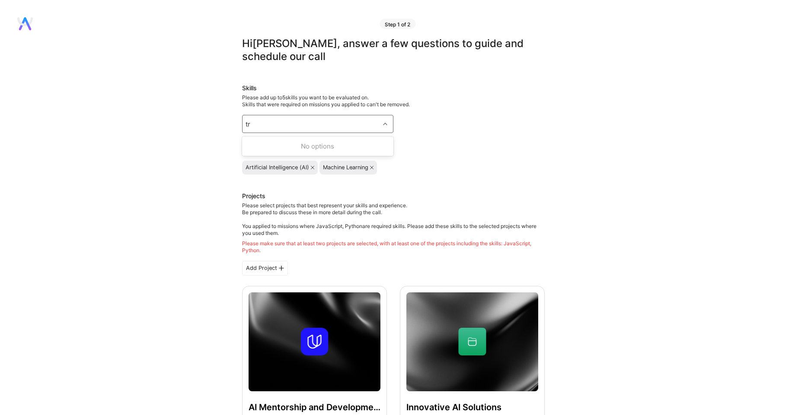
type input "t"
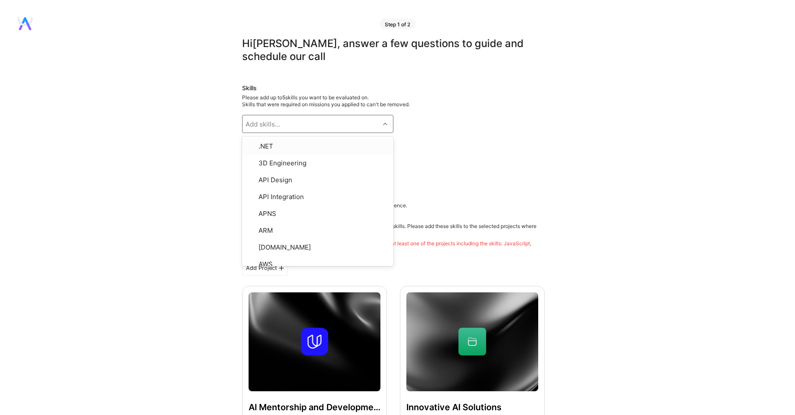
click at [448, 122] on div "Skills Please add up to 5 skills you want to be evaluated on. Skills that were …" at bounding box center [393, 129] width 303 height 91
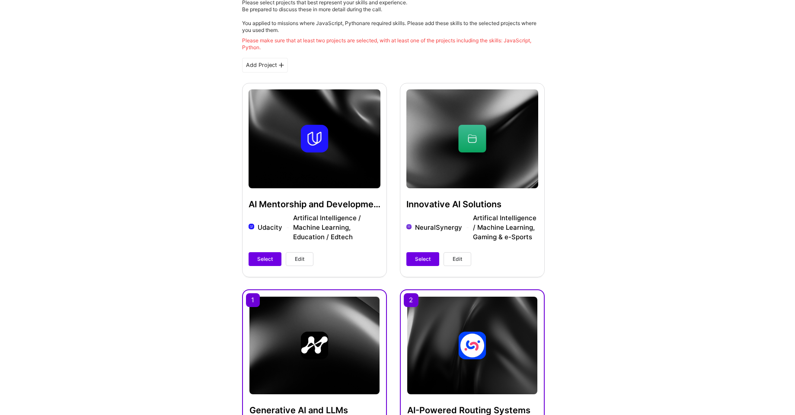
scroll to position [259, 0]
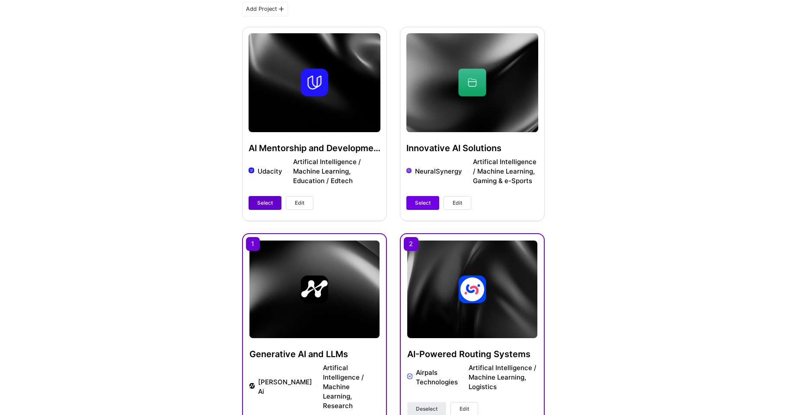
click at [265, 209] on button "Select" at bounding box center [265, 203] width 33 height 14
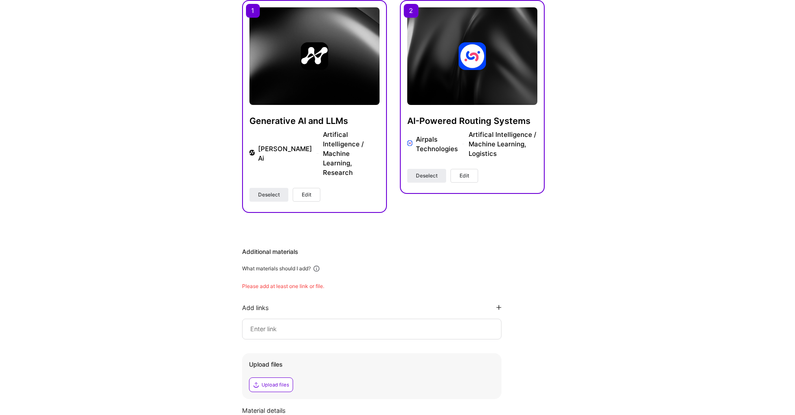
scroll to position [519, 0]
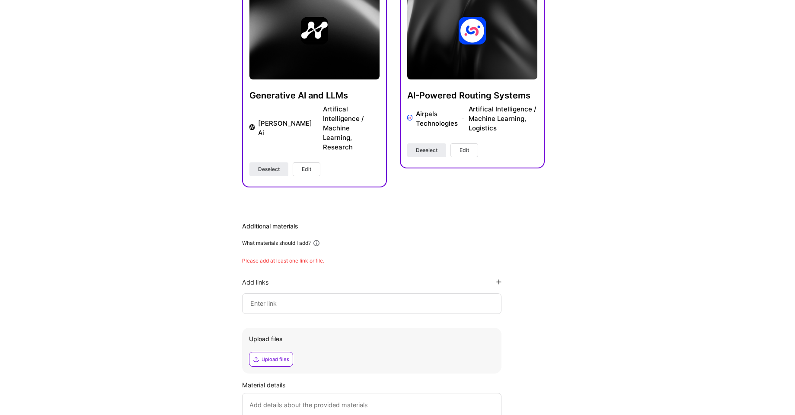
click at [310, 299] on input at bounding box center [371, 304] width 245 height 10
paste input "A company in US wants to hire me for an online job to develop AI agents with LL…"
type input "A company in US wants to hire me for an online job to develop AI agents with LL…"
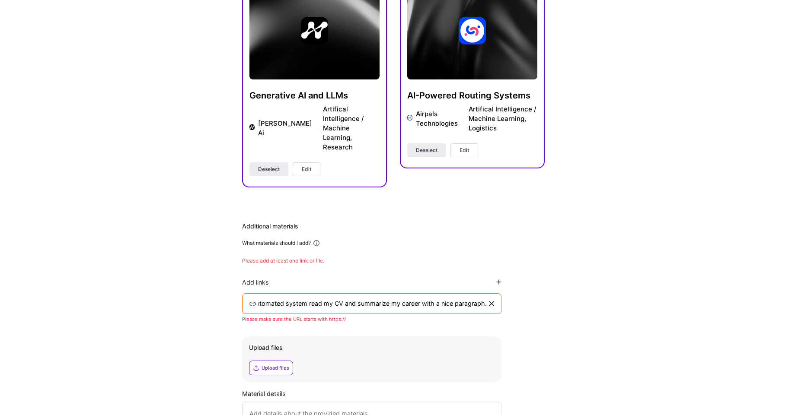
scroll to position [0, 0]
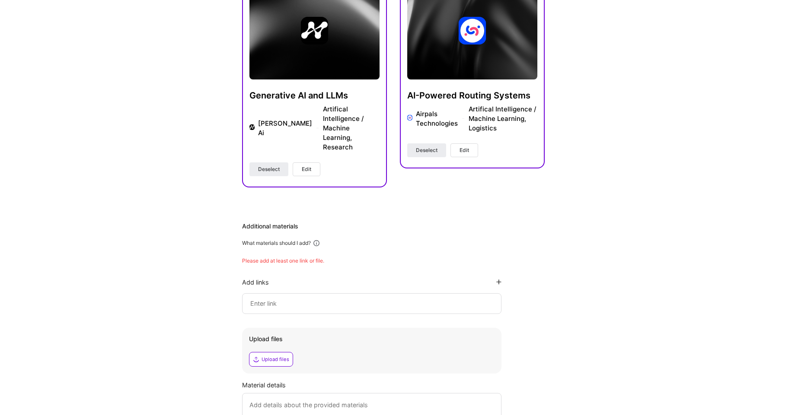
paste input "[URL][DOMAIN_NAME]"
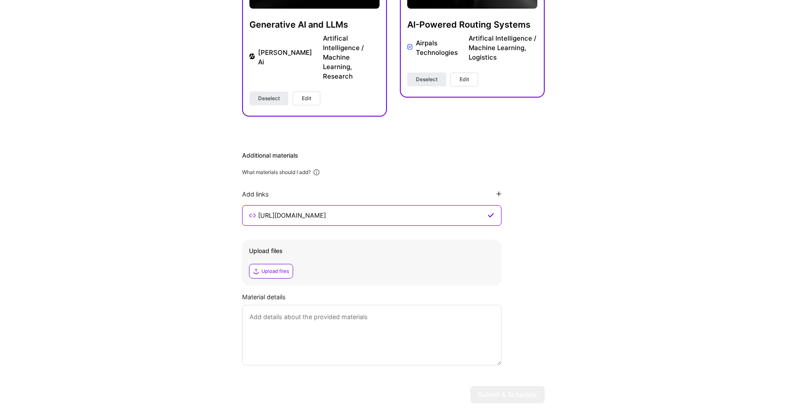
scroll to position [595, 0]
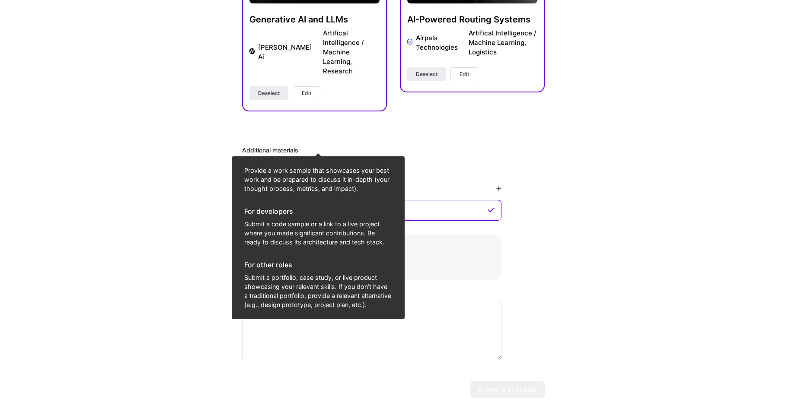
type input "[URL][DOMAIN_NAME]"
click at [320, 163] on icon at bounding box center [317, 167] width 8 height 8
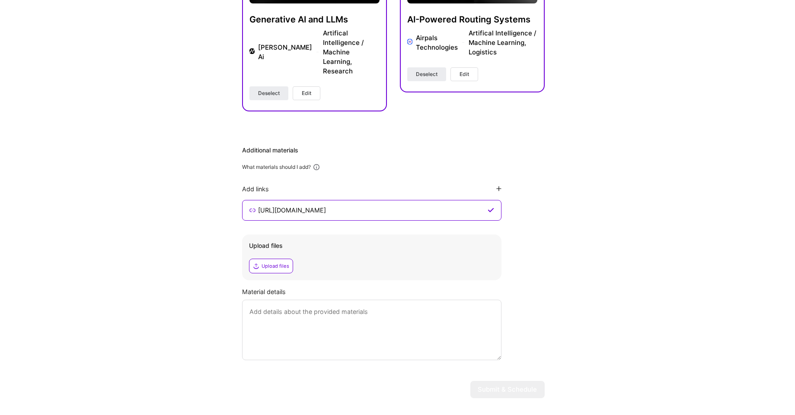
click at [320, 163] on icon at bounding box center [317, 167] width 8 height 8
click at [358, 303] on textarea at bounding box center [371, 330] width 259 height 61
paste textarea "[URL][DOMAIN_NAME]"
click at [249, 300] on textarea "https://jckuri.github.io/ is my portfolio of projects." at bounding box center [371, 330] width 259 height 61
type textarea "The link https://jckuri.github.io/ is my portfolio of projects."
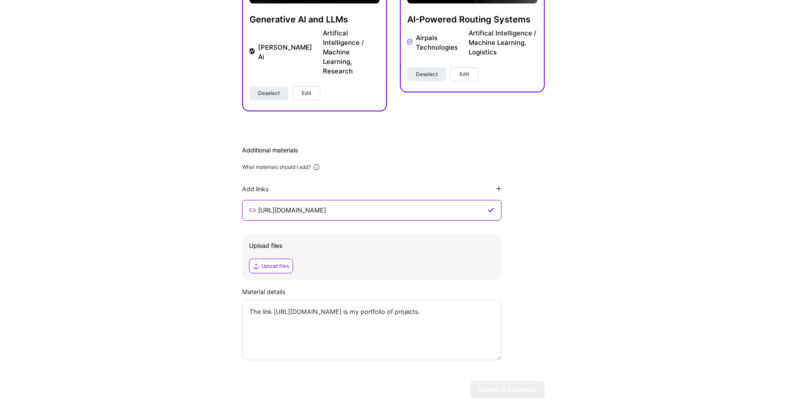
click at [273, 263] on div "Upload files" at bounding box center [276, 266] width 28 height 7
click at [276, 263] on div "Upload files" at bounding box center [276, 266] width 28 height 7
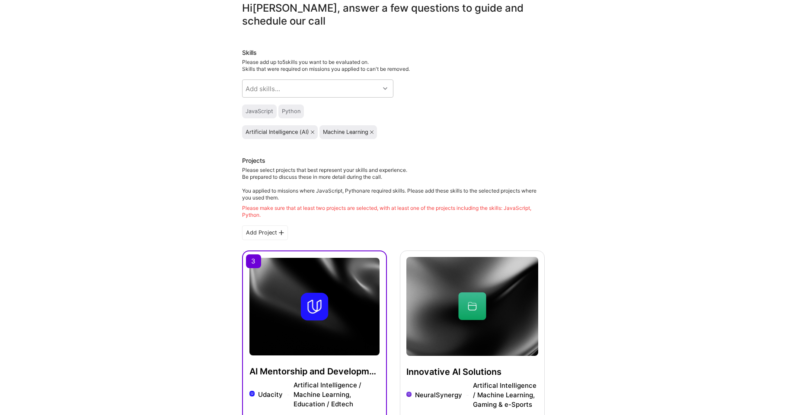
scroll to position [0, 0]
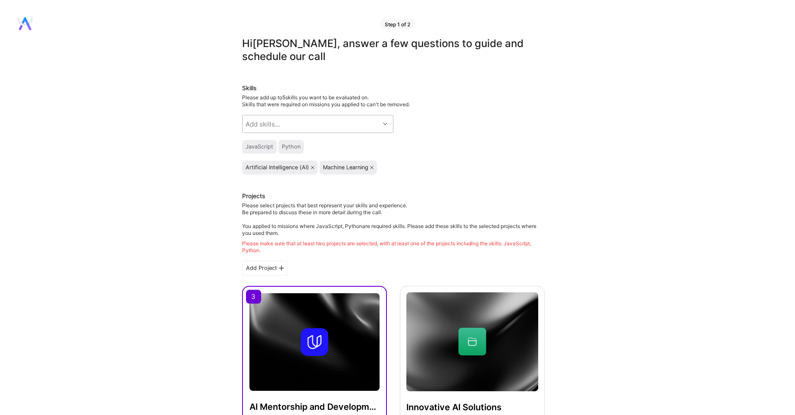
click at [366, 124] on div "Add skills..." at bounding box center [311, 123] width 137 height 17
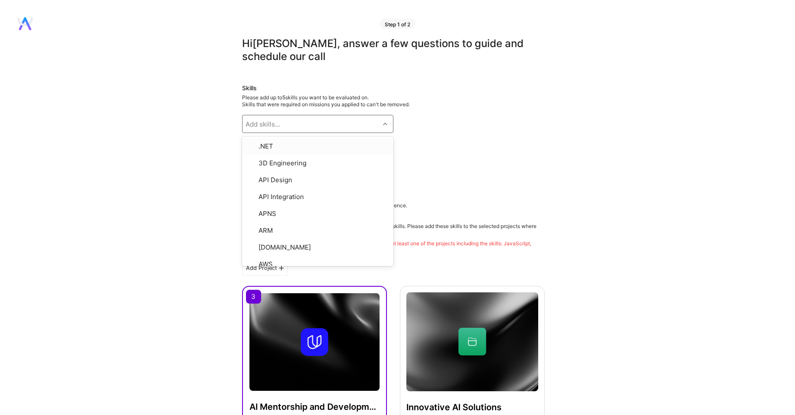
click at [428, 130] on div "Skills Please add up to 5 skills you want to be evaluated on. Skills that were …" at bounding box center [393, 129] width 303 height 91
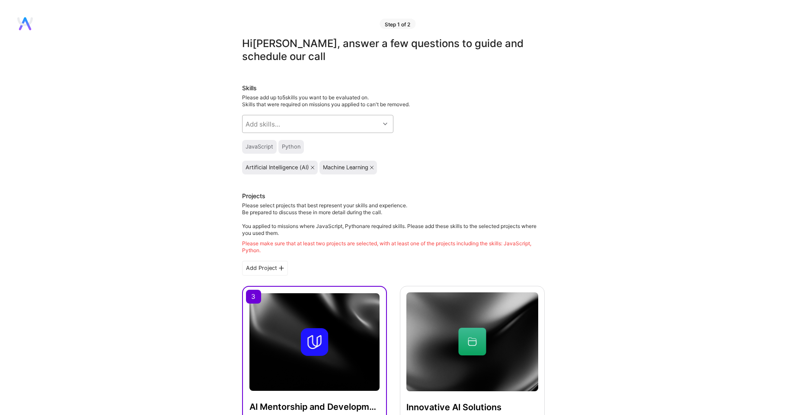
click at [332, 121] on div "Add skills..." at bounding box center [311, 123] width 137 height 17
type input "n"
type input "nlp"
click at [259, 148] on div "NLP" at bounding box center [317, 146] width 141 height 9
checkbox input "true"
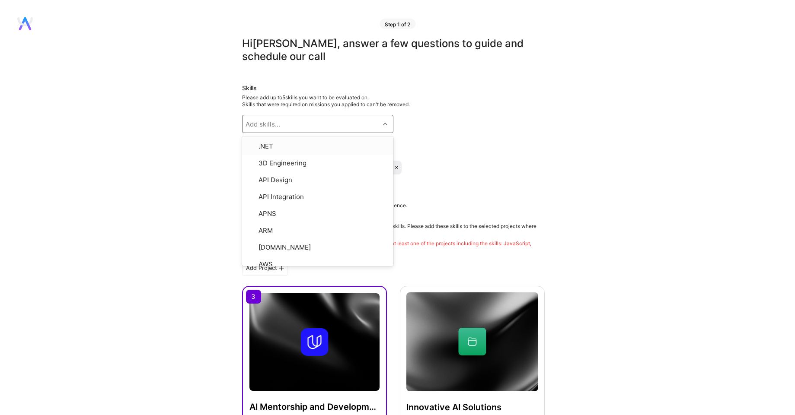
click at [447, 136] on div "Skills Please add up to 5 skills you want to be evaluated on. Skills that were …" at bounding box center [393, 129] width 303 height 91
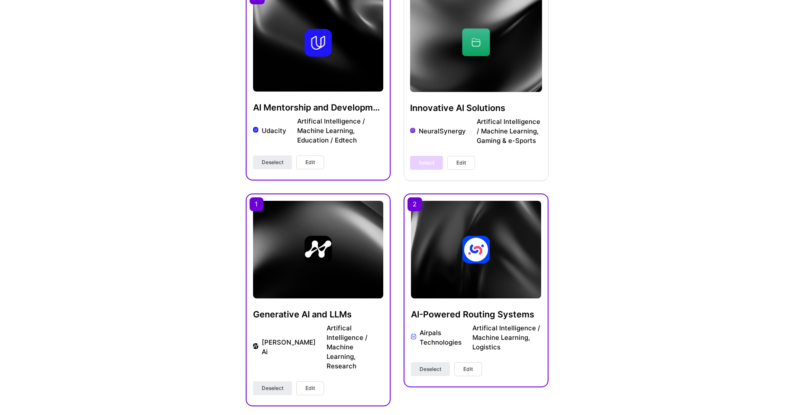
scroll to position [363, 0]
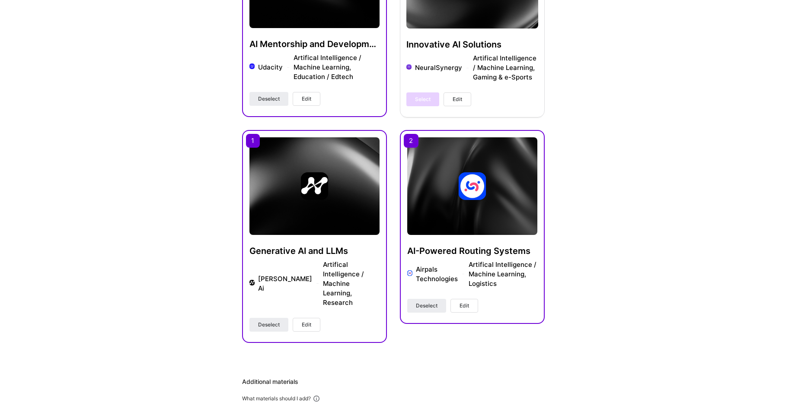
click at [306, 318] on button "Edit" at bounding box center [307, 325] width 28 height 14
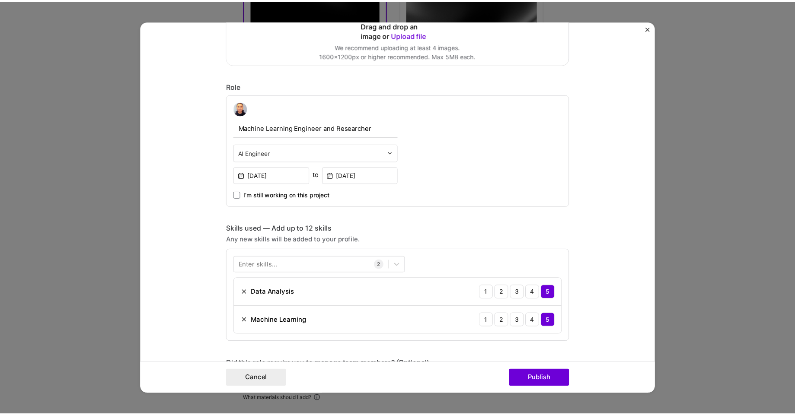
scroll to position [208, 0]
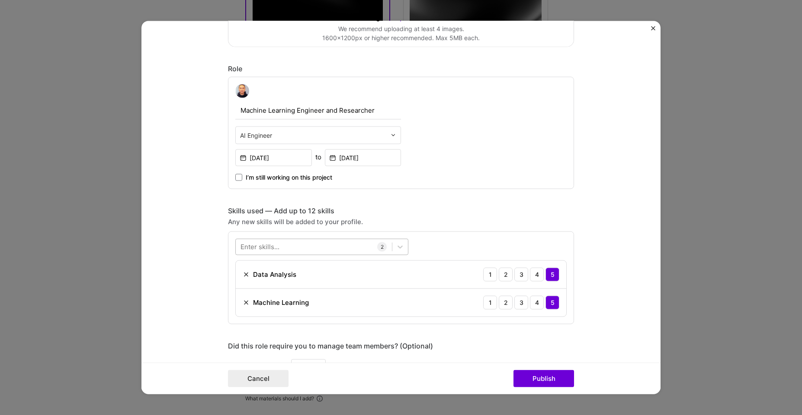
click at [344, 251] on div at bounding box center [314, 247] width 156 height 14
click at [243, 285] on span at bounding box center [243, 281] width 7 height 7
click at [0, 0] on input "checkbox" at bounding box center [0, 0] width 0 height 0
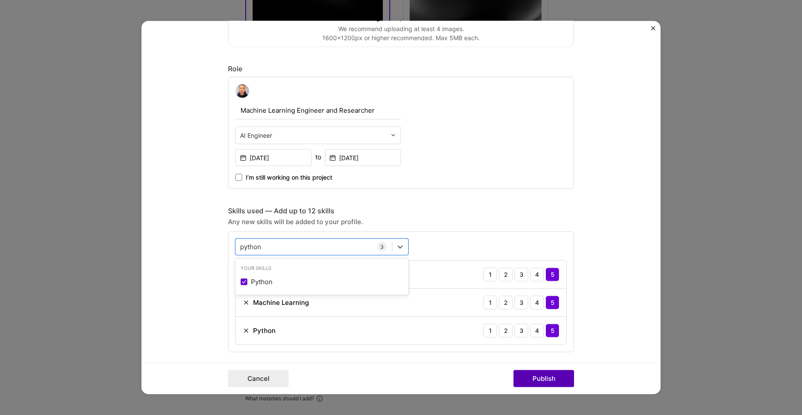
type input "python"
click at [535, 382] on button "Publish" at bounding box center [543, 379] width 61 height 17
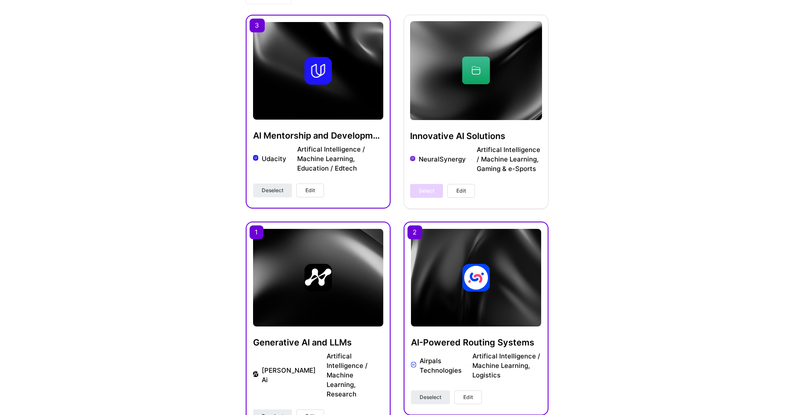
scroll to position [259, 0]
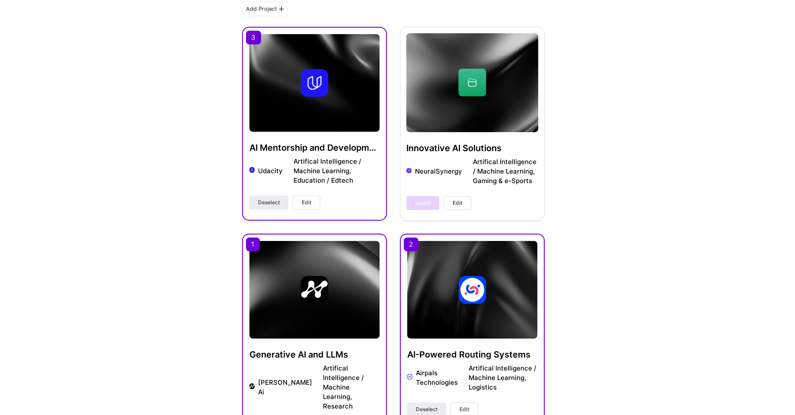
click at [316, 205] on button "Edit" at bounding box center [307, 203] width 28 height 14
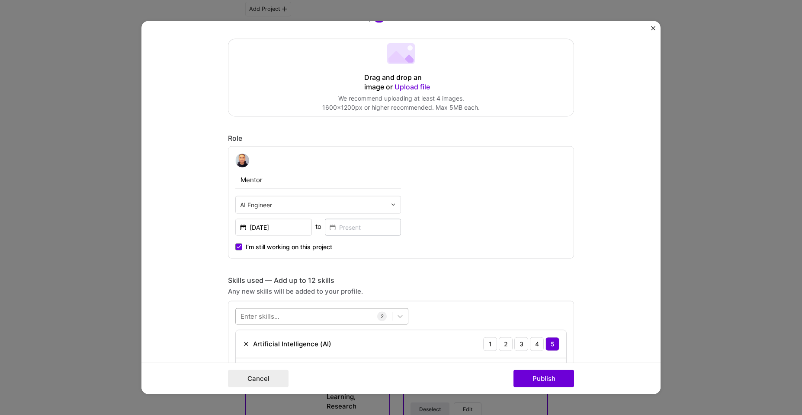
scroll to position [156, 0]
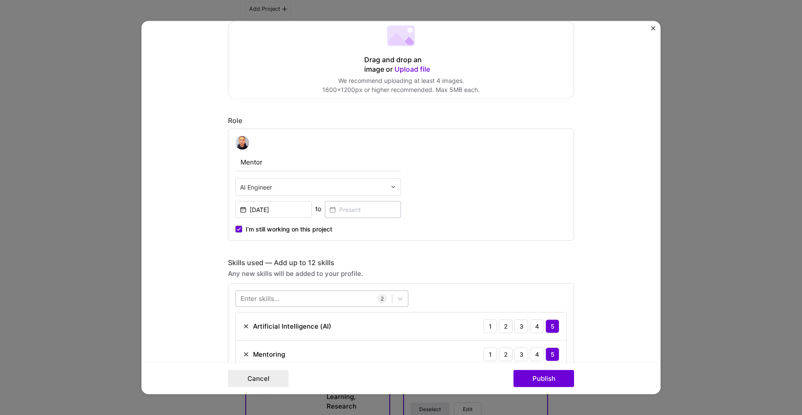
drag, startPoint x: 279, startPoint y: 296, endPoint x: 294, endPoint y: 295, distance: 15.2
click at [279, 297] on div at bounding box center [314, 299] width 156 height 14
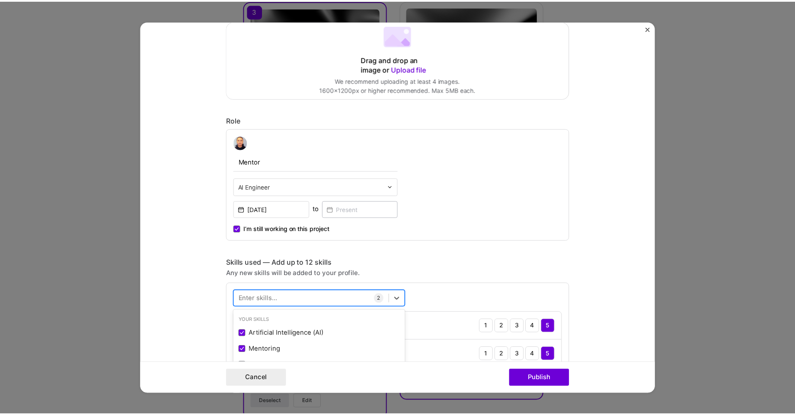
scroll to position [287, 0]
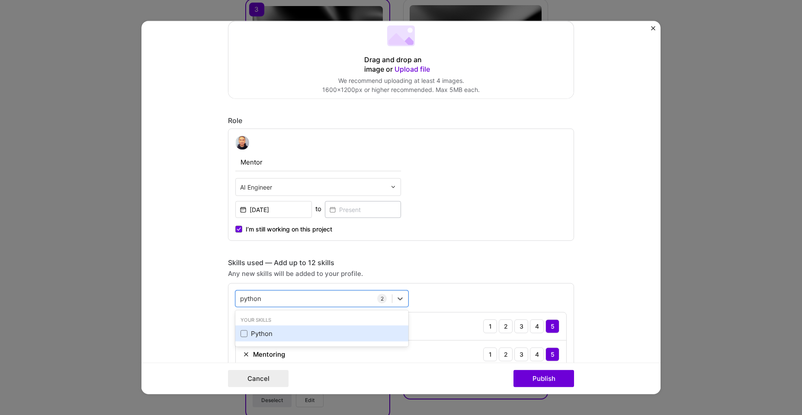
click at [262, 331] on div "Python" at bounding box center [321, 333] width 163 height 9
type input "python"
drag, startPoint x: 532, startPoint y: 376, endPoint x: 577, endPoint y: 371, distance: 45.7
click at [532, 377] on button "Publish" at bounding box center [543, 379] width 61 height 17
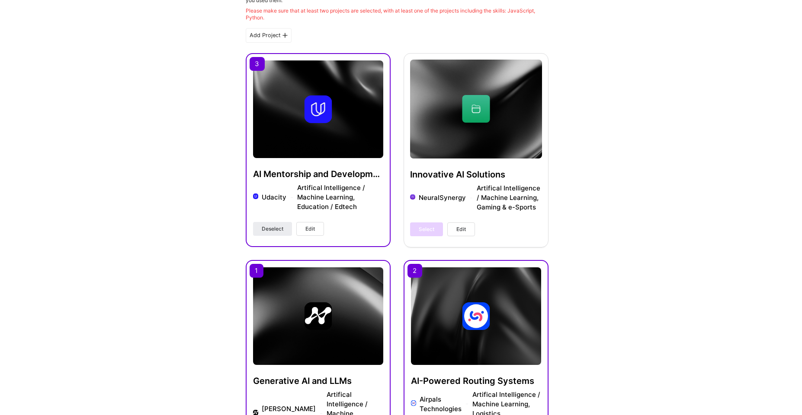
scroll to position [232, 0]
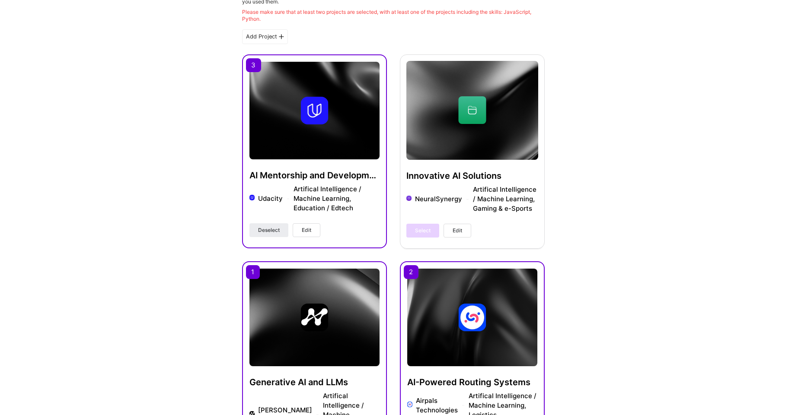
click at [308, 232] on span "Edit" at bounding box center [307, 231] width 10 height 8
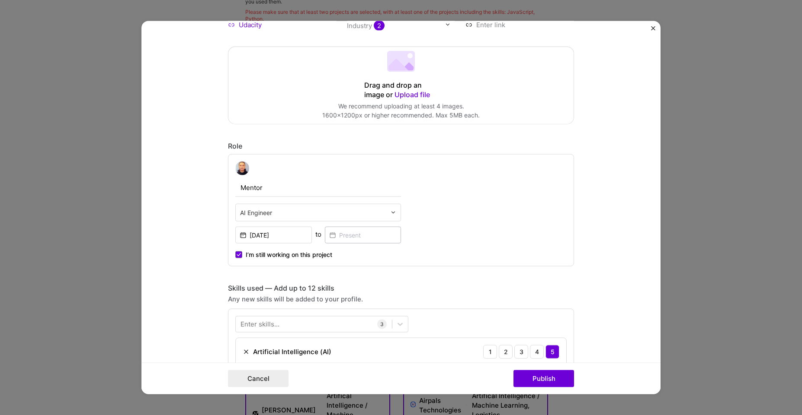
scroll to position [208, 0]
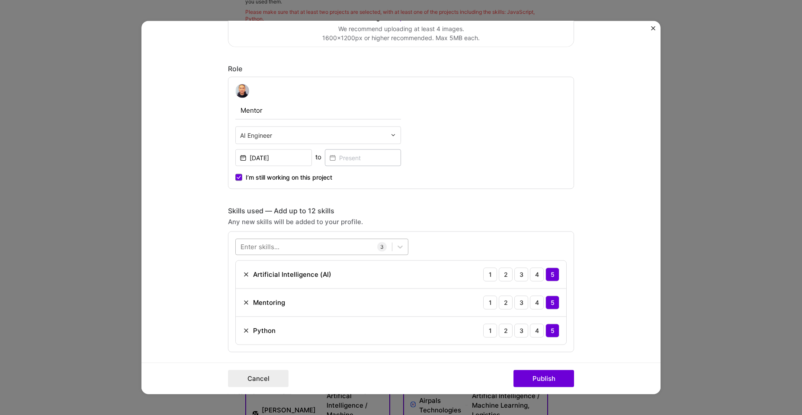
click at [299, 245] on div at bounding box center [314, 247] width 156 height 14
click at [240, 281] on span at bounding box center [243, 281] width 7 height 7
click at [0, 0] on input "checkbox" at bounding box center [0, 0] width 0 height 0
type input "java"
click at [612, 210] on form "Project title AI Mentorship and Development Company Udacity Project industry In…" at bounding box center [400, 208] width 519 height 374
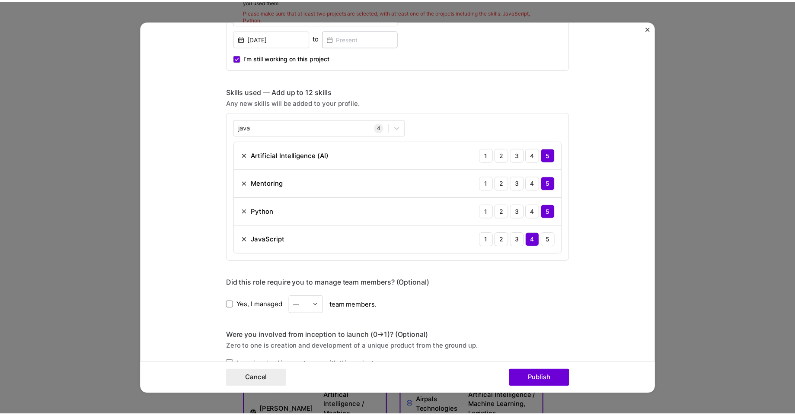
scroll to position [415, 0]
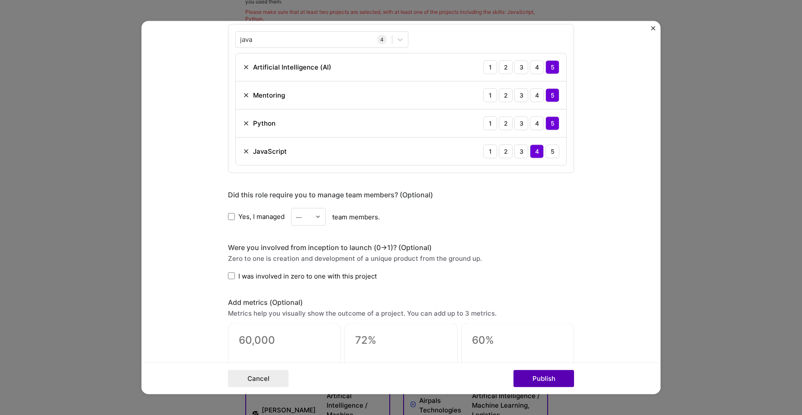
click at [531, 378] on button "Publish" at bounding box center [543, 379] width 61 height 17
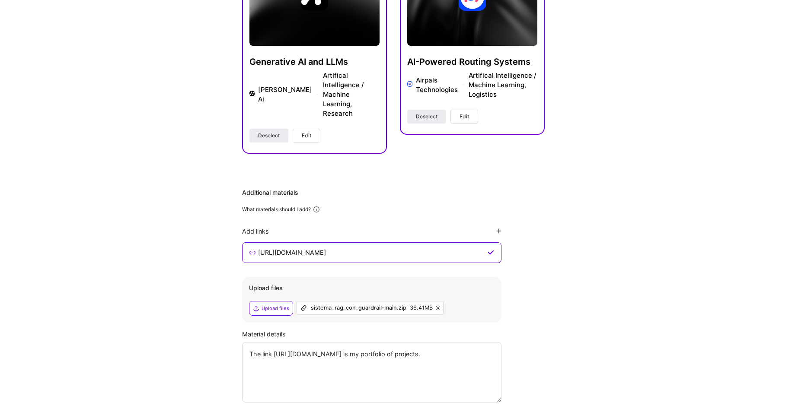
scroll to position [578, 0]
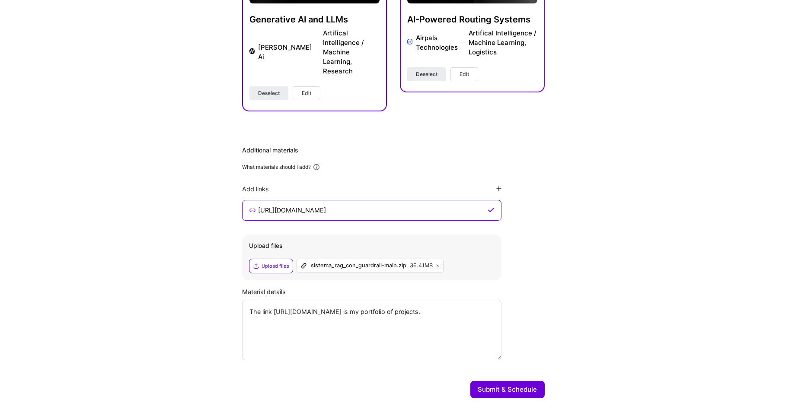
click at [511, 381] on button "Submit & Schedule" at bounding box center [507, 389] width 74 height 17
click at [500, 381] on button "Submit & Schedule" at bounding box center [507, 389] width 74 height 17
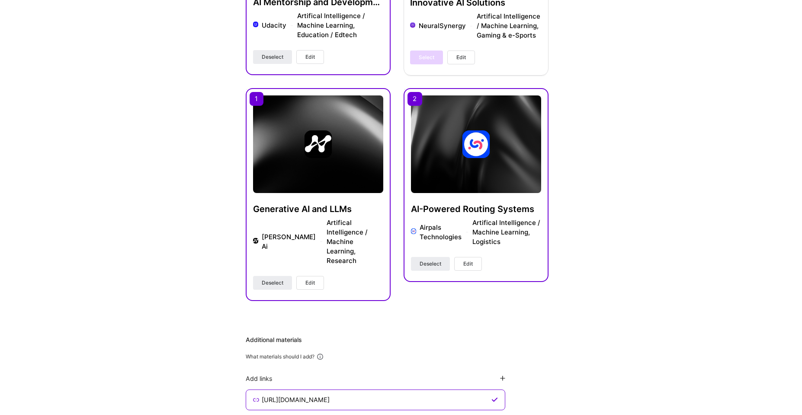
scroll to position [370, 0]
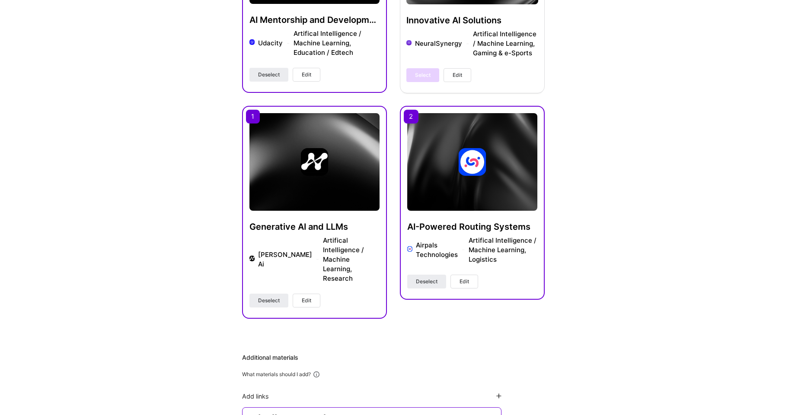
click at [457, 284] on button "Edit" at bounding box center [464, 282] width 28 height 14
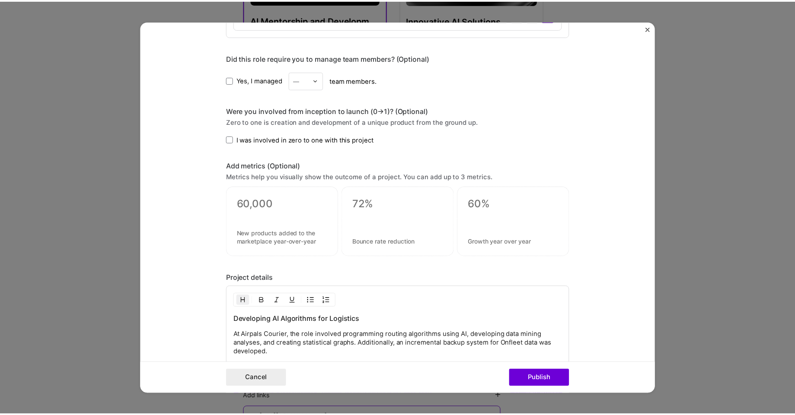
scroll to position [312, 0]
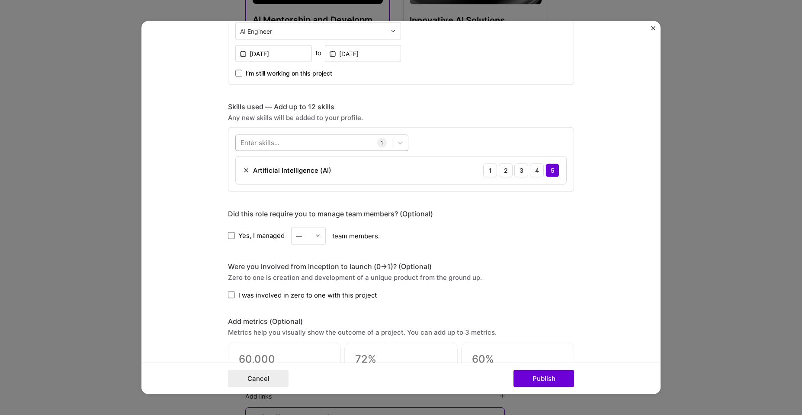
click at [278, 141] on div at bounding box center [314, 143] width 156 height 14
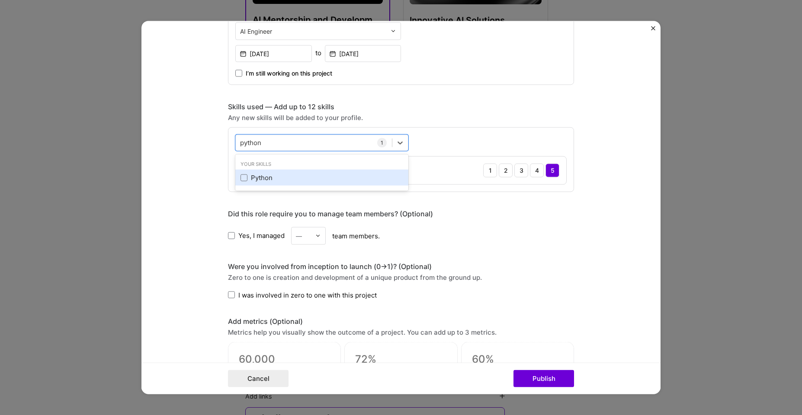
click at [261, 175] on div "Python" at bounding box center [321, 177] width 163 height 9
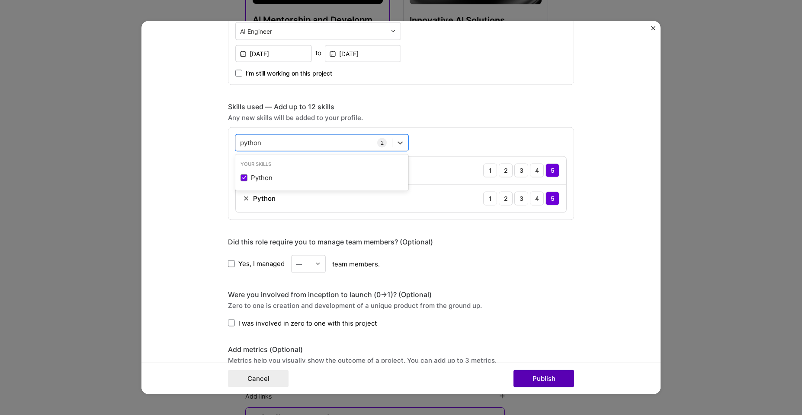
type input "python"
click at [545, 383] on button "Publish" at bounding box center [543, 379] width 61 height 17
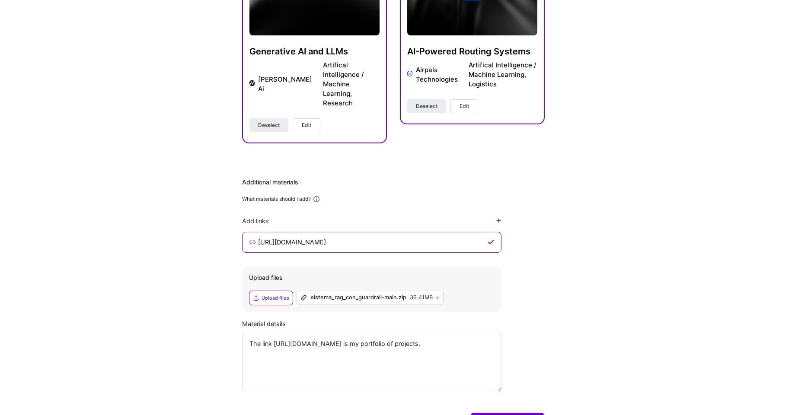
scroll to position [578, 0]
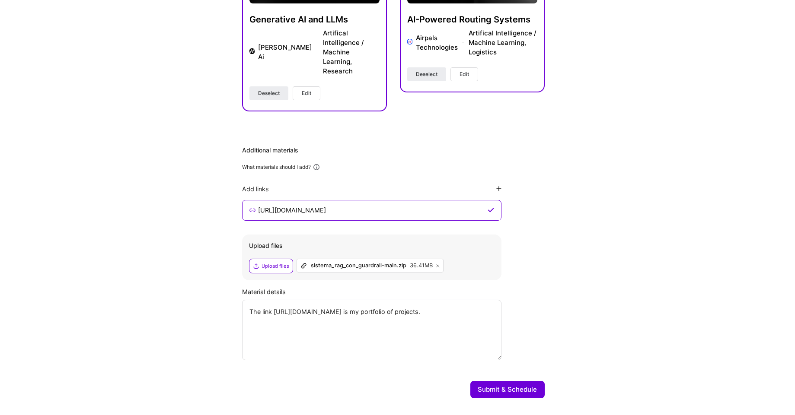
click at [498, 381] on button "Submit & Schedule" at bounding box center [507, 389] width 74 height 17
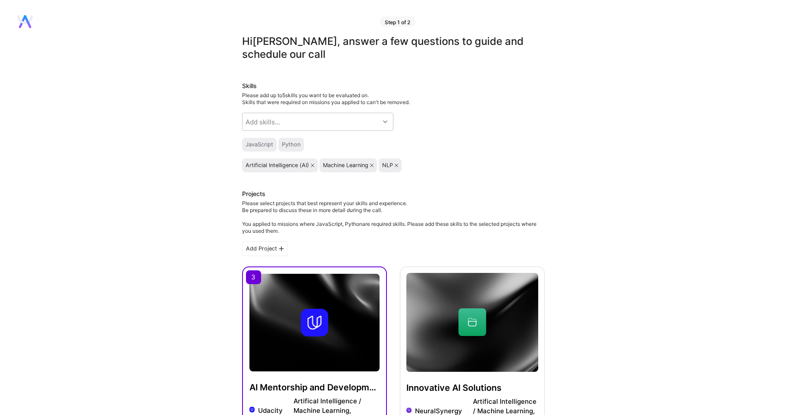
scroll to position [0, 0]
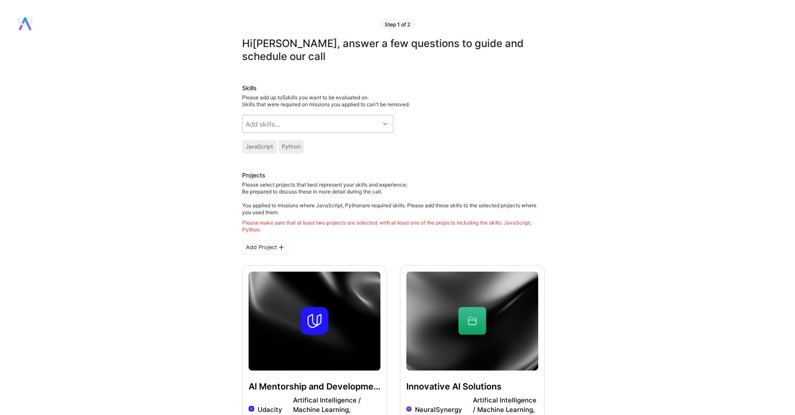
click at [300, 124] on div "Add skills..." at bounding box center [311, 123] width 137 height 17
type input "nlp"
click at [250, 145] on input "checkbox" at bounding box center [252, 147] width 6 height 6
checkbox input "true"
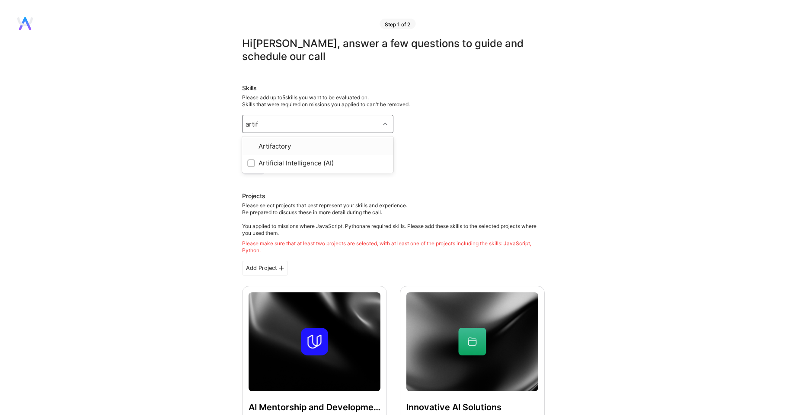
type input "artifi"
click at [248, 148] on div at bounding box center [251, 147] width 8 height 8
click at [271, 123] on div "Add skills..." at bounding box center [263, 124] width 35 height 9
type input "machin"
click at [250, 147] on input "checkbox" at bounding box center [252, 147] width 6 height 6
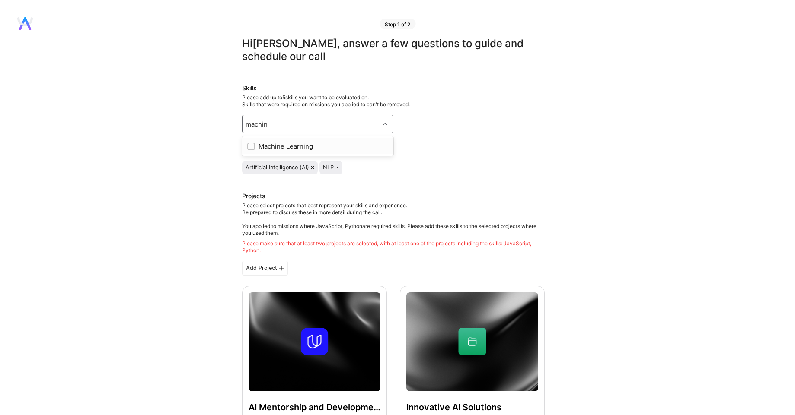
checkbox input "true"
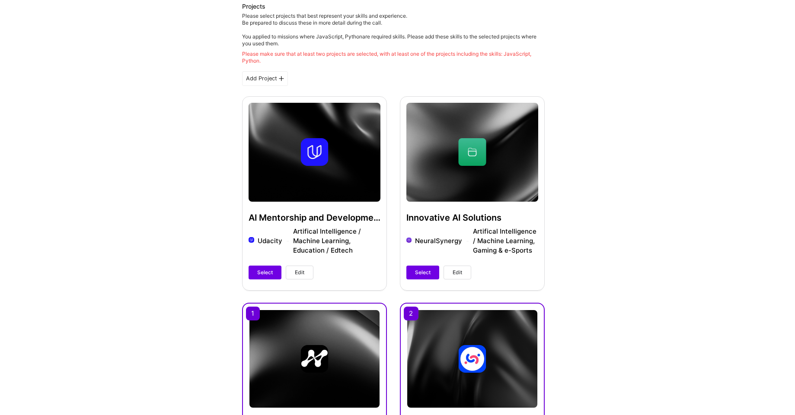
scroll to position [208, 0]
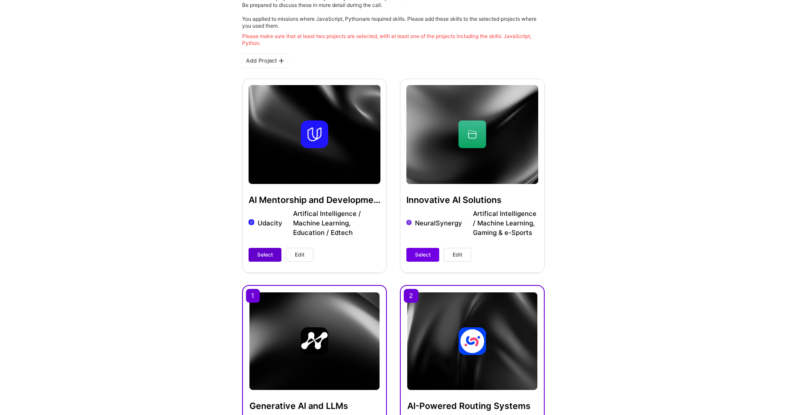
click at [263, 253] on span "Select" at bounding box center [265, 255] width 16 height 8
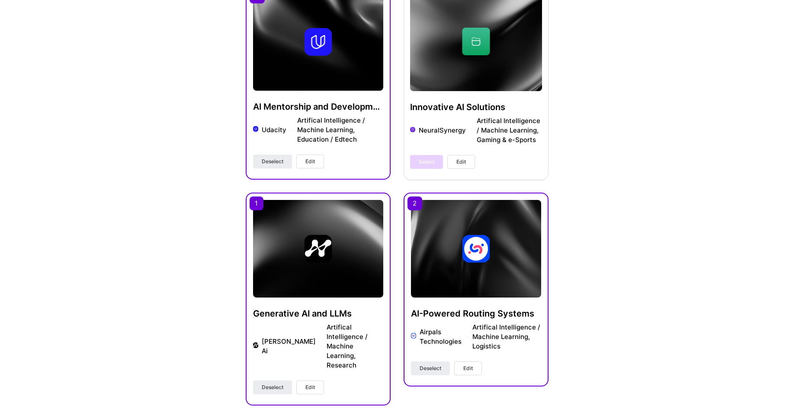
scroll to position [232, 0]
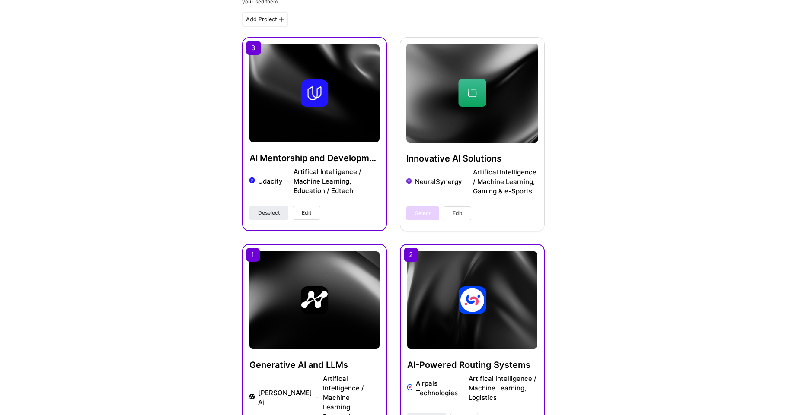
click at [309, 211] on span "Edit" at bounding box center [307, 213] width 10 height 8
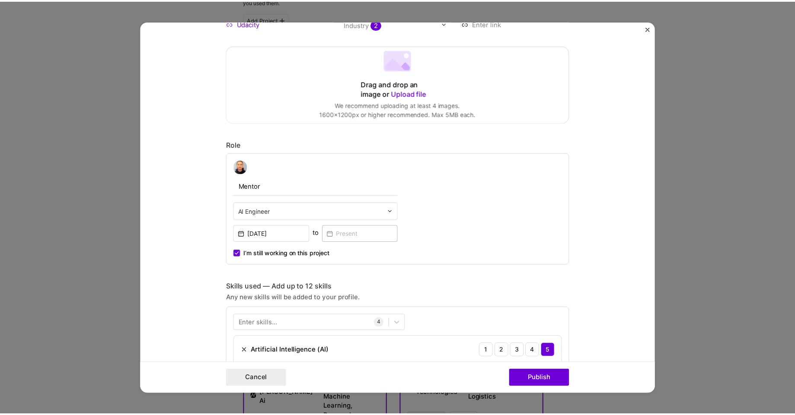
scroll to position [259, 0]
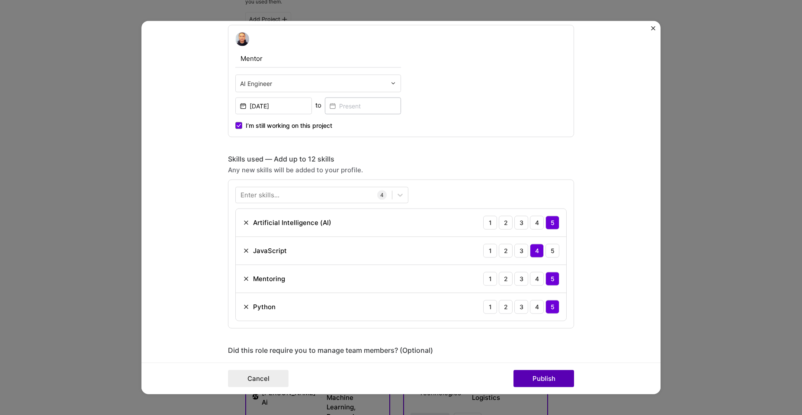
click at [537, 377] on button "Publish" at bounding box center [543, 379] width 61 height 17
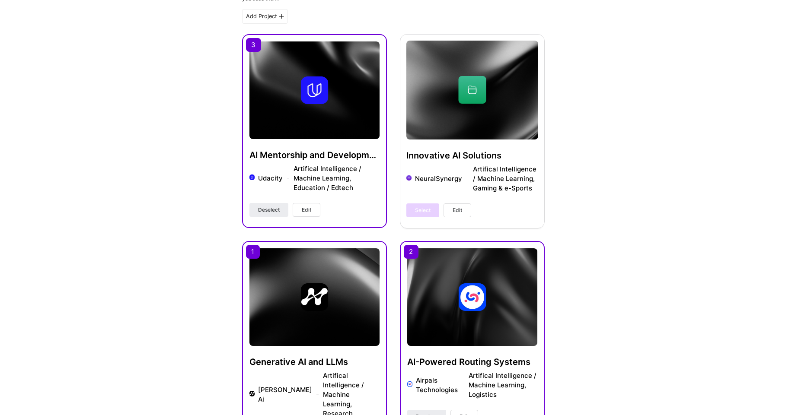
scroll to position [491, 0]
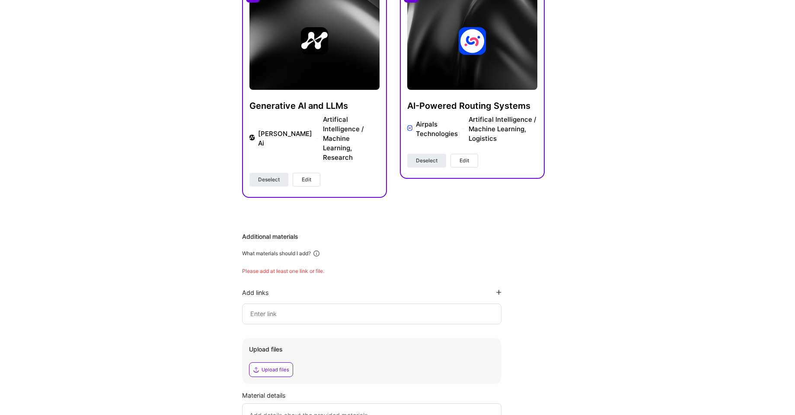
click at [272, 309] on input at bounding box center [371, 314] width 245 height 10
paste input "[URL][DOMAIN_NAME]"
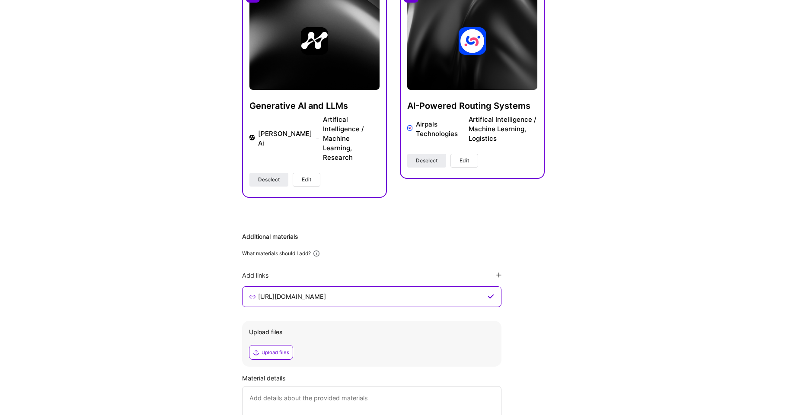
type input "[URL][DOMAIN_NAME]"
click at [604, 228] on div "Hi [PERSON_NAME] , answer a few questions to guide and schedule our call Skills…" at bounding box center [393, 19] width 786 height 946
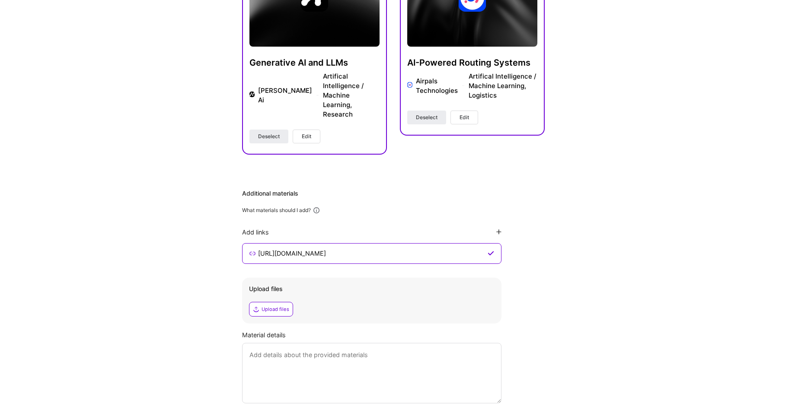
scroll to position [578, 0]
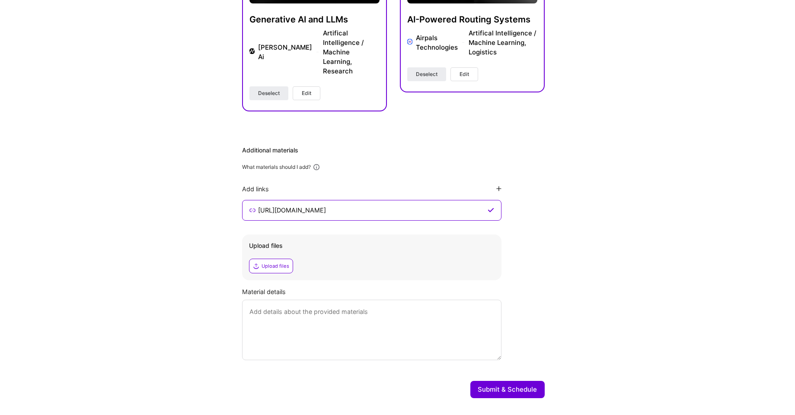
click at [345, 300] on textarea at bounding box center [371, 330] width 259 height 61
type textarea "M"
type textarea "The link is my portfolio of projects."
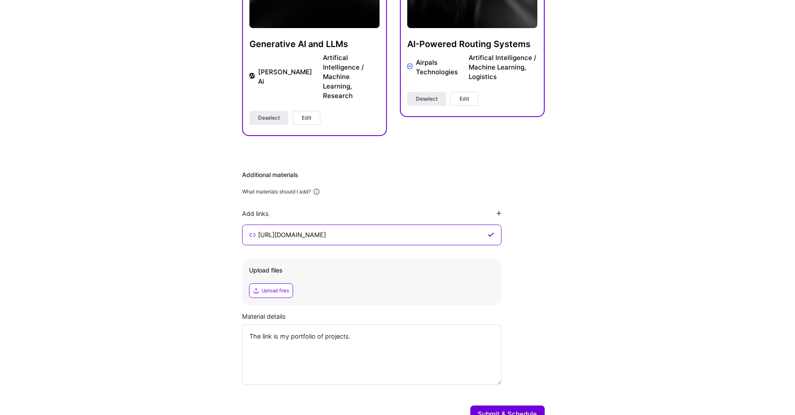
scroll to position [571, 0]
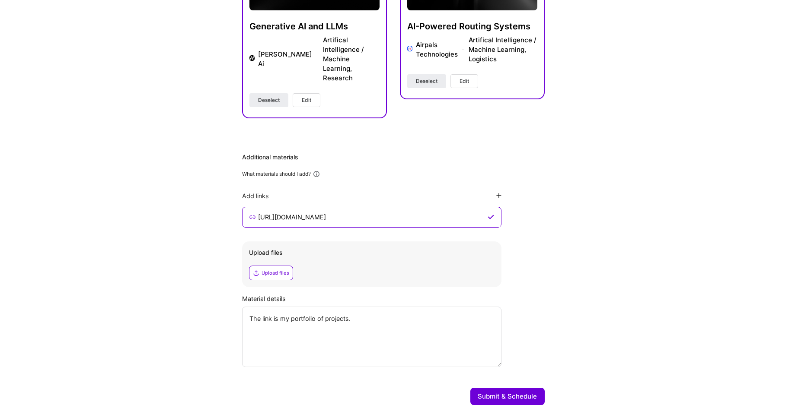
click at [512, 388] on button "Submit & Schedule" at bounding box center [507, 396] width 74 height 17
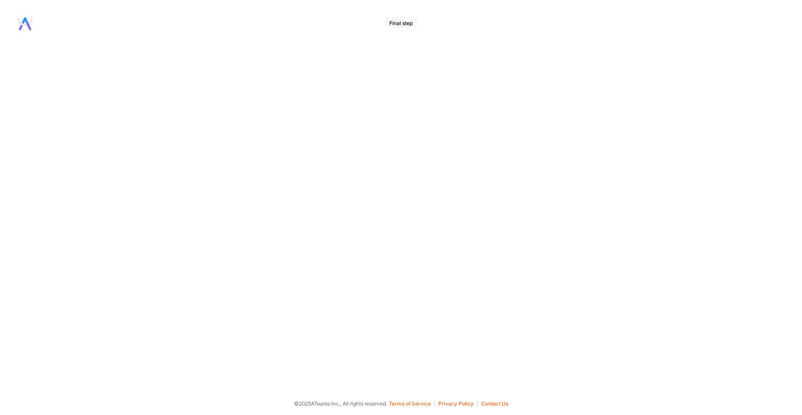
click at [404, 23] on div "Final step" at bounding box center [401, 22] width 34 height 10
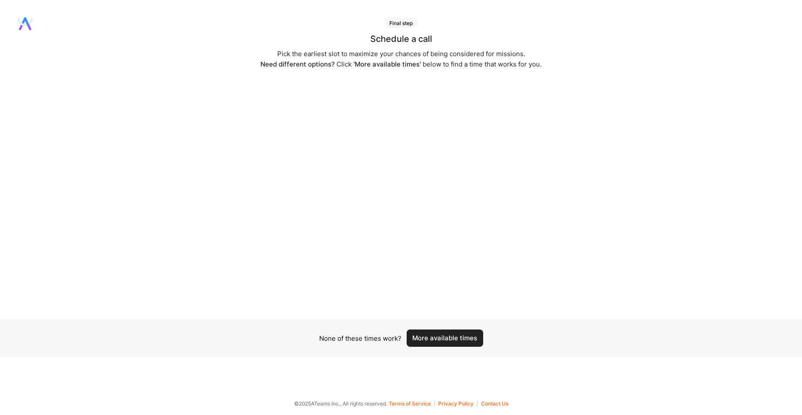
click at [450, 339] on button "More available times" at bounding box center [444, 338] width 77 height 17
click at [445, 337] on button "More available times" at bounding box center [444, 338] width 77 height 17
